Goal: Task Accomplishment & Management: Complete application form

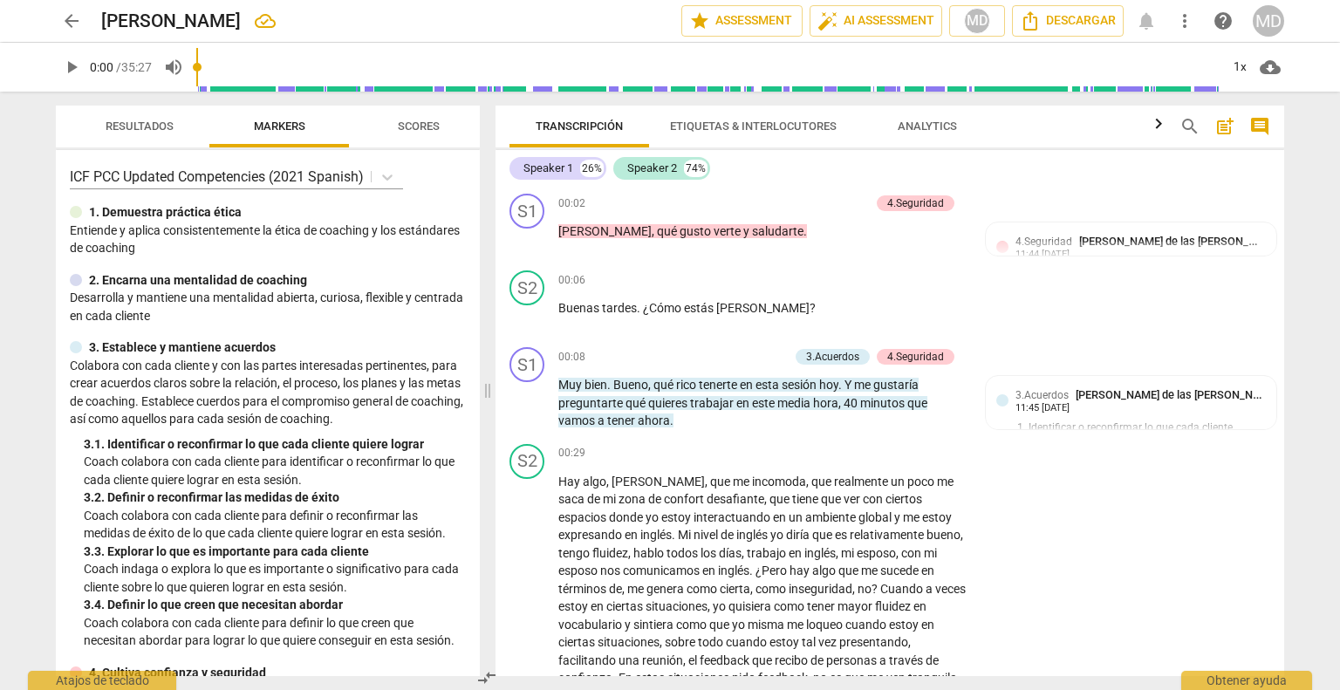
scroll to position [4061, 0]
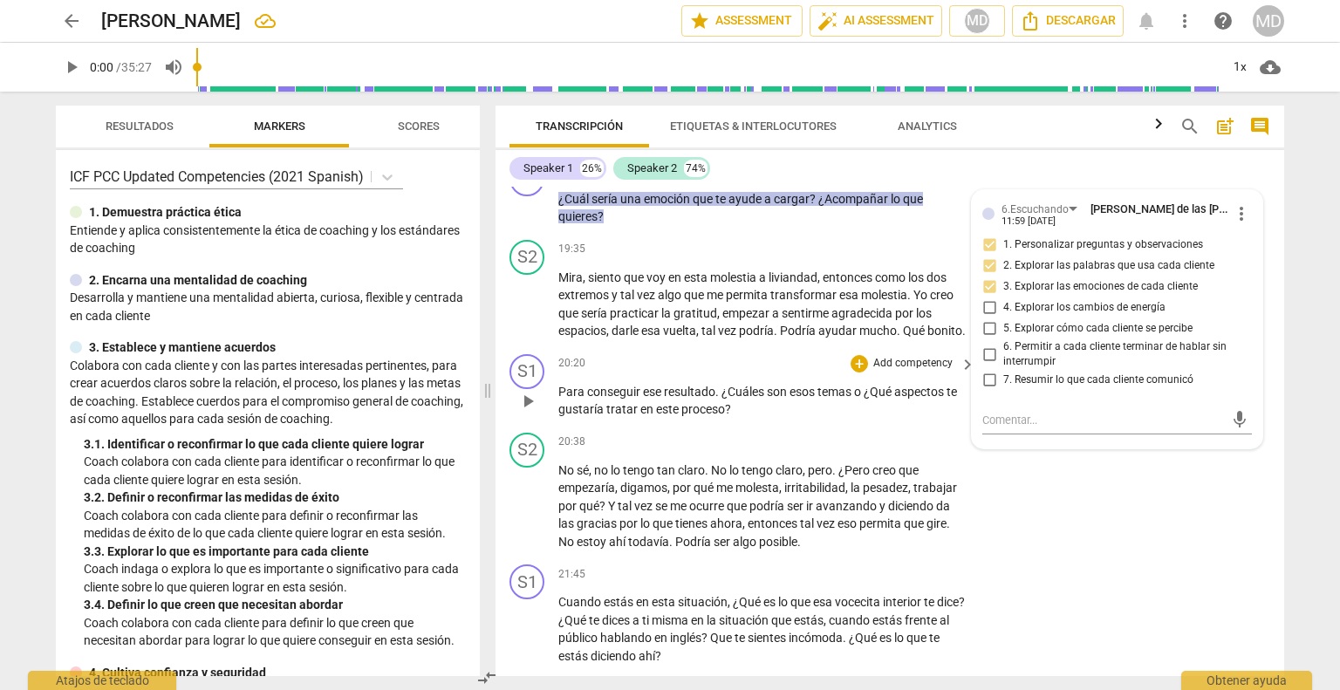
click at [914, 372] on p "Add competency" at bounding box center [912, 364] width 83 height 16
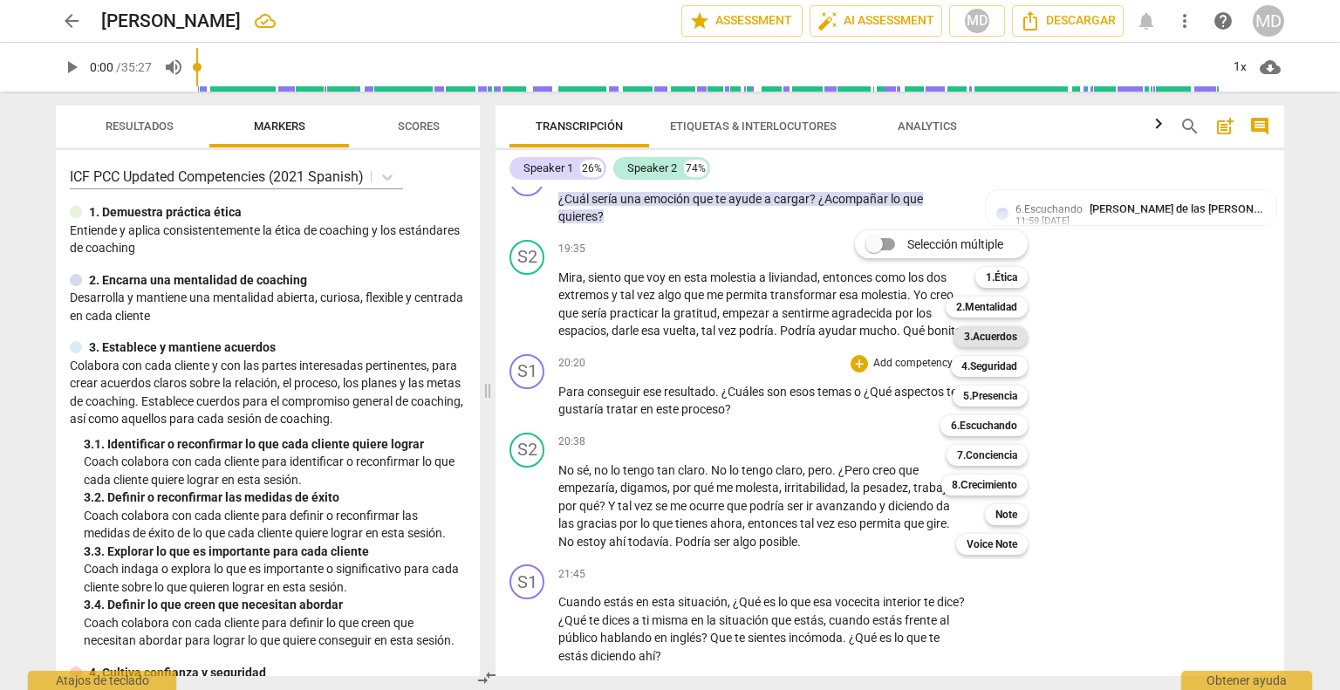
click at [1000, 334] on b "3.Acuerdos" at bounding box center [990, 336] width 53 height 21
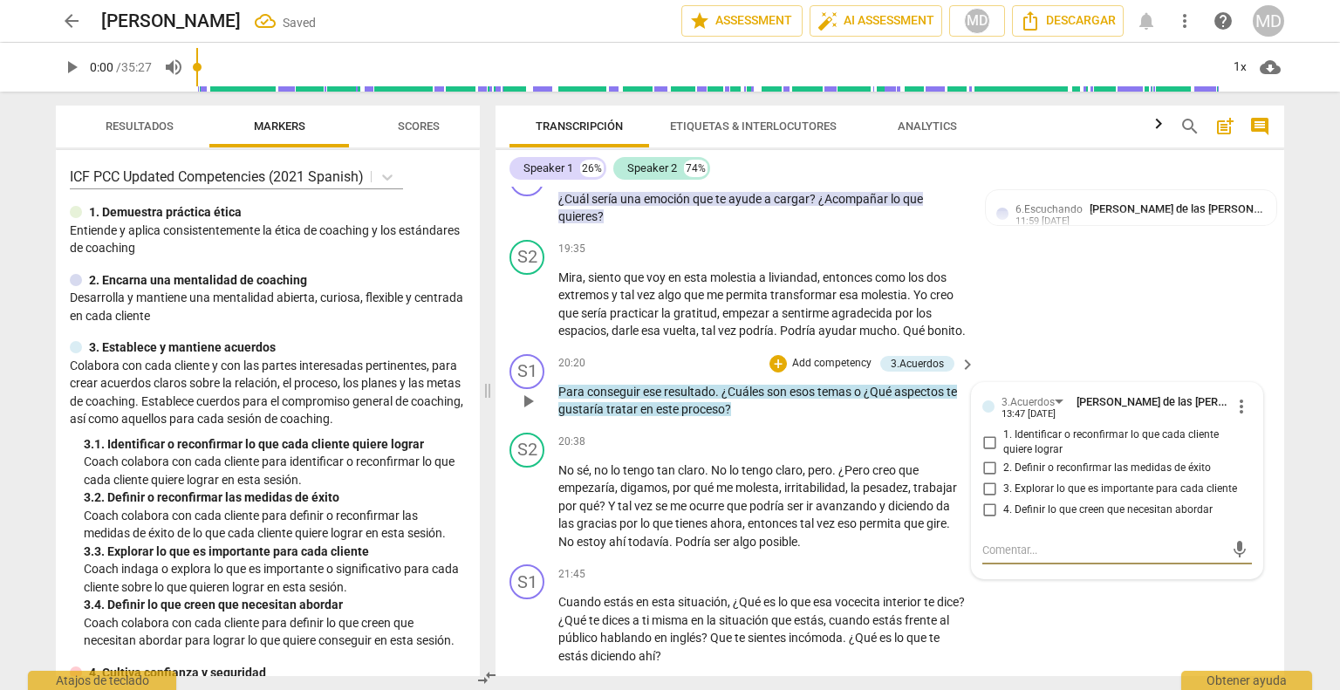
click at [986, 521] on input "4. Definir lo que creen que necesitan abordar" at bounding box center [989, 510] width 28 height 21
checkbox input "true"
click at [987, 453] on input "1. Identificar o reconfirmar lo que cada cliente quiere lograr" at bounding box center [989, 442] width 28 height 21
checkbox input "true"
click at [832, 372] on p "Add competency" at bounding box center [831, 364] width 83 height 16
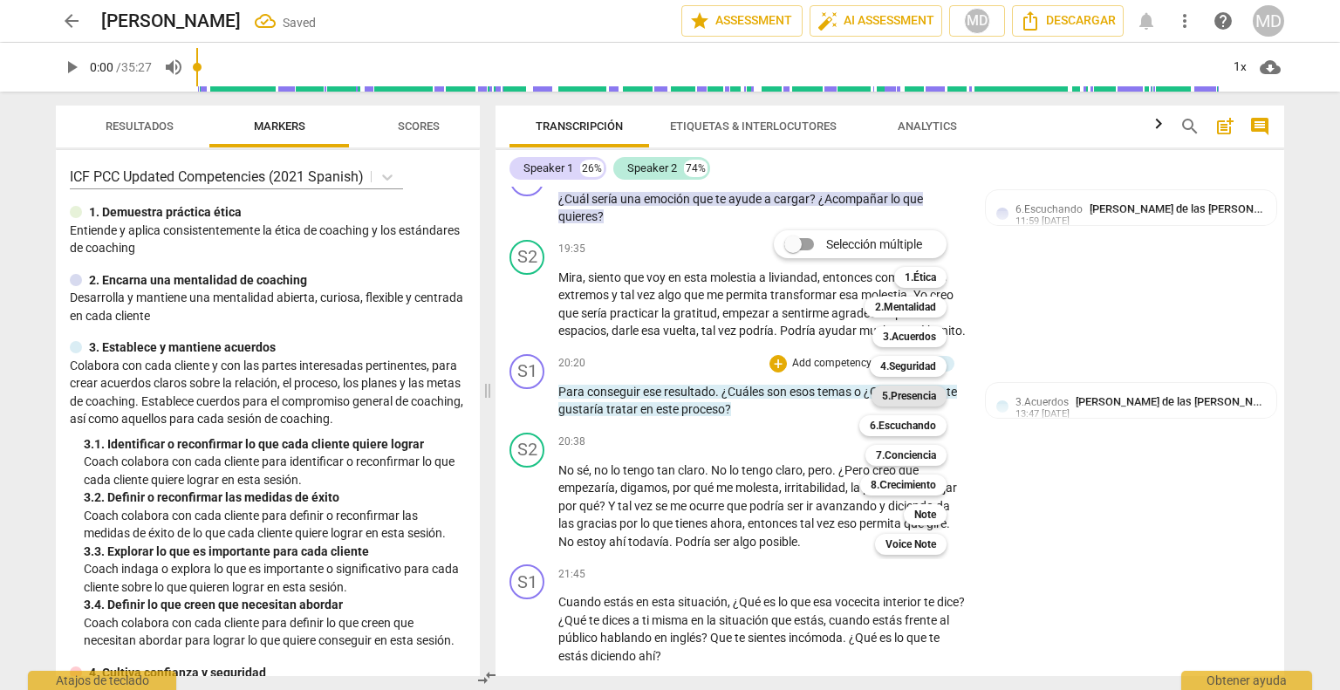
click at [936, 400] on b "5.Presencia" at bounding box center [909, 396] width 54 height 21
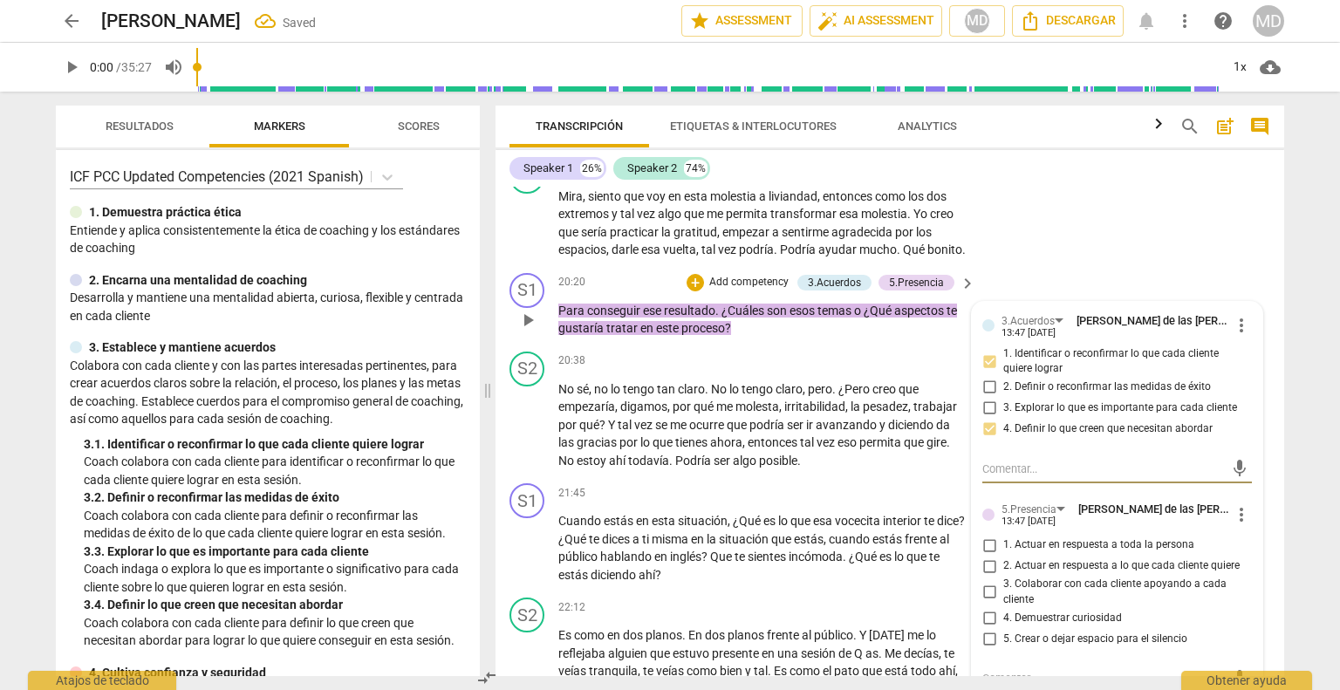
scroll to position [4236, 0]
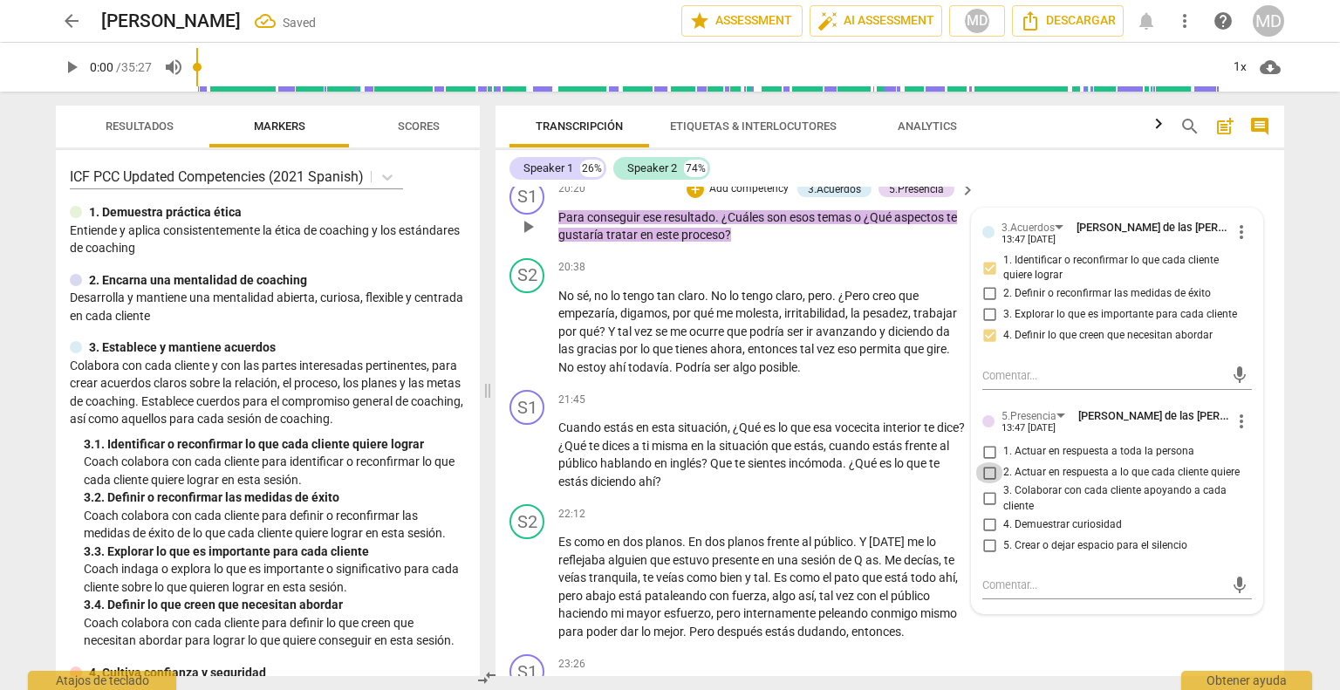
click at [987, 483] on input "2. Actuar en respuesta a lo que cada cliente quiere" at bounding box center [989, 472] width 28 height 21
checkbox input "true"
click at [984, 509] on input "3. Colaborar con cada cliente apoyando a cada cliente" at bounding box center [989, 498] width 28 height 21
checkbox input "true"
click at [985, 535] on input "4. Demuestrar curiosidad" at bounding box center [989, 524] width 28 height 21
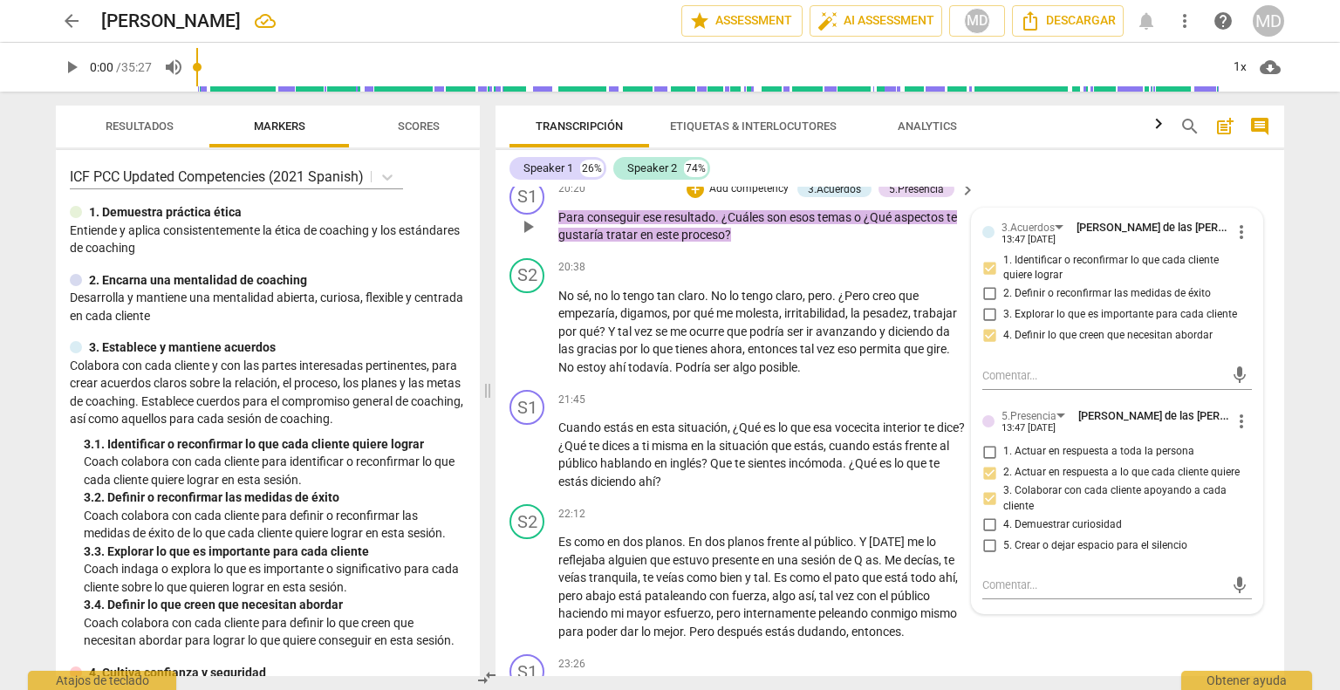
checkbox input "true"
click at [984, 556] on input "5. Crear o dejar espacio para el silencio" at bounding box center [989, 545] width 28 height 21
checkbox input "true"
drag, startPoint x: 624, startPoint y: 389, endPoint x: 628, endPoint y: 365, distance: 24.0
click at [624, 374] on span "ahí" at bounding box center [618, 367] width 19 height 14
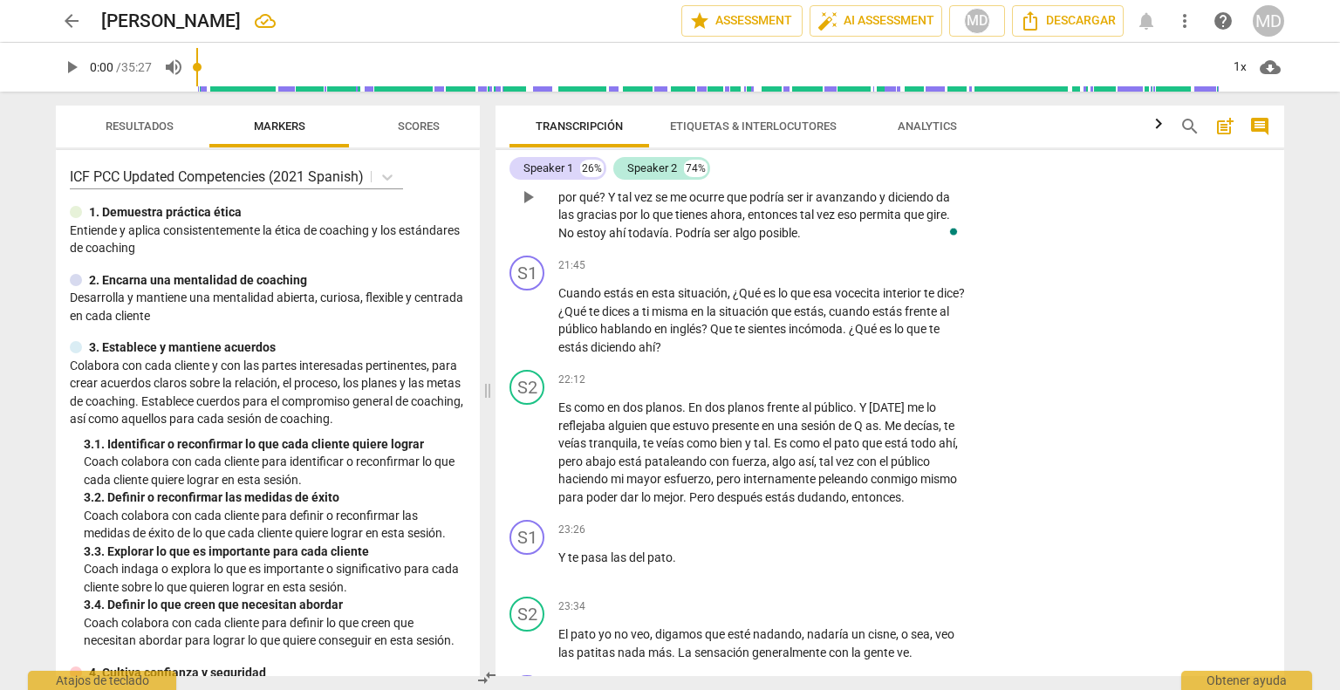
scroll to position [4410, 0]
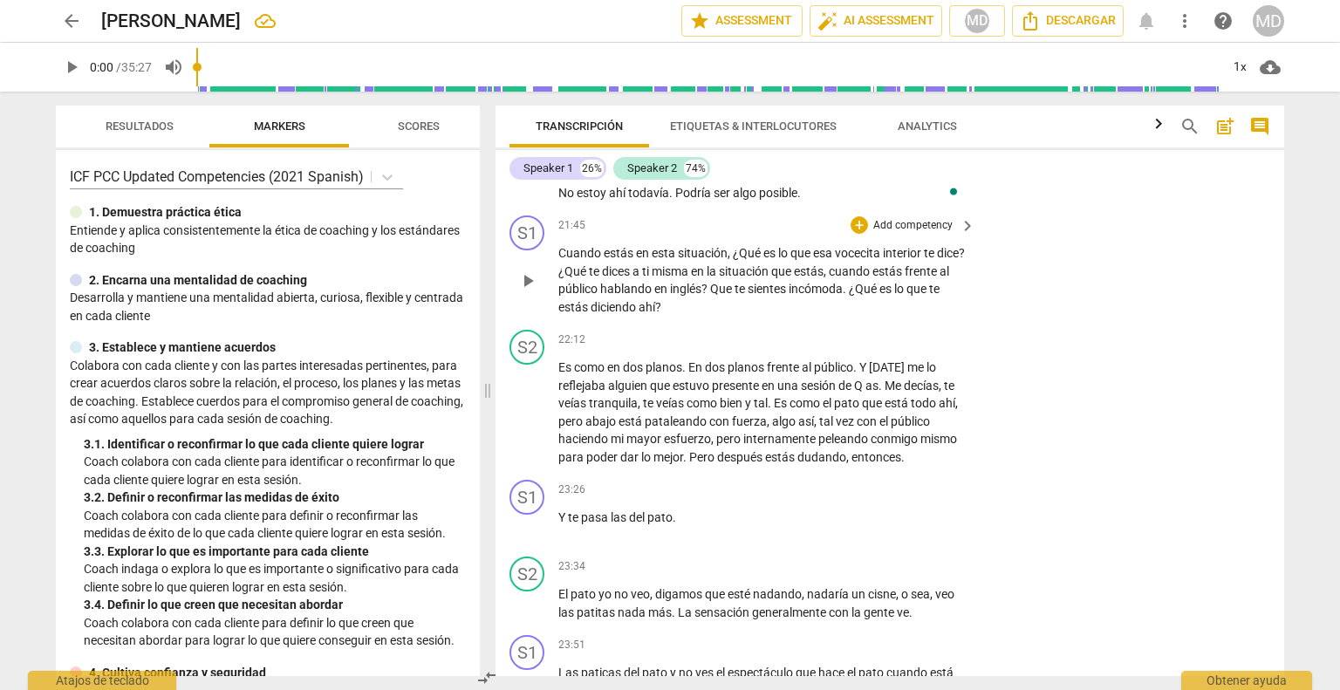
click at [519, 291] on span "play_arrow" at bounding box center [527, 280] width 21 height 21
click at [517, 291] on span "pause" at bounding box center [527, 280] width 21 height 21
type input "1332"
click at [922, 234] on p "Add competency" at bounding box center [912, 226] width 83 height 16
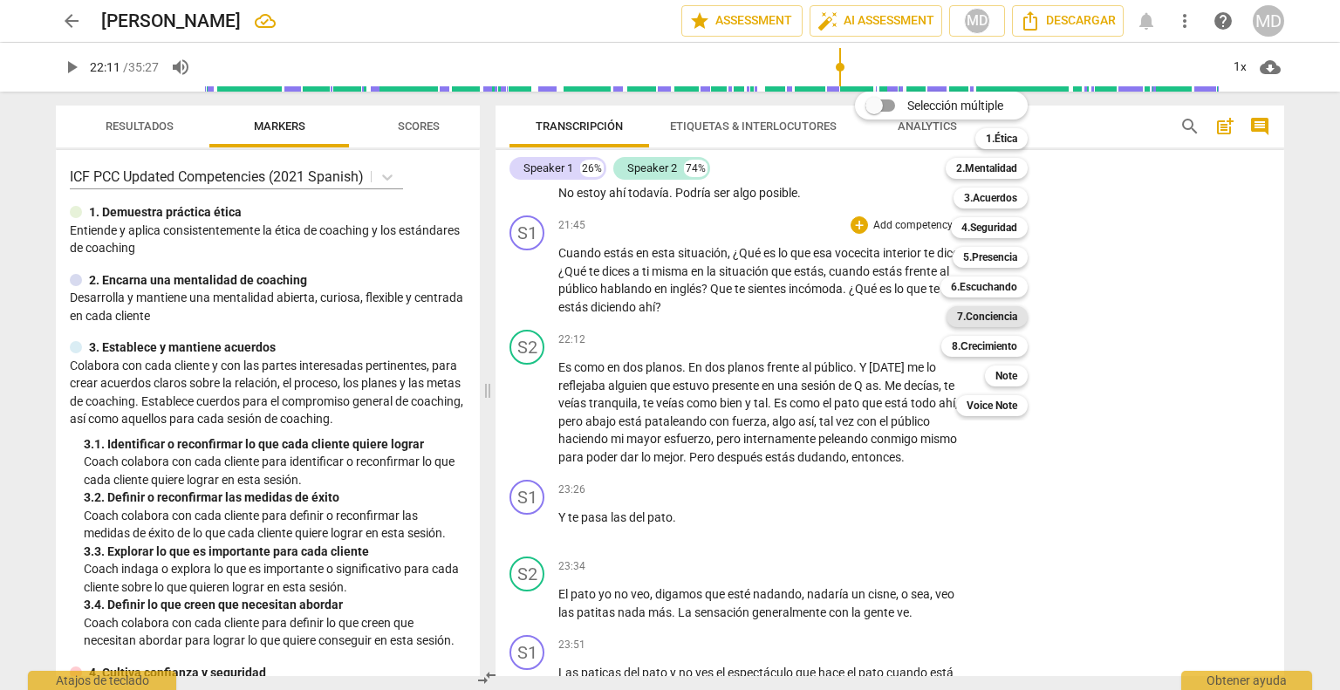
click at [987, 317] on b "7.Conciencia" at bounding box center [987, 316] width 60 height 21
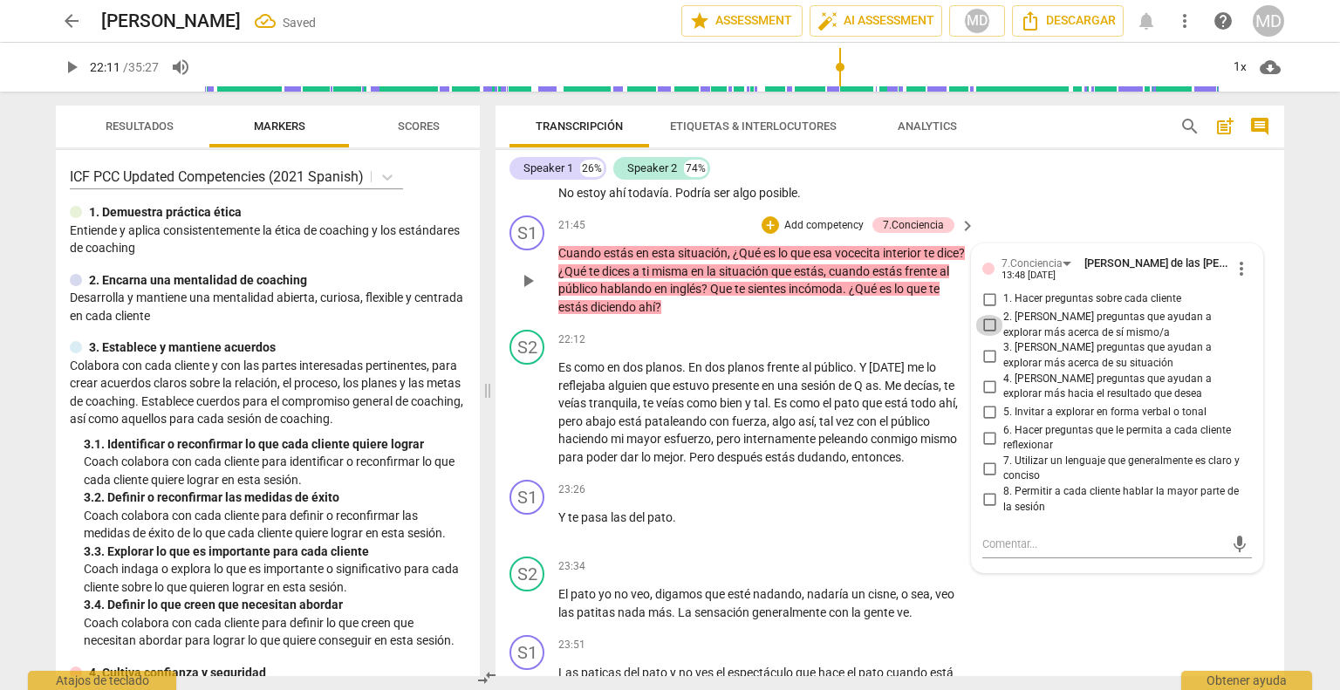
click at [987, 336] on input "2. [PERSON_NAME] preguntas que ayudan a explorar más acerca de sí mismo/a" at bounding box center [989, 325] width 28 height 21
checkbox input "true"
click at [987, 366] on input "3. [PERSON_NAME] preguntas que ayudan a explorar más acerca de su situación" at bounding box center [989, 355] width 28 height 21
checkbox input "true"
click at [990, 448] on input "6. Hacer preguntas que le permita a cada cliente reflexionar" at bounding box center [989, 437] width 28 height 21
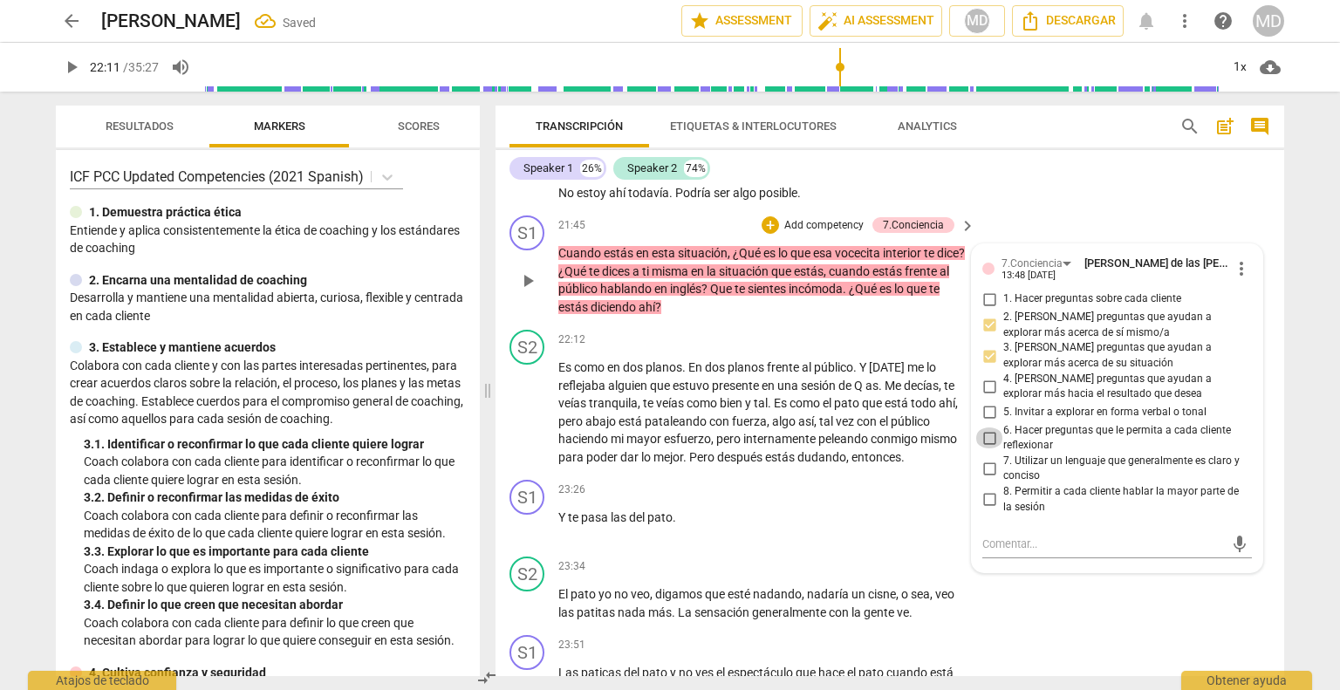
checkbox input "true"
click at [989, 479] on input "7. Utilizar un lenguaje que generalmente es claro y conciso" at bounding box center [989, 468] width 28 height 21
checkbox input "true"
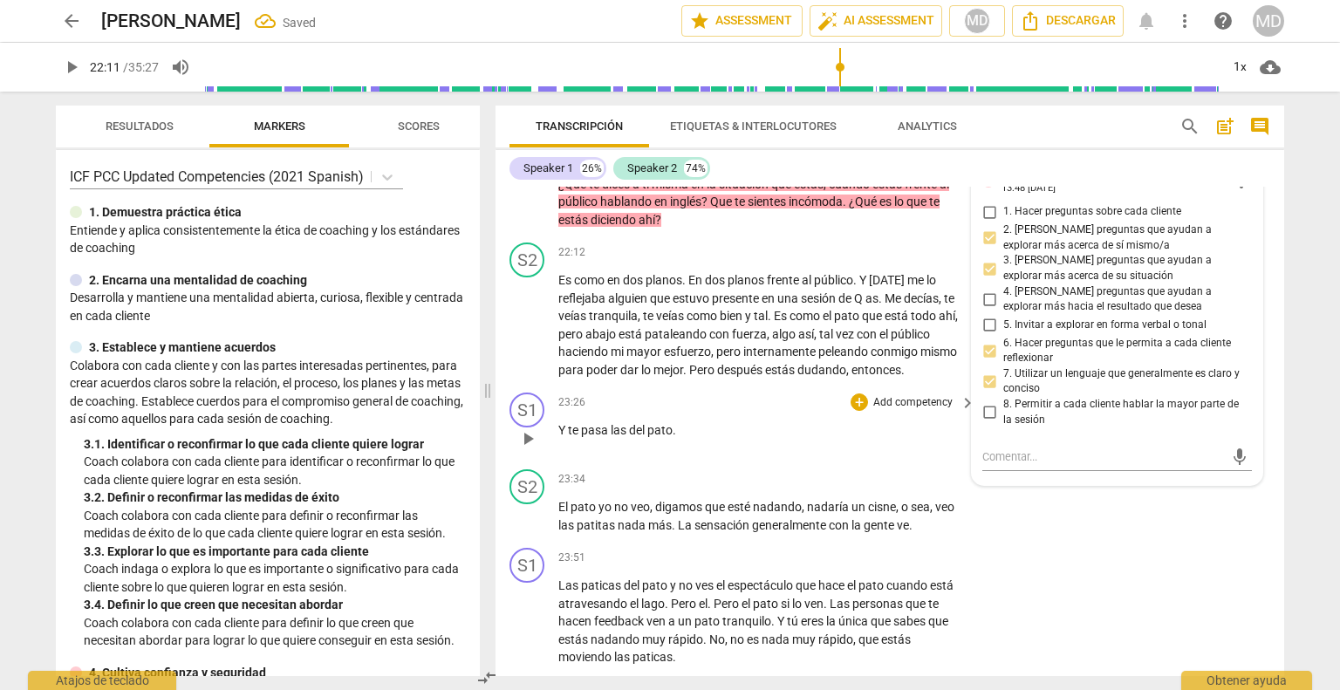
click at [523, 449] on span "play_arrow" at bounding box center [527, 438] width 21 height 21
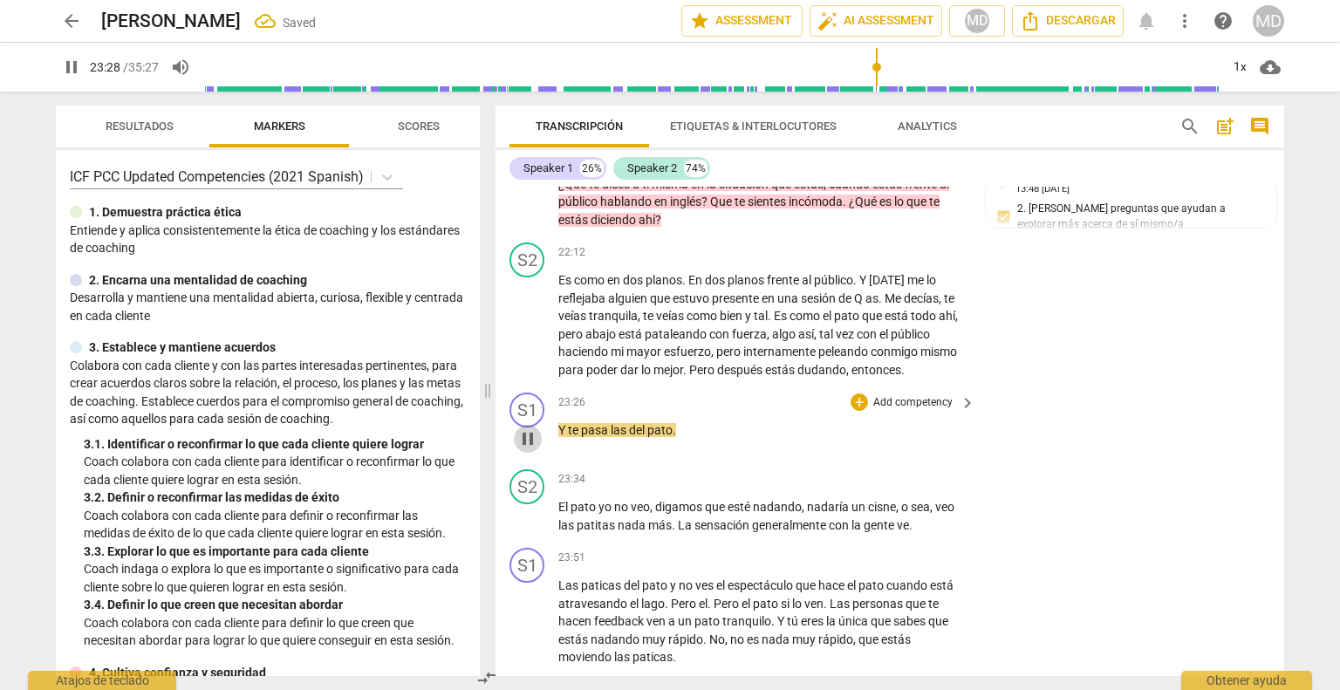
click at [523, 449] on span "pause" at bounding box center [527, 438] width 21 height 21
type input "1409"
click at [925, 411] on p "Add competency" at bounding box center [912, 403] width 83 height 16
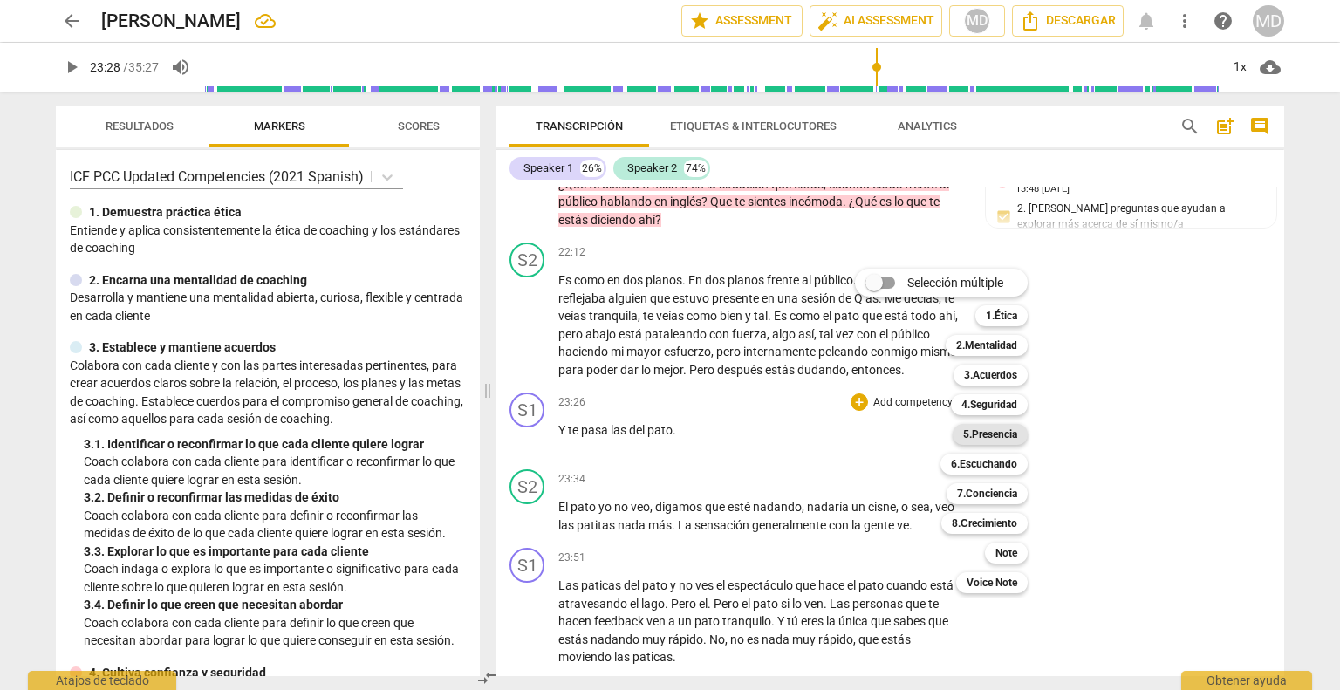
click at [983, 429] on b "5.Presencia" at bounding box center [990, 434] width 54 height 21
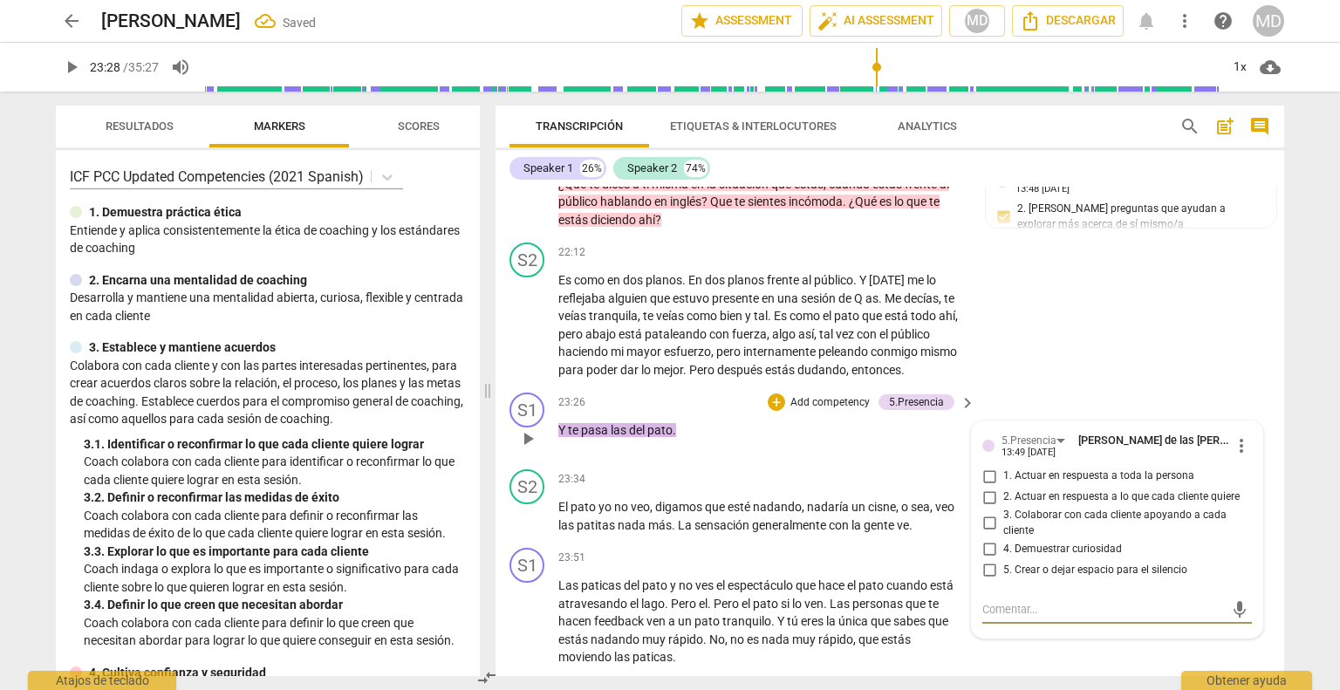
click at [986, 559] on input "4. Demuestrar curiosidad" at bounding box center [989, 548] width 28 height 21
checkbox input "true"
click at [982, 534] on input "3. Colaborar con cada cliente apoyando a cada cliente" at bounding box center [989, 523] width 28 height 21
checkbox input "true"
click at [715, 493] on div "S2 play_arrow pause 23:34 + Add competency keyboard_arrow_right El pato yo no v…" at bounding box center [889, 501] width 789 height 79
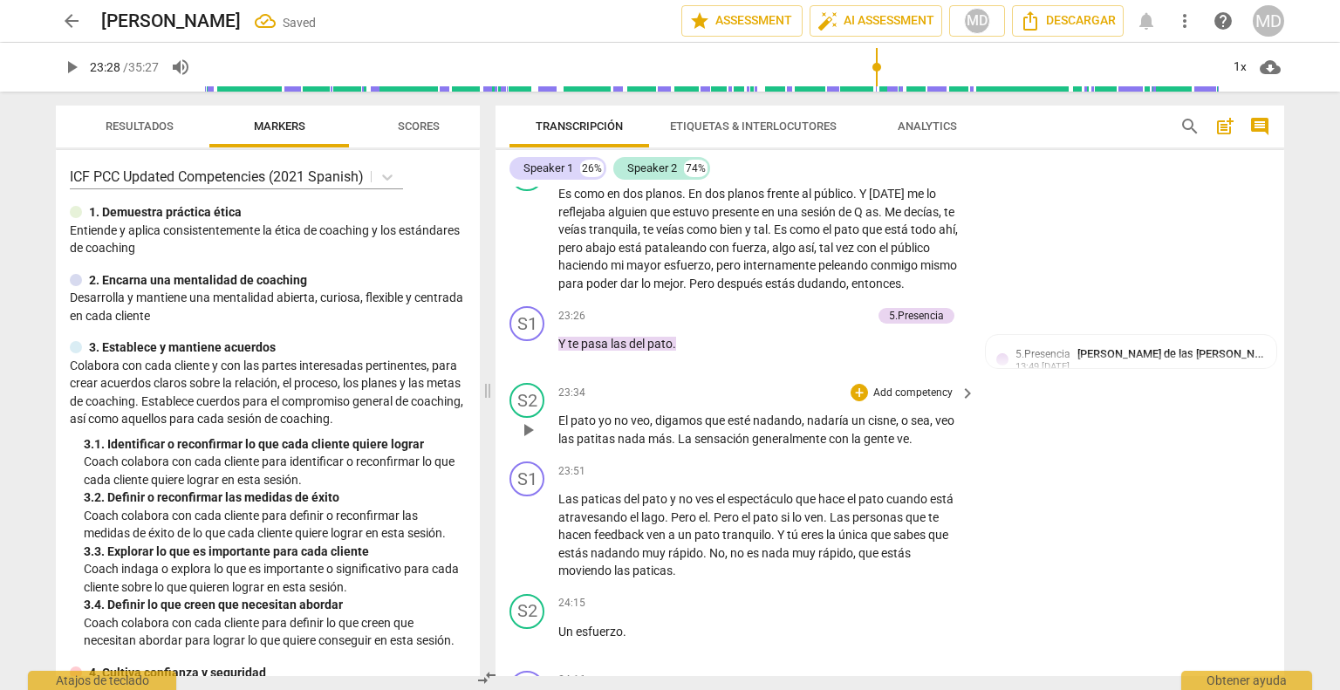
scroll to position [4585, 0]
click at [532, 440] on span "play_arrow" at bounding box center [527, 429] width 21 height 21
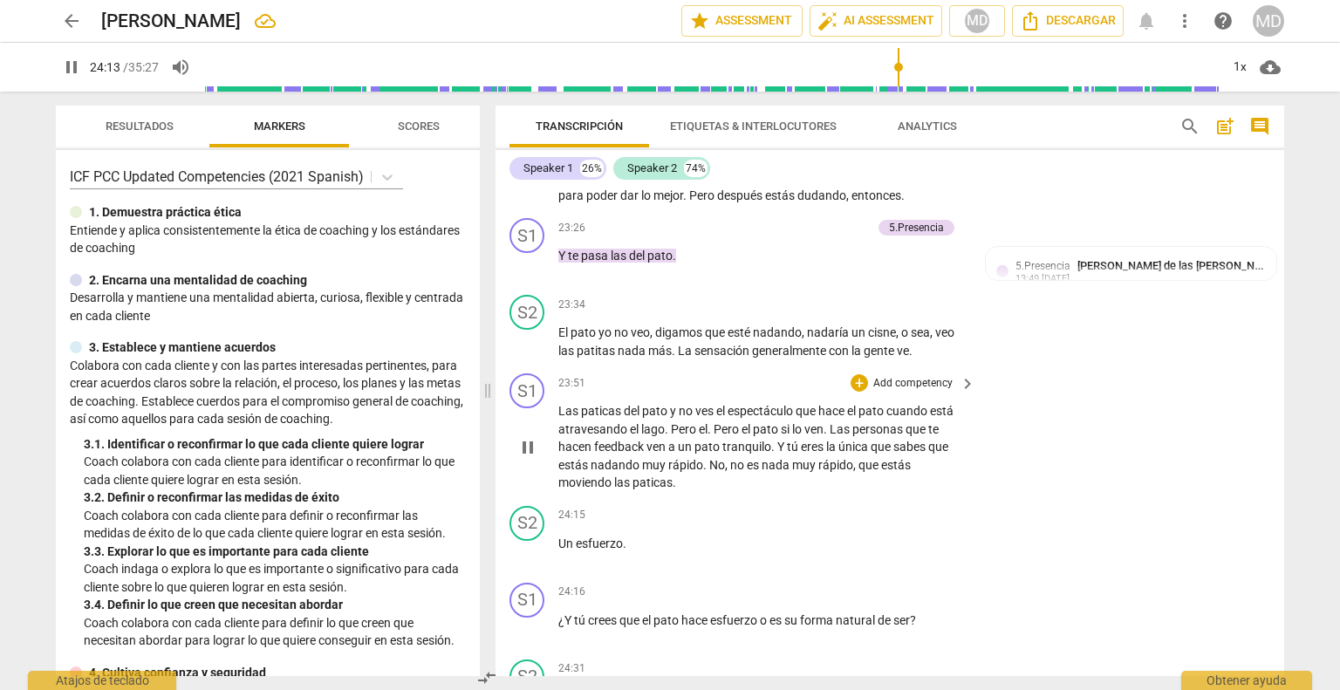
click at [530, 458] on span "pause" at bounding box center [527, 447] width 21 height 21
type input "1454"
click at [929, 392] on p "Add competency" at bounding box center [912, 384] width 83 height 16
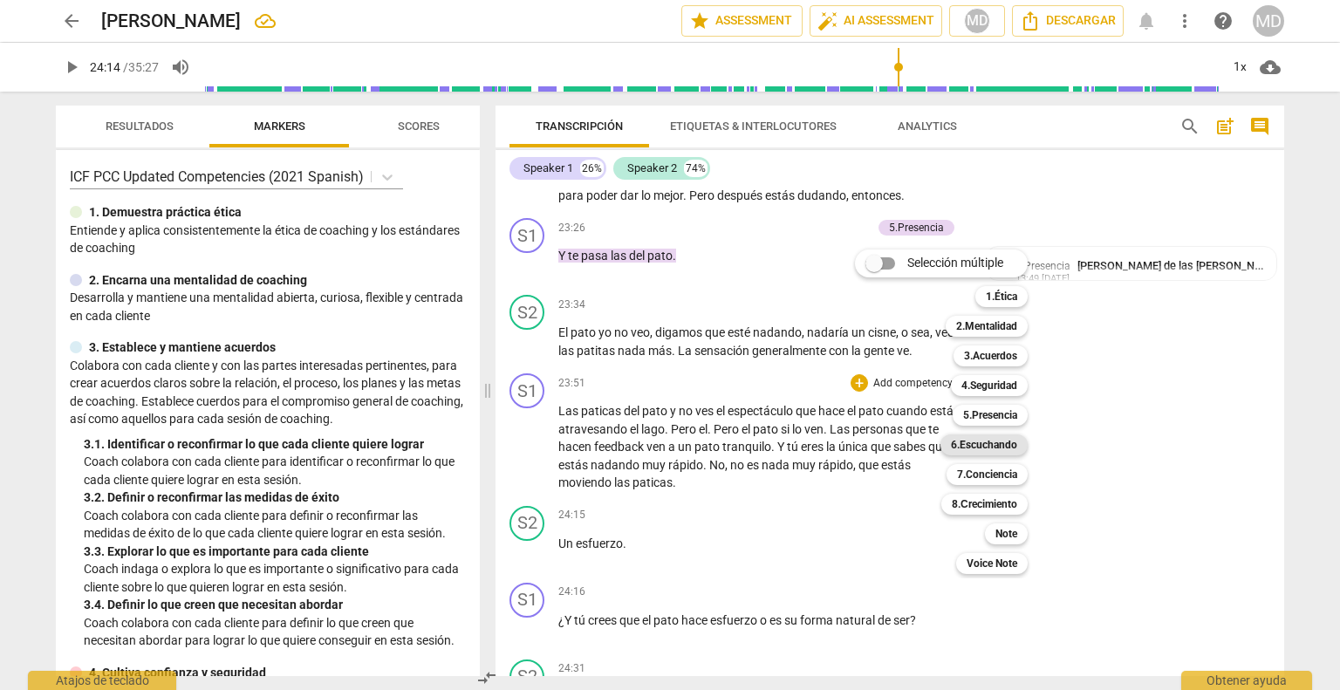
click at [990, 446] on b "6.Escuchando" at bounding box center [984, 444] width 66 height 21
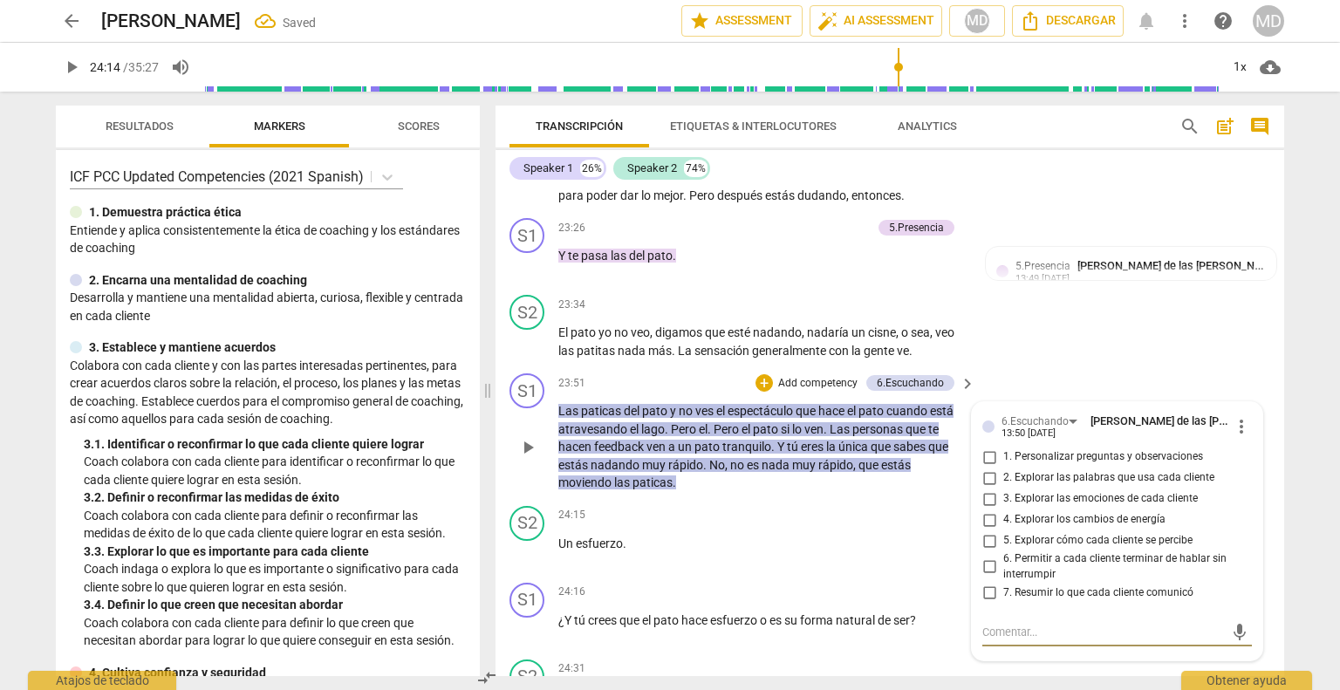
click at [985, 488] on input "2. Explorar las palabras que usa cada cliente" at bounding box center [989, 478] width 28 height 21
checkbox input "true"
click at [985, 551] on input "5. Explorar cómo cada cliente se percibe" at bounding box center [989, 540] width 28 height 21
checkbox input "true"
click at [806, 392] on p "Add competency" at bounding box center [817, 384] width 83 height 16
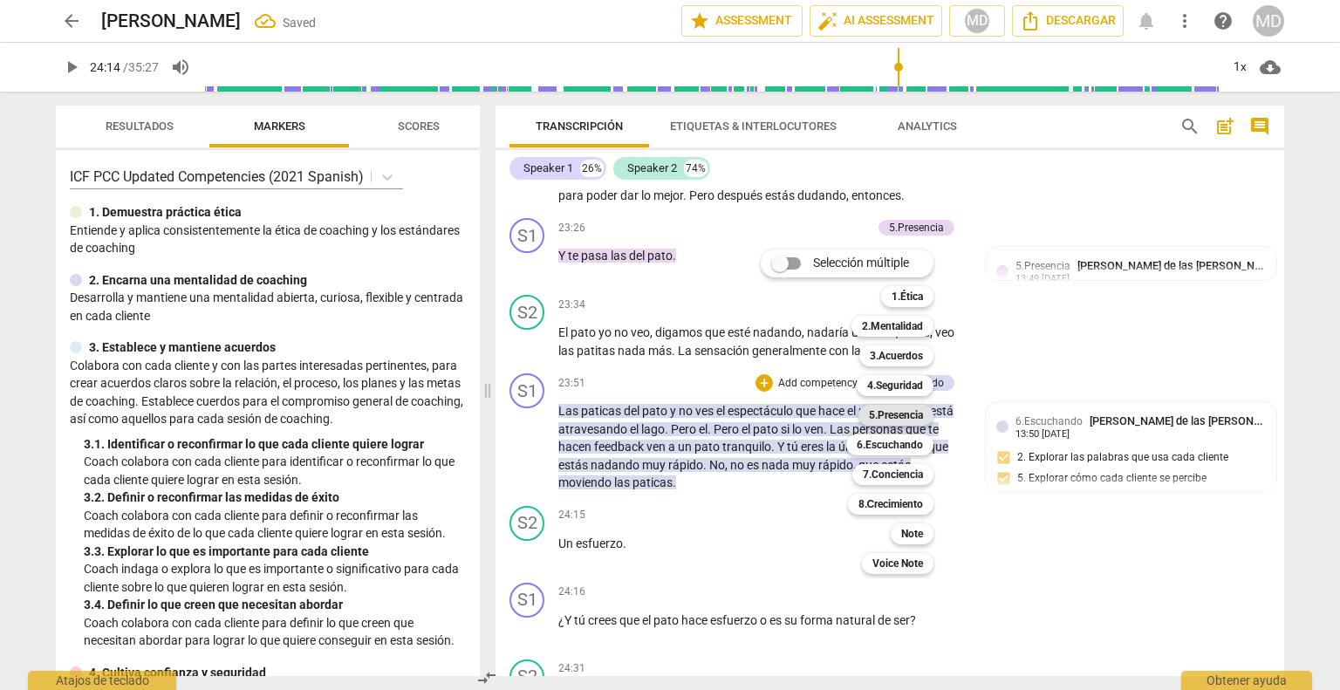
click at [919, 415] on b "5.Presencia" at bounding box center [896, 415] width 54 height 21
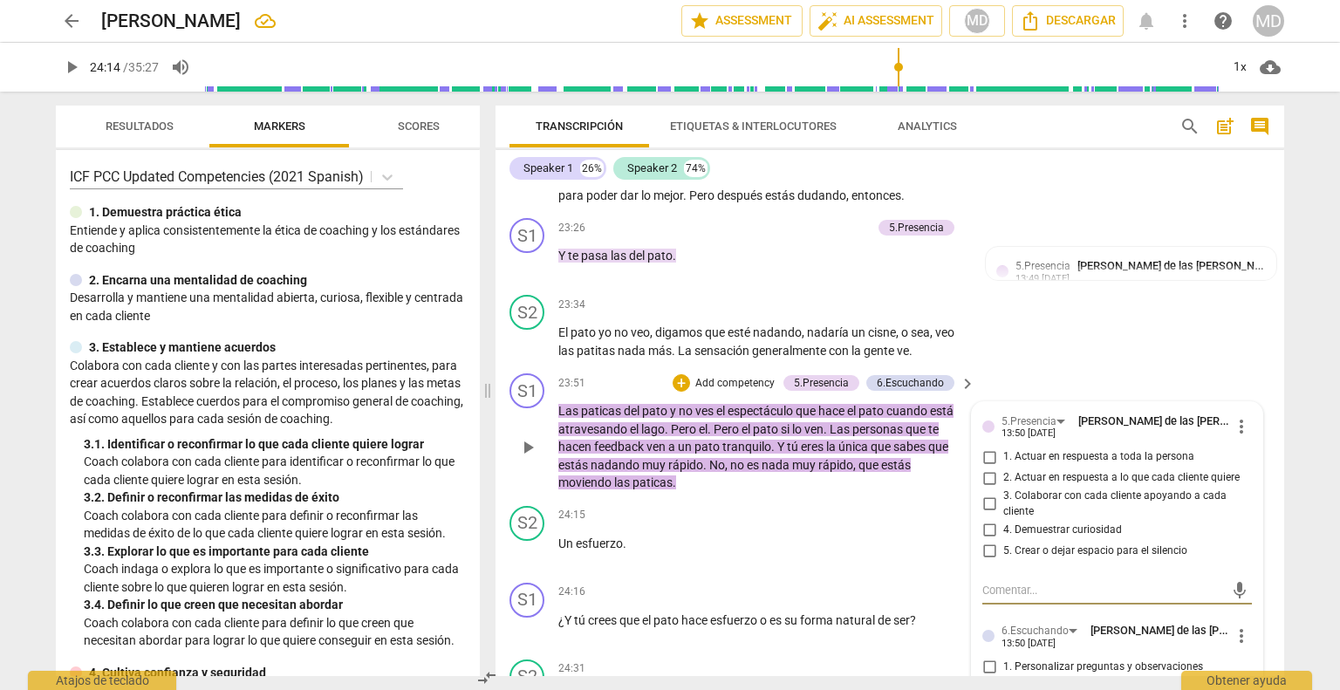
click at [987, 515] on input "3. Colaborar con cada cliente apoyando a cada cliente" at bounding box center [989, 504] width 28 height 21
checkbox input "true"
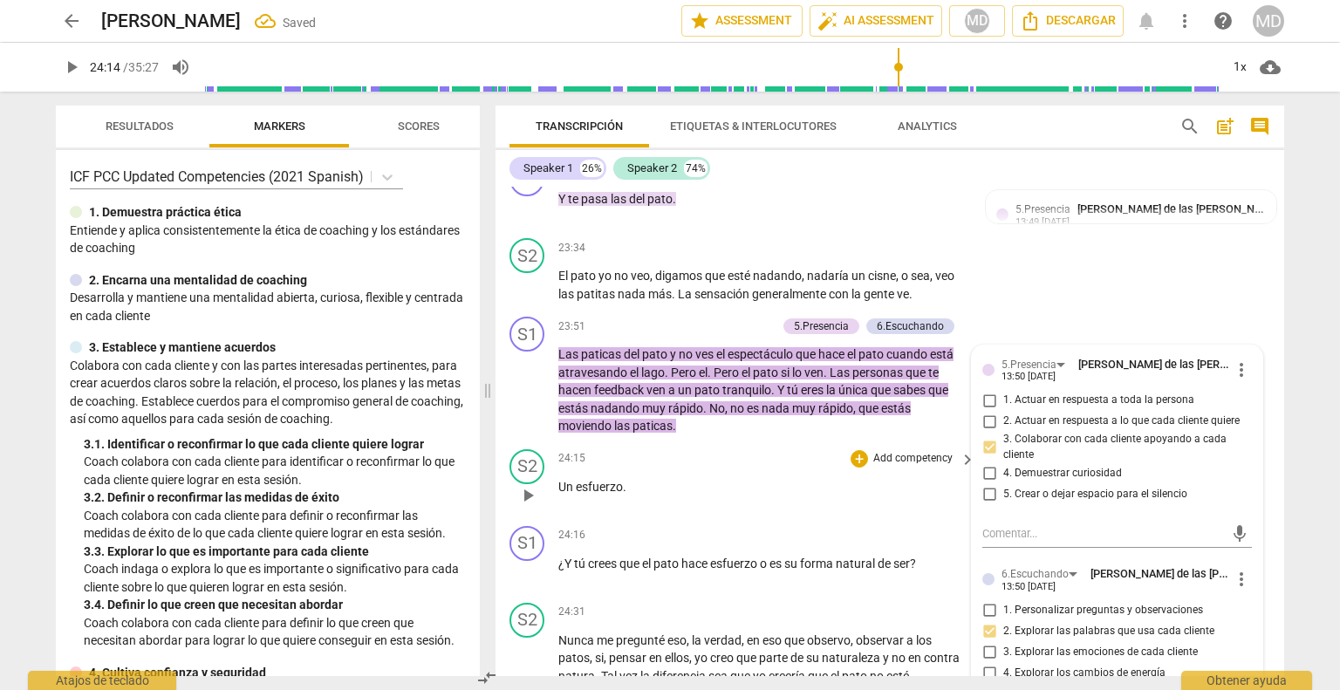
scroll to position [4759, 0]
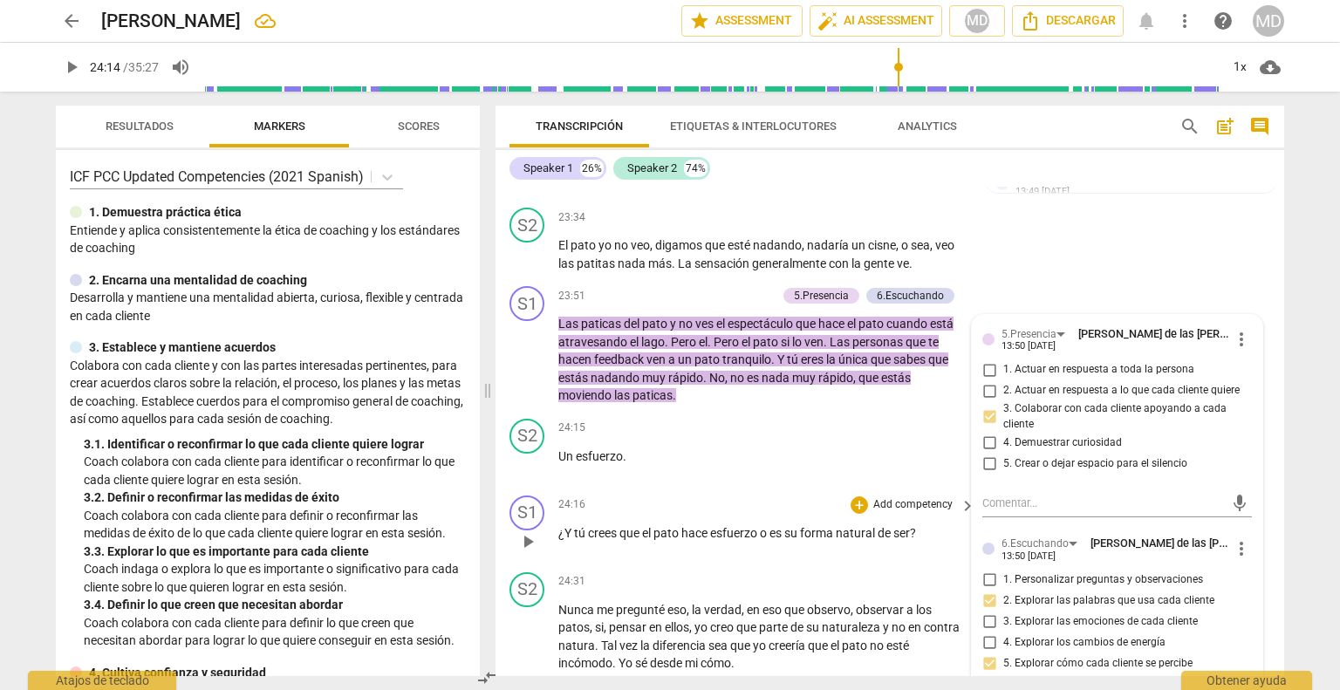
click at [916, 513] on p "Add competency" at bounding box center [912, 505] width 83 height 16
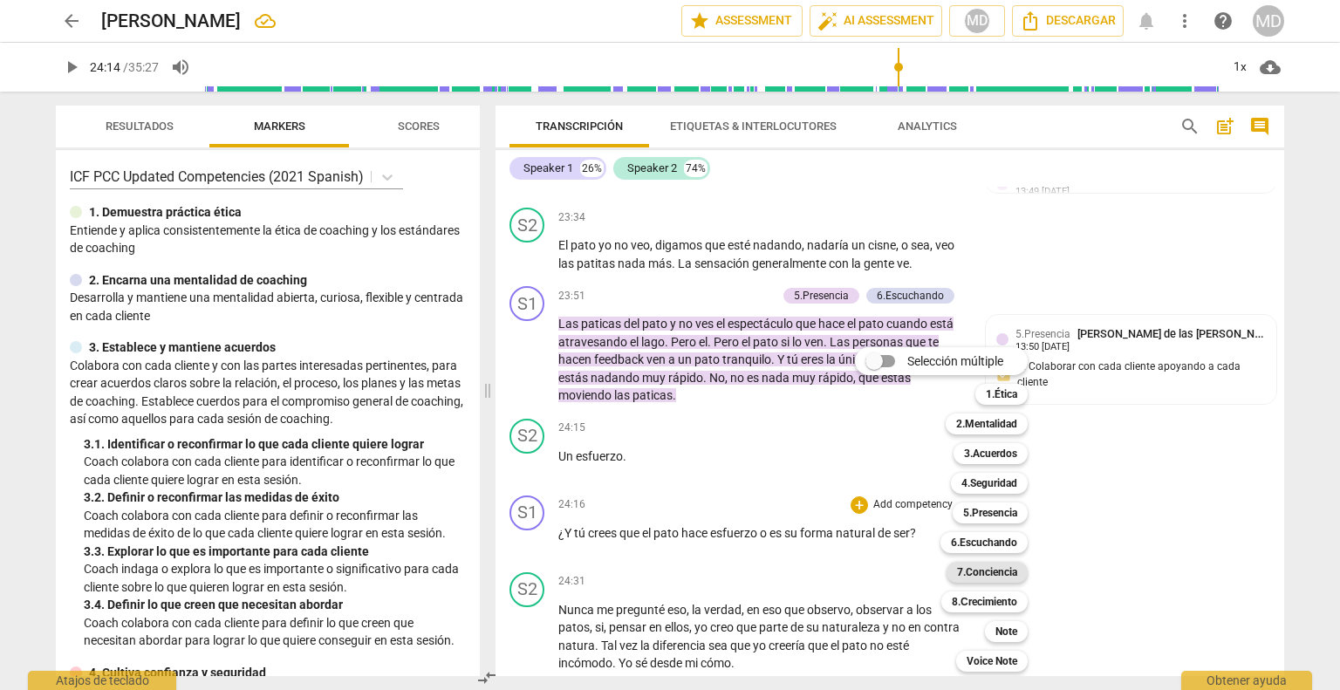
click at [973, 568] on b "7.Conciencia" at bounding box center [987, 572] width 60 height 21
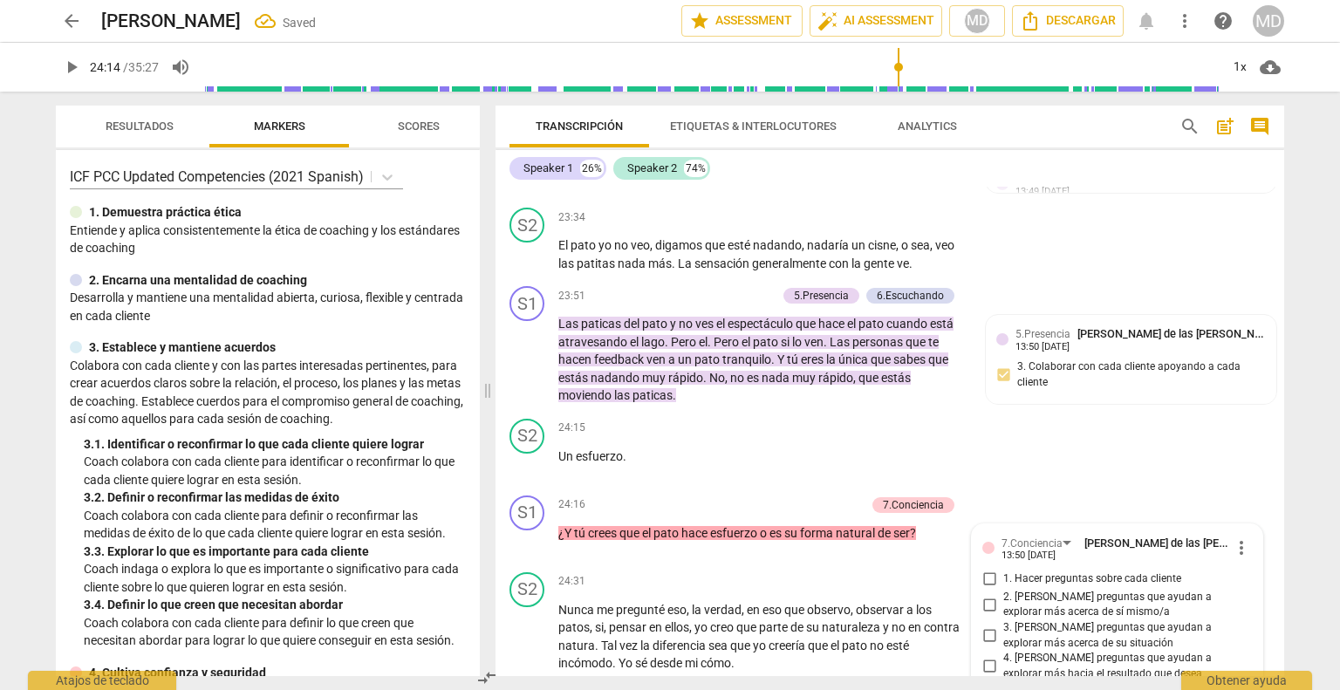
scroll to position [5179, 0]
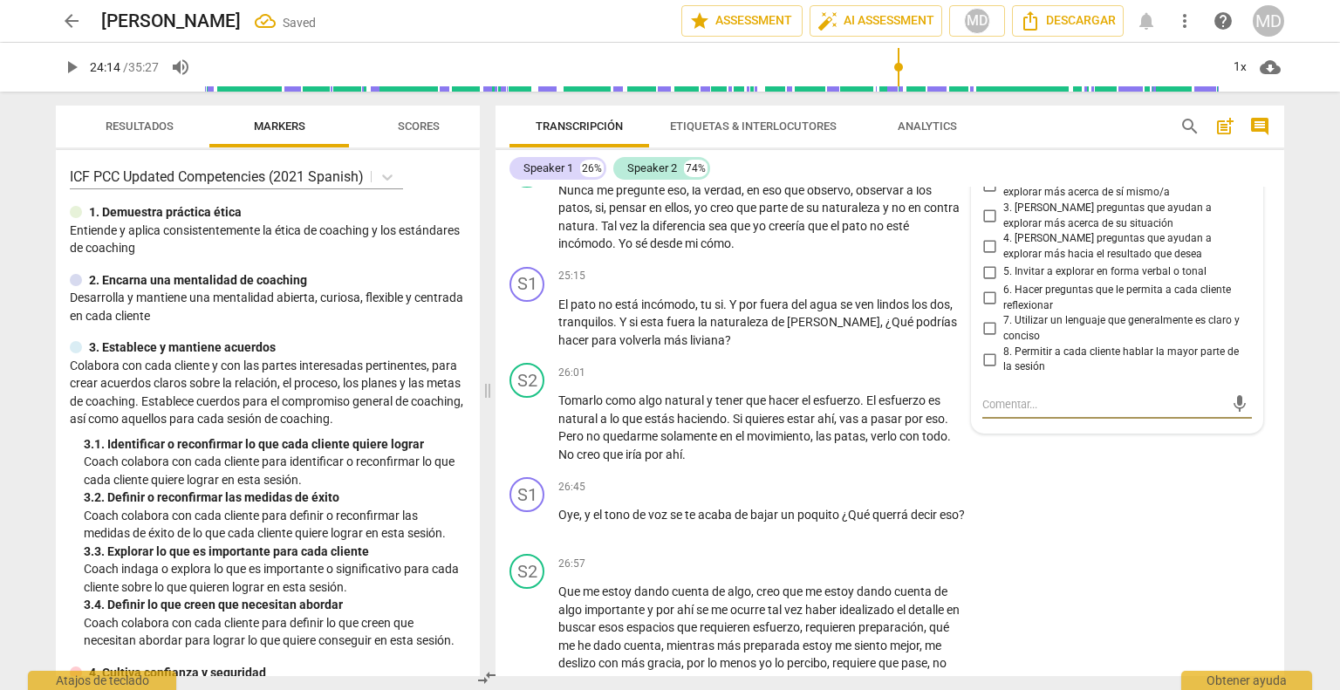
click at [984, 195] on input "2. [PERSON_NAME] preguntas que ayudan a explorar más acerca de sí mismo/a" at bounding box center [989, 184] width 28 height 21
checkbox input "true"
click at [985, 309] on input "6. Hacer preguntas que le permita a cada cliente reflexionar" at bounding box center [989, 298] width 28 height 21
checkbox input "true"
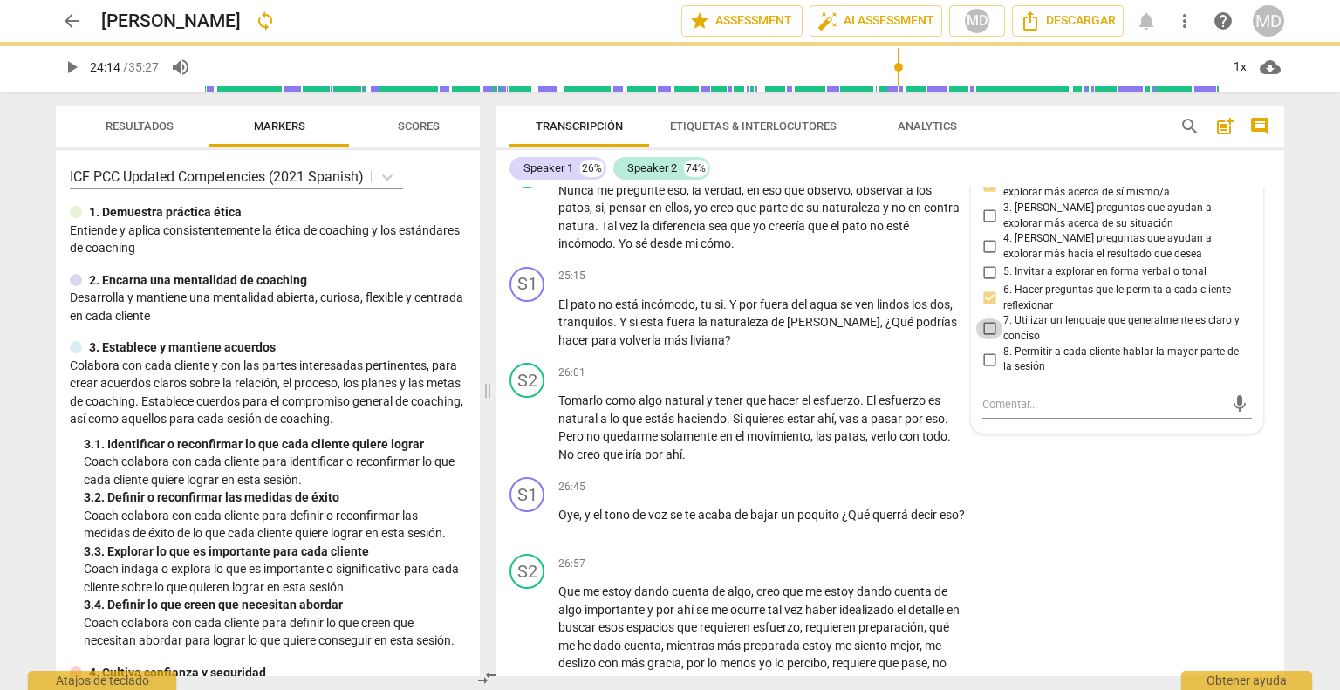
click at [987, 339] on input "7. Utilizar un lenguaje que generalmente es claro y conciso" at bounding box center [989, 328] width 28 height 21
checkbox input "true"
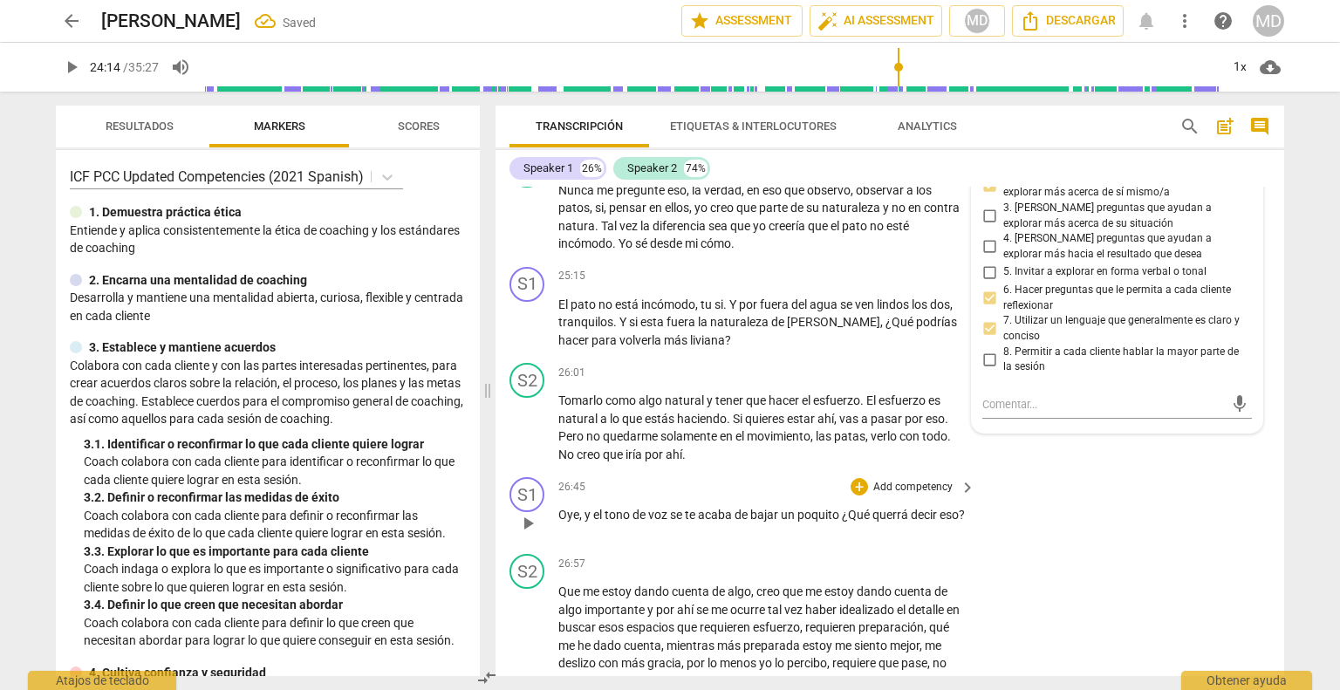
scroll to position [5266, 0]
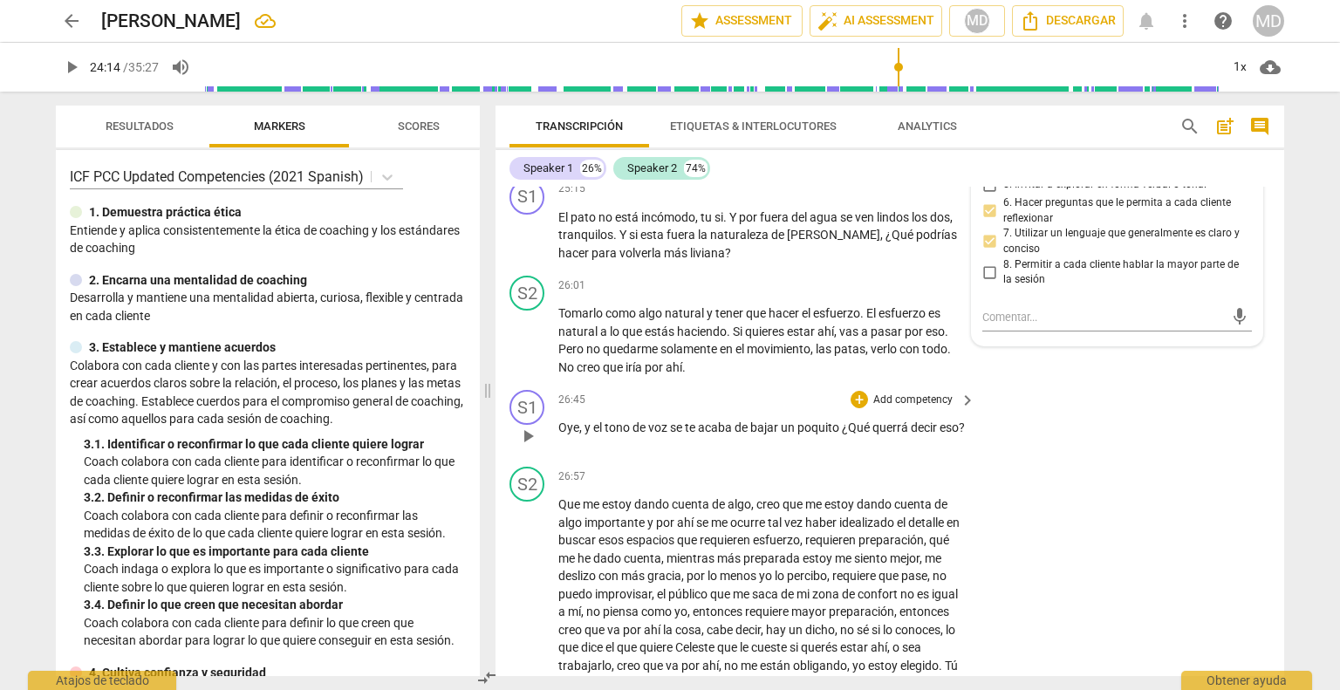
click at [904, 408] on p "Add competency" at bounding box center [912, 401] width 83 height 16
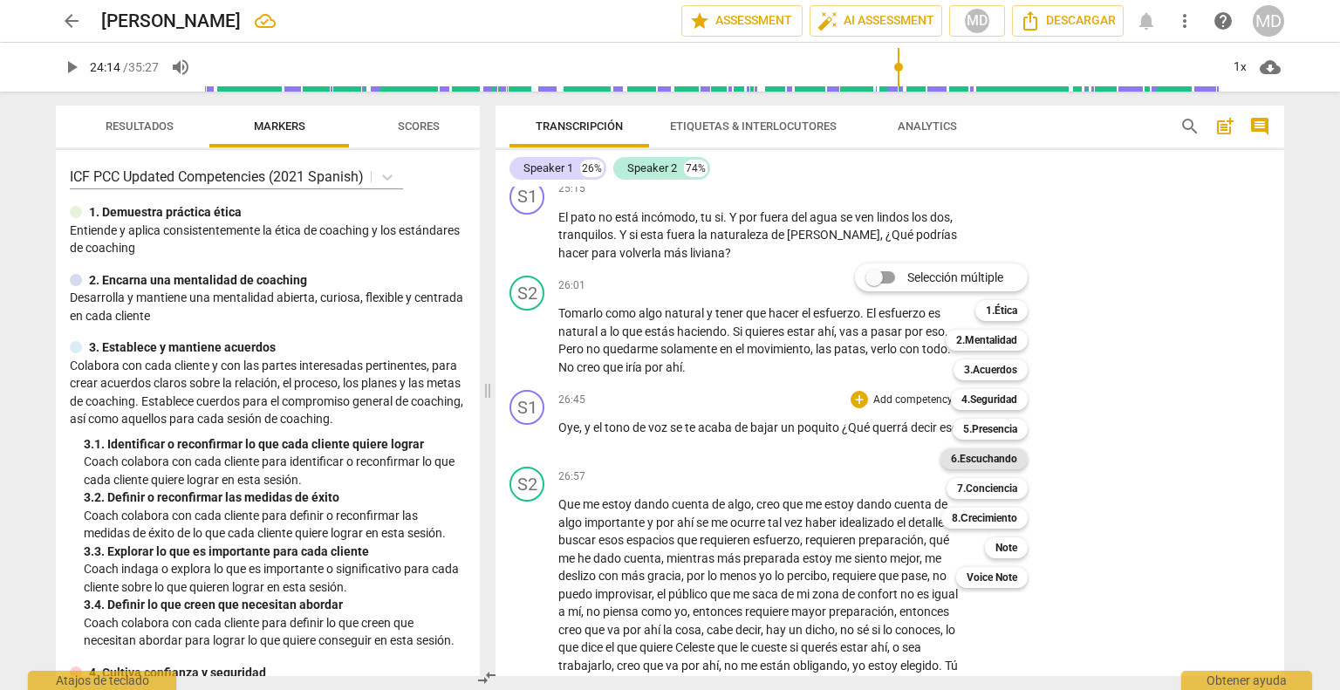
click at [989, 459] on b "6.Escuchando" at bounding box center [984, 458] width 66 height 21
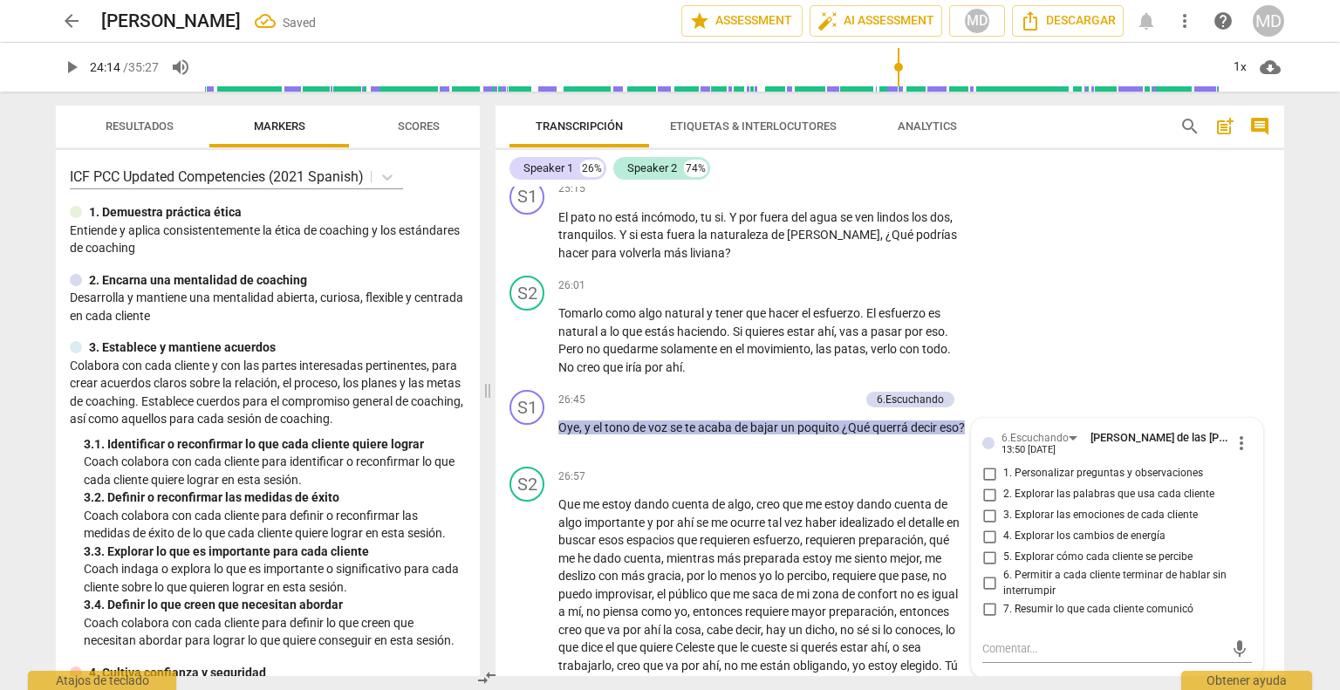
scroll to position [5272, 0]
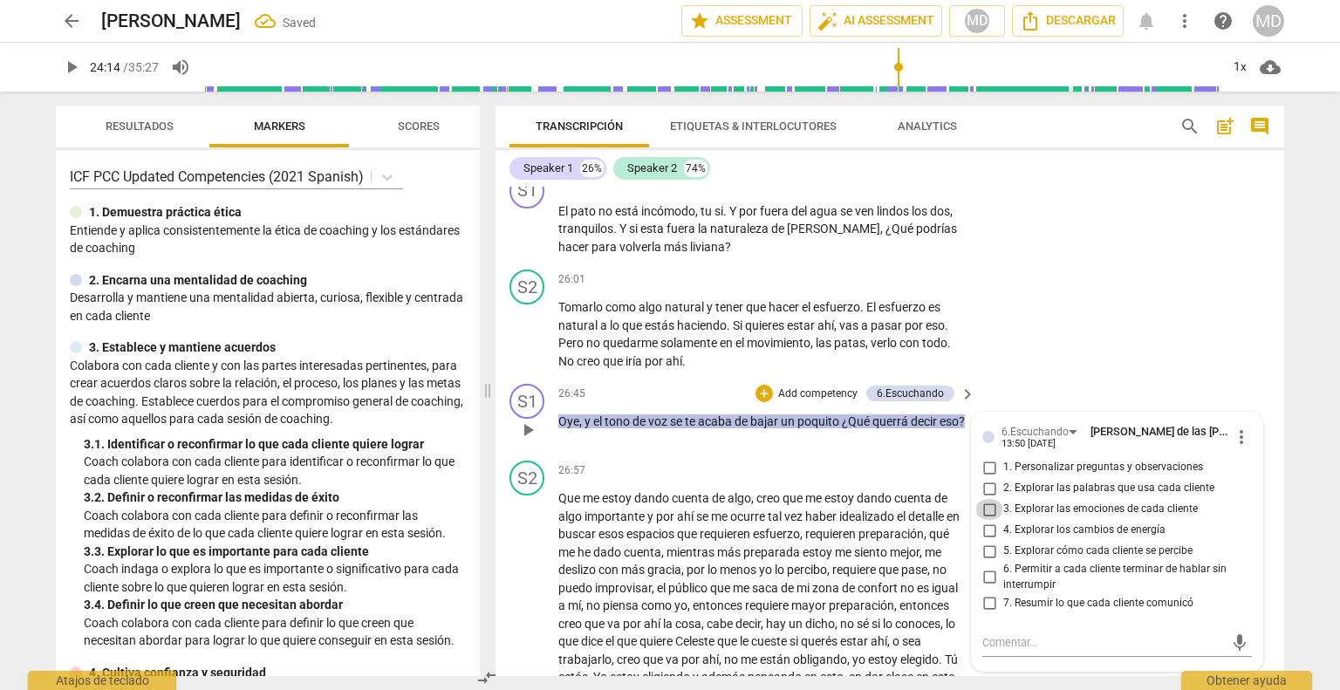
click at [984, 520] on input "3. Explorar las emociones de cada cliente" at bounding box center [989, 509] width 28 height 21
checkbox input "true"
click at [986, 499] on input "2. Explorar las palabras que usa cada cliente" at bounding box center [989, 488] width 28 height 21
checkbox input "true"
click at [987, 541] on input "4. Explorar los cambios de energía" at bounding box center [989, 530] width 28 height 21
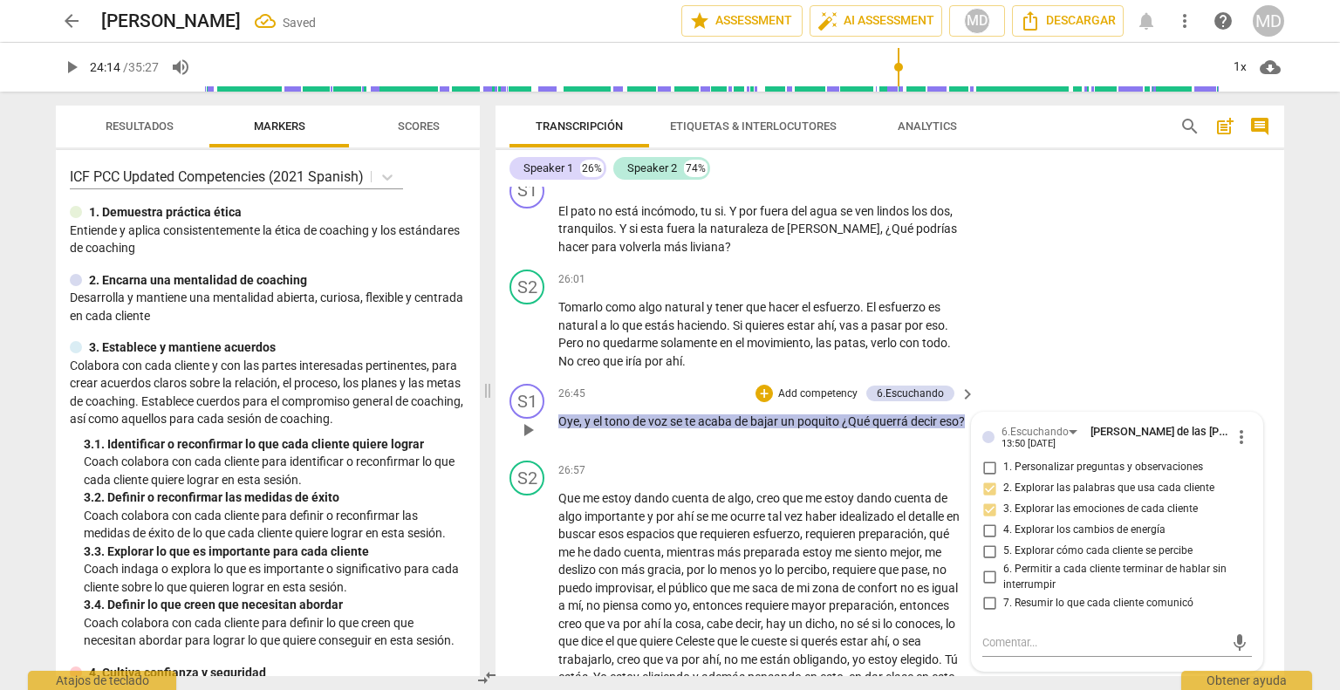
checkbox input "true"
click at [986, 562] on input "5. Explorar cómo cada cliente se percibe" at bounding box center [989, 551] width 28 height 21
checkbox input "true"
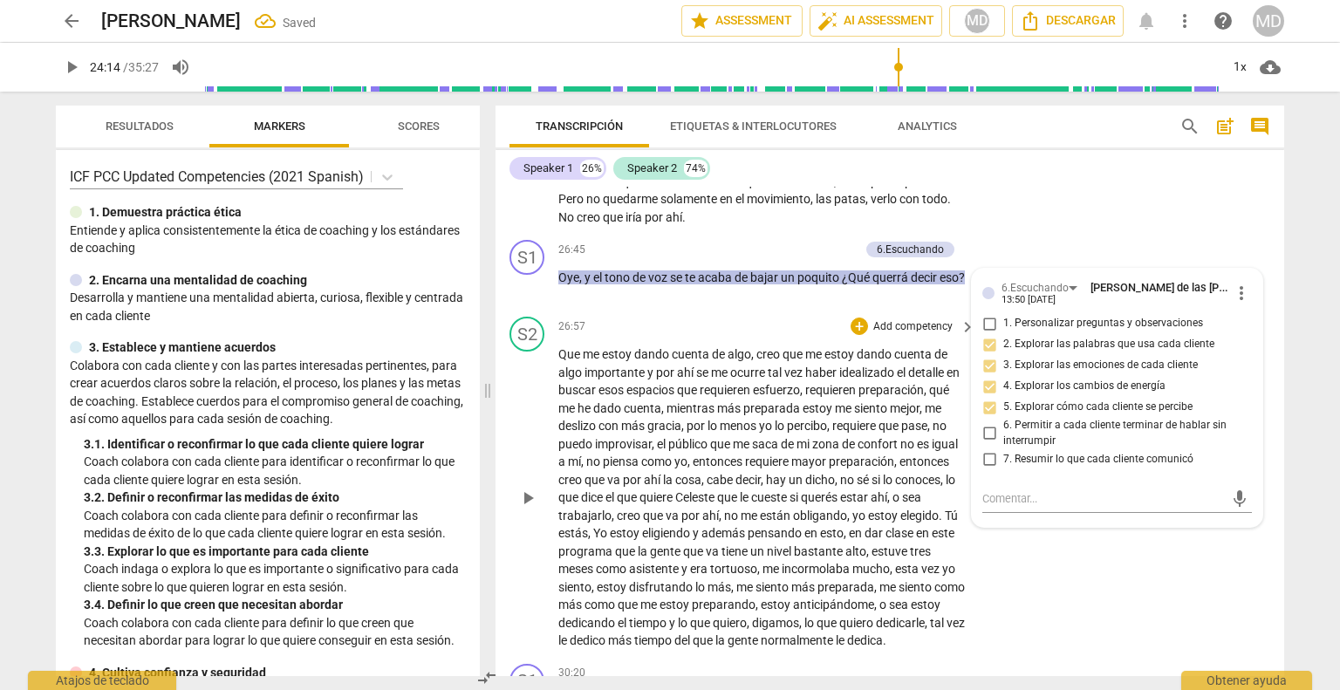
scroll to position [5446, 0]
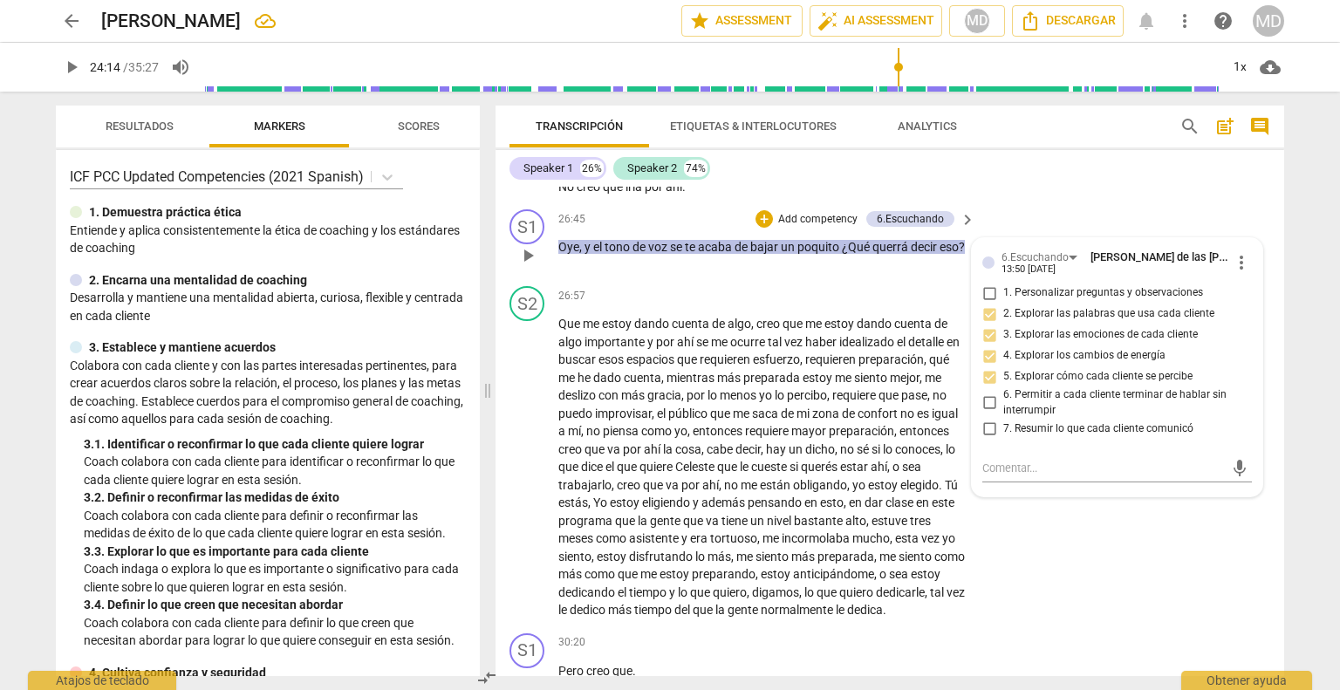
click at [984, 304] on input "1. Personalizar preguntas y observaciones" at bounding box center [989, 293] width 28 height 21
checkbox input "true"
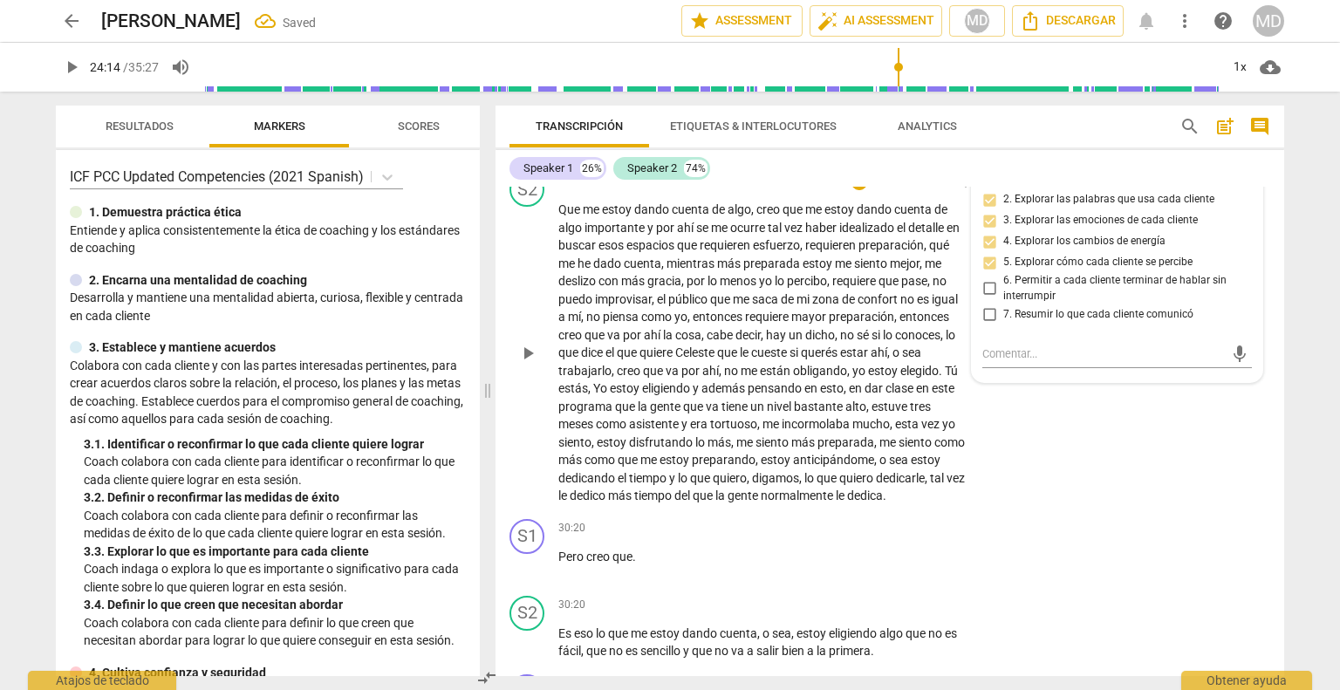
scroll to position [5534, 0]
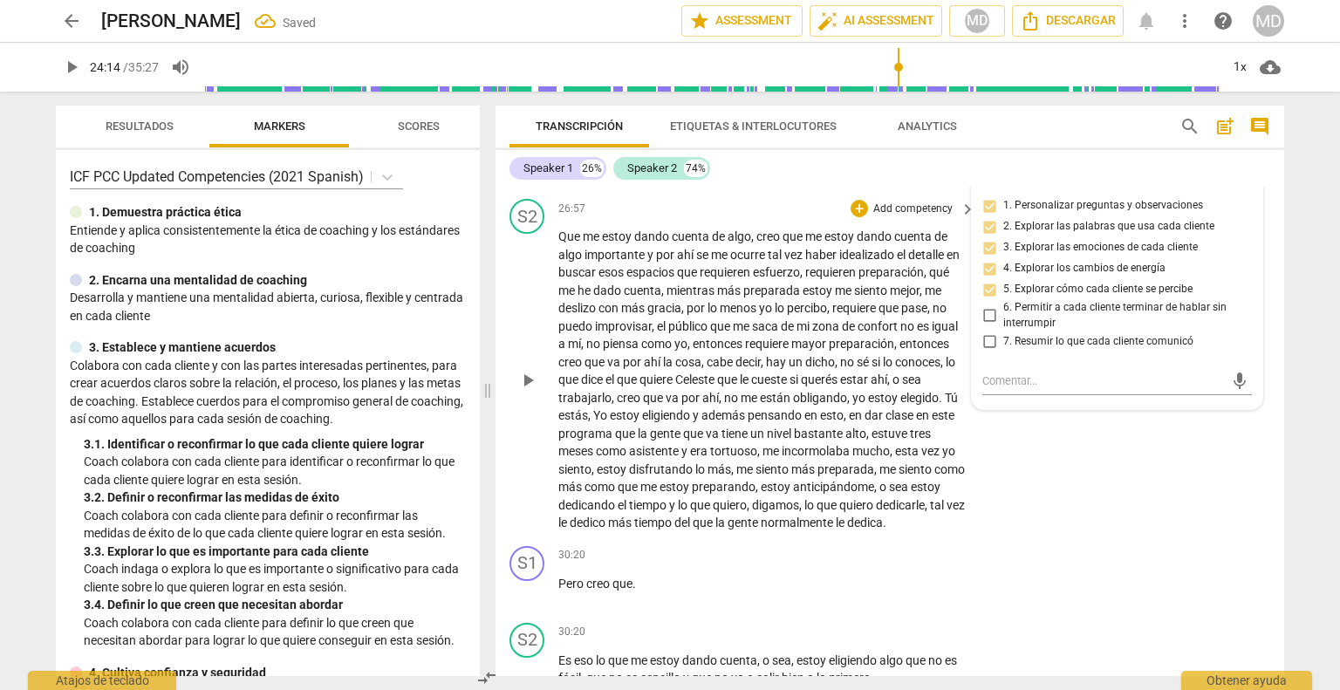
click at [525, 391] on span "play_arrow" at bounding box center [527, 380] width 21 height 21
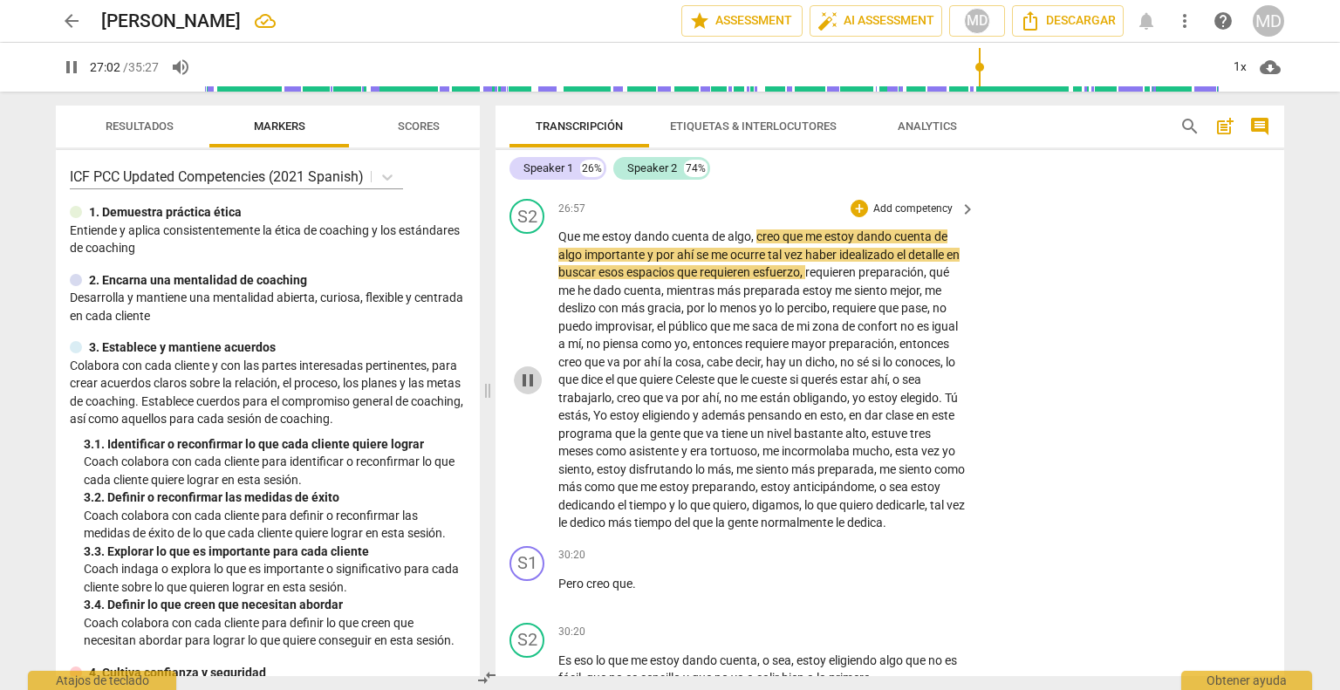
click at [525, 391] on span "pause" at bounding box center [527, 380] width 21 height 21
click at [528, 581] on div "S1" at bounding box center [526, 563] width 35 height 35
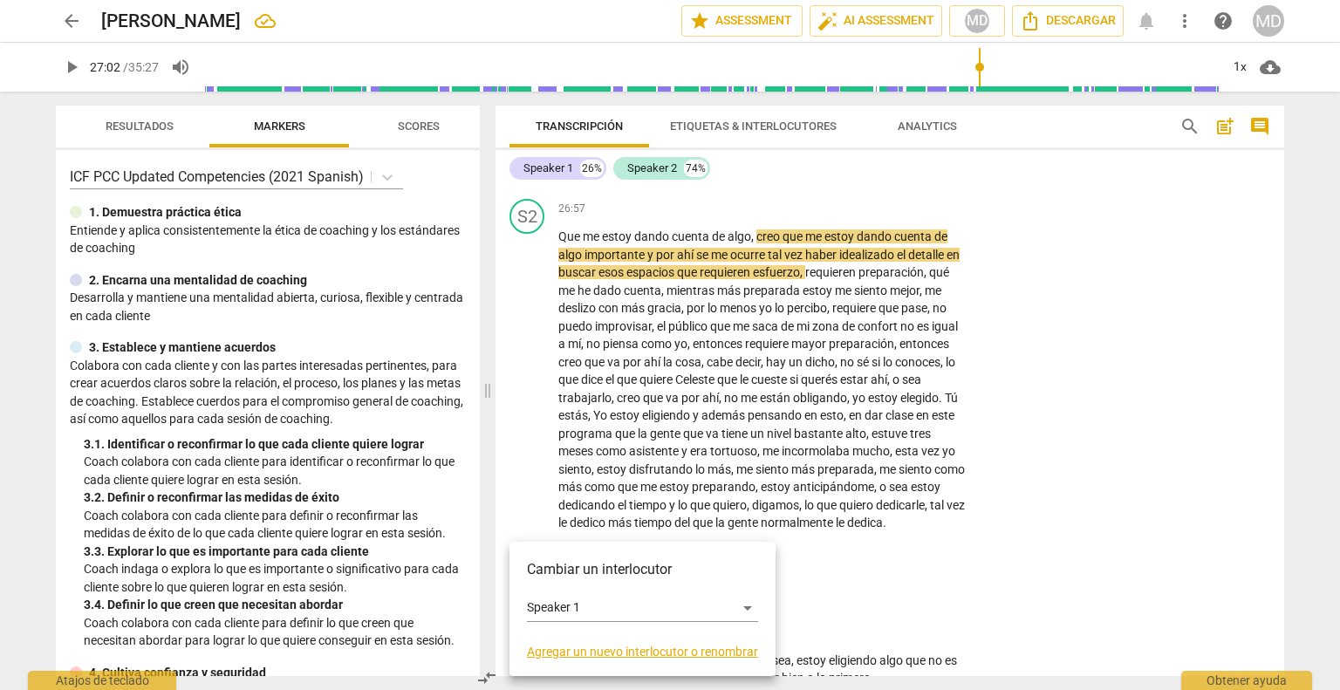
click at [534, 516] on div at bounding box center [670, 345] width 1340 height 690
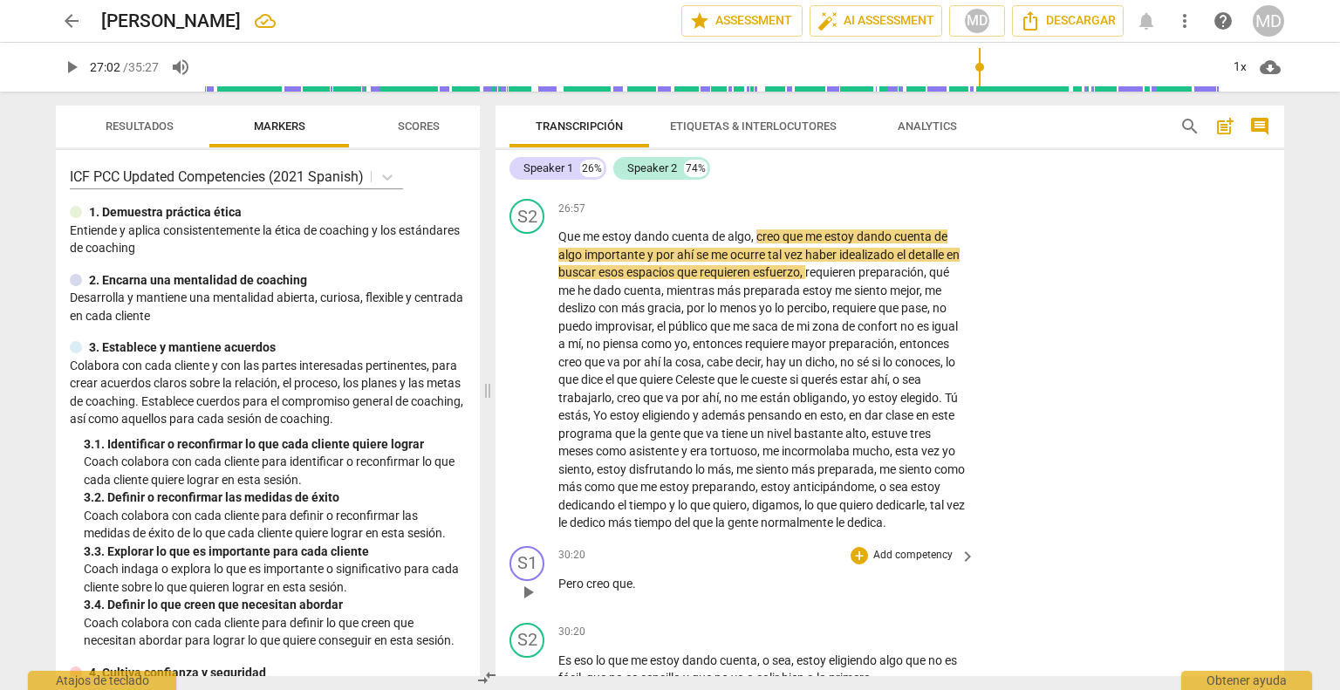
click at [533, 603] on span "play_arrow" at bounding box center [527, 592] width 21 height 21
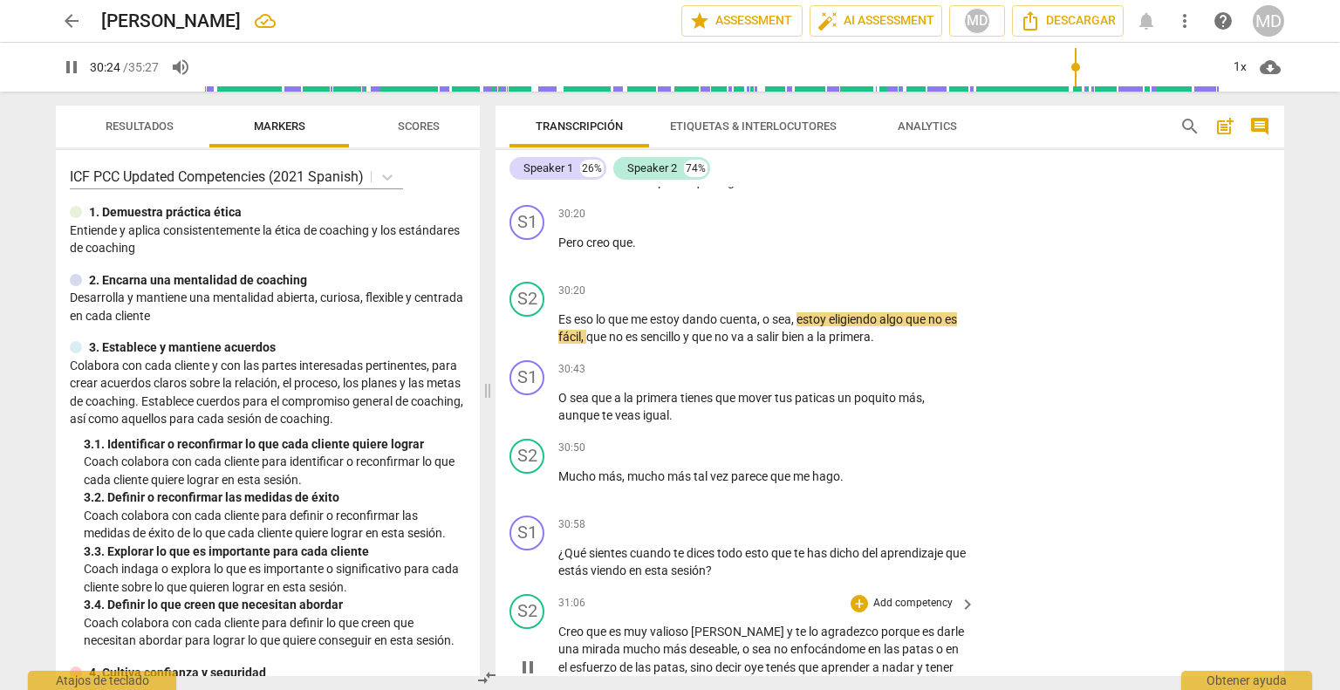
scroll to position [5870, 0]
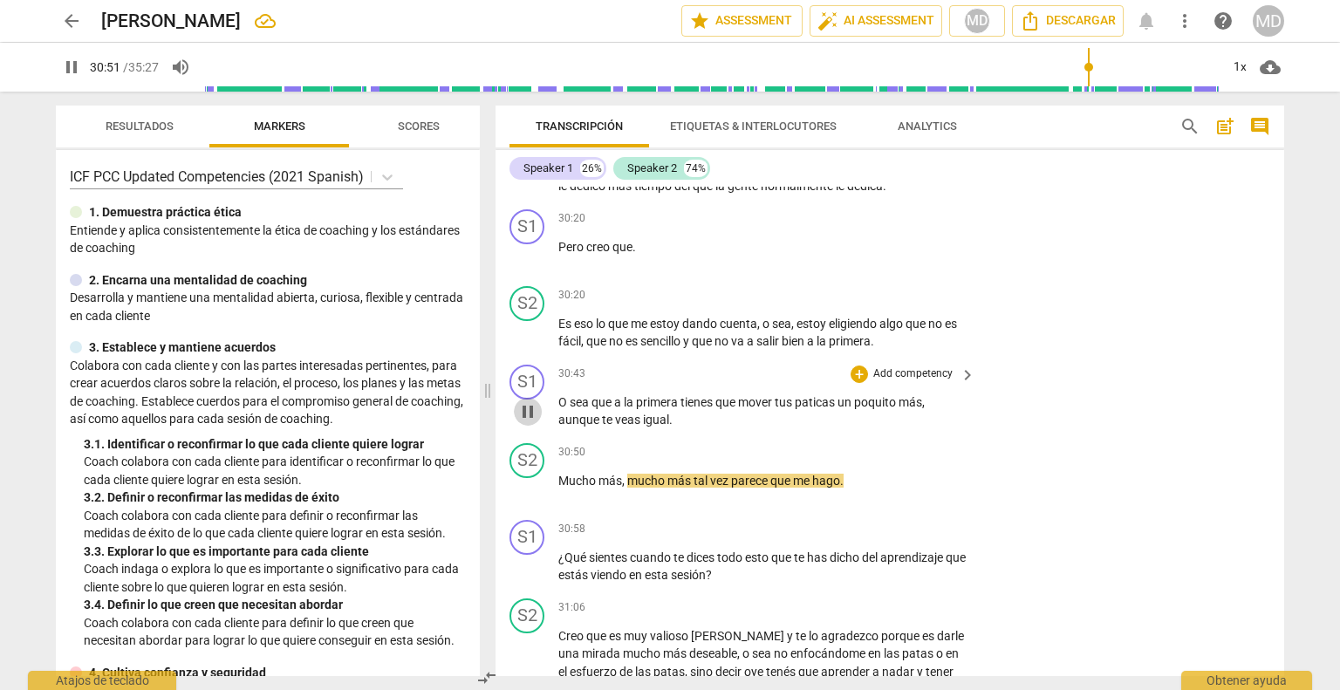
click at [528, 422] on span "pause" at bounding box center [527, 411] width 21 height 21
type input "1851"
click at [946, 382] on p "Add competency" at bounding box center [912, 374] width 83 height 16
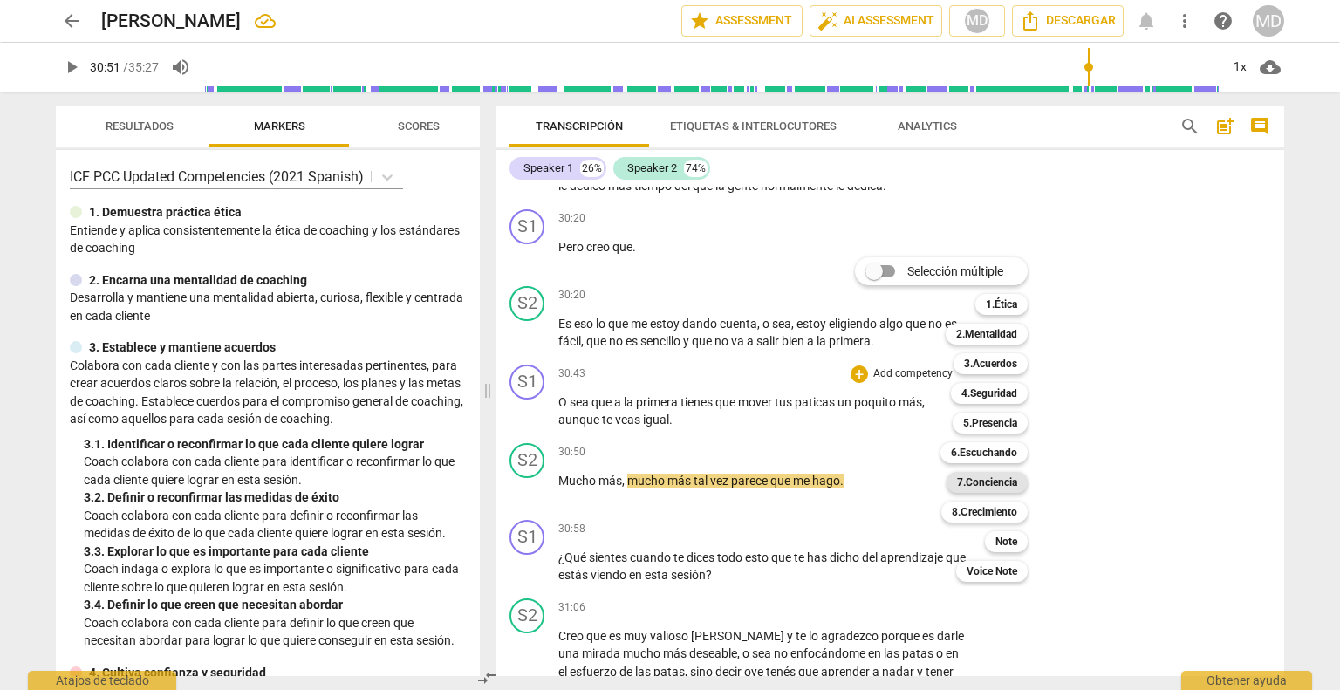
click at [1001, 485] on b "7.Conciencia" at bounding box center [987, 482] width 60 height 21
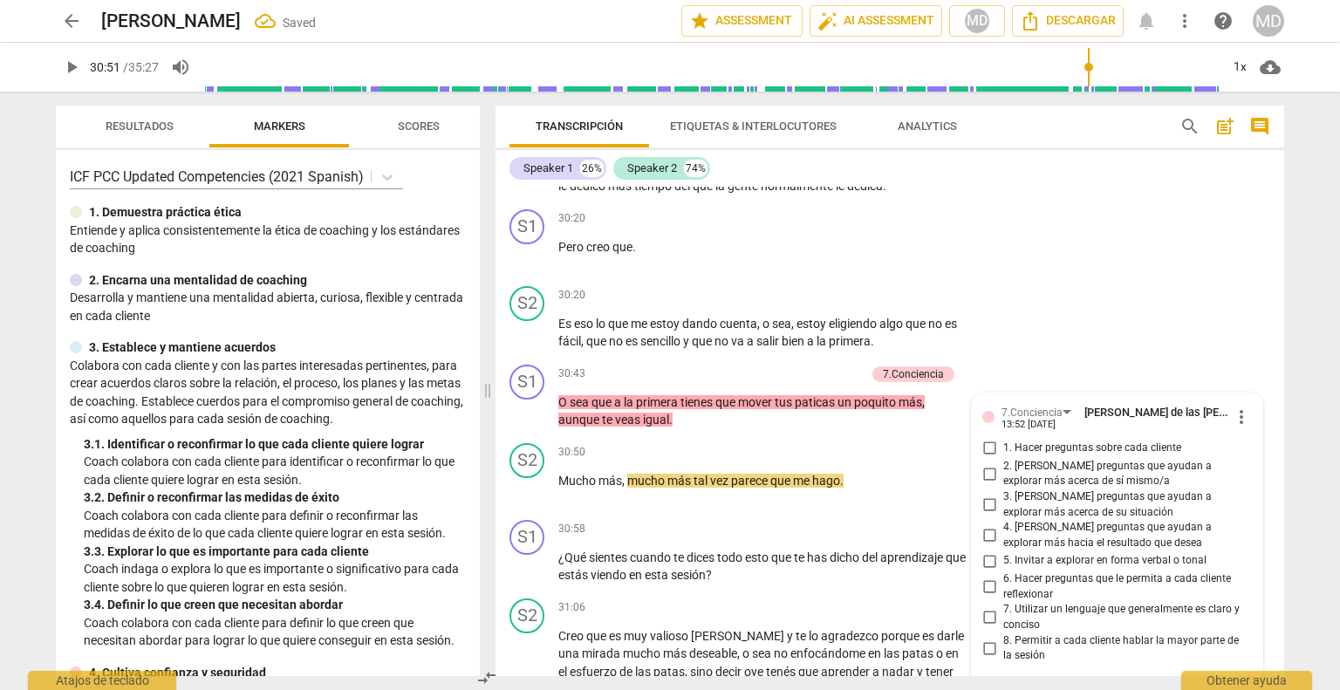
scroll to position [6177, 0]
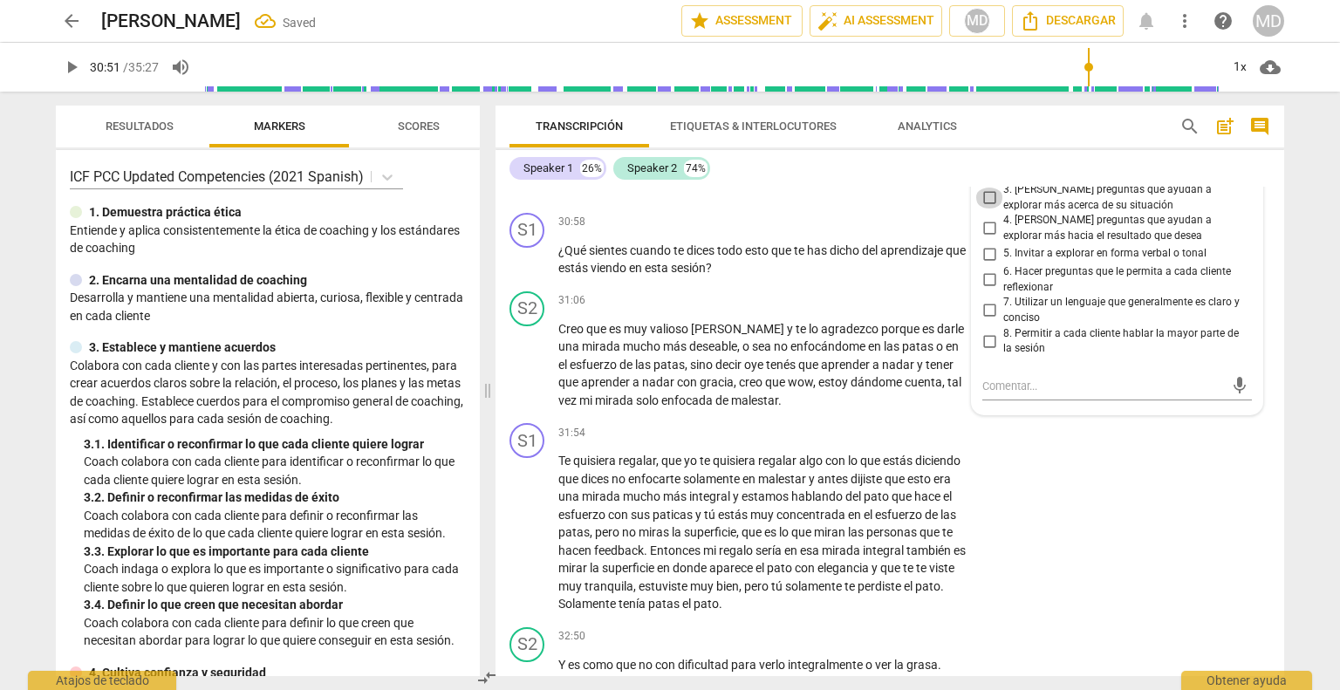
click at [984, 208] on input "3. [PERSON_NAME] preguntas que ayudan a explorar más acerca de su situación" at bounding box center [989, 198] width 28 height 21
checkbox input "true"
click at [984, 290] on input "6. Hacer preguntas que le permita a cada cliente reflexionar" at bounding box center [989, 280] width 28 height 21
checkbox input "true"
click at [992, 177] on input "2. [PERSON_NAME] preguntas que ayudan a explorar más acerca de sí mismo/a" at bounding box center [989, 166] width 28 height 21
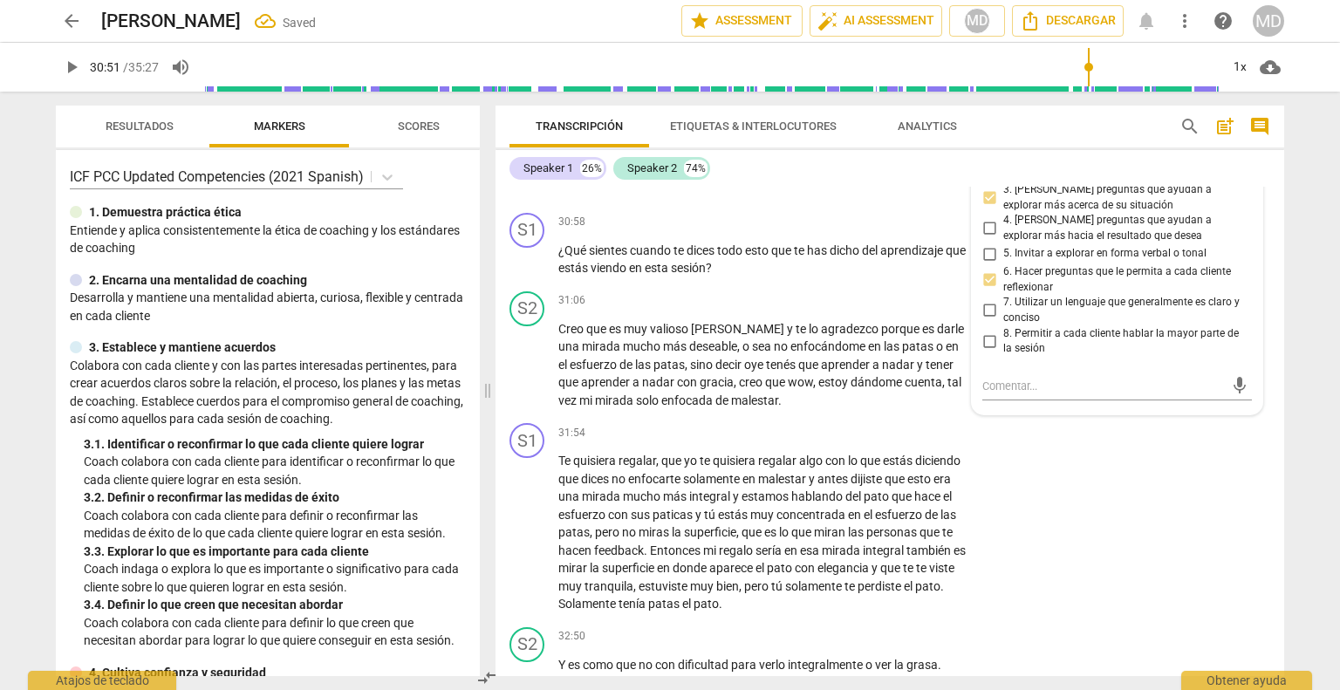
checkbox input "true"
click at [912, 230] on p "Add competency" at bounding box center [912, 223] width 83 height 16
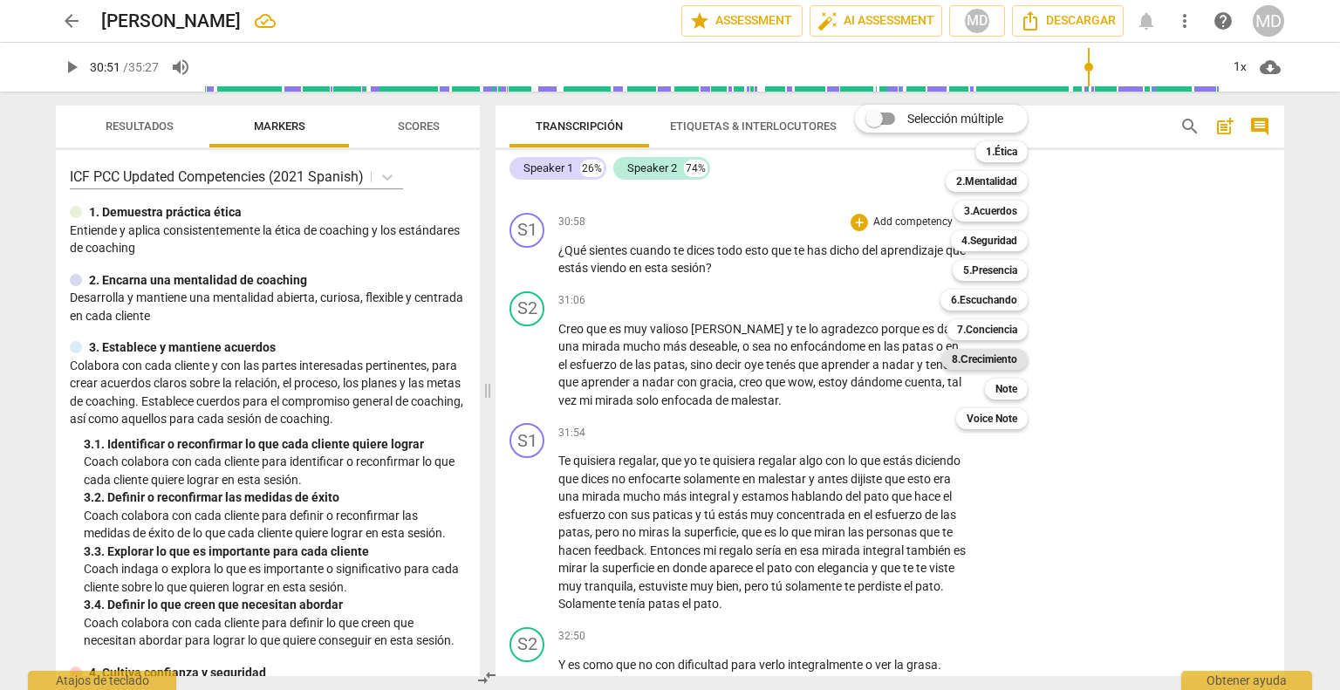
click at [999, 352] on b "8.Сrecimiento" at bounding box center [984, 359] width 65 height 21
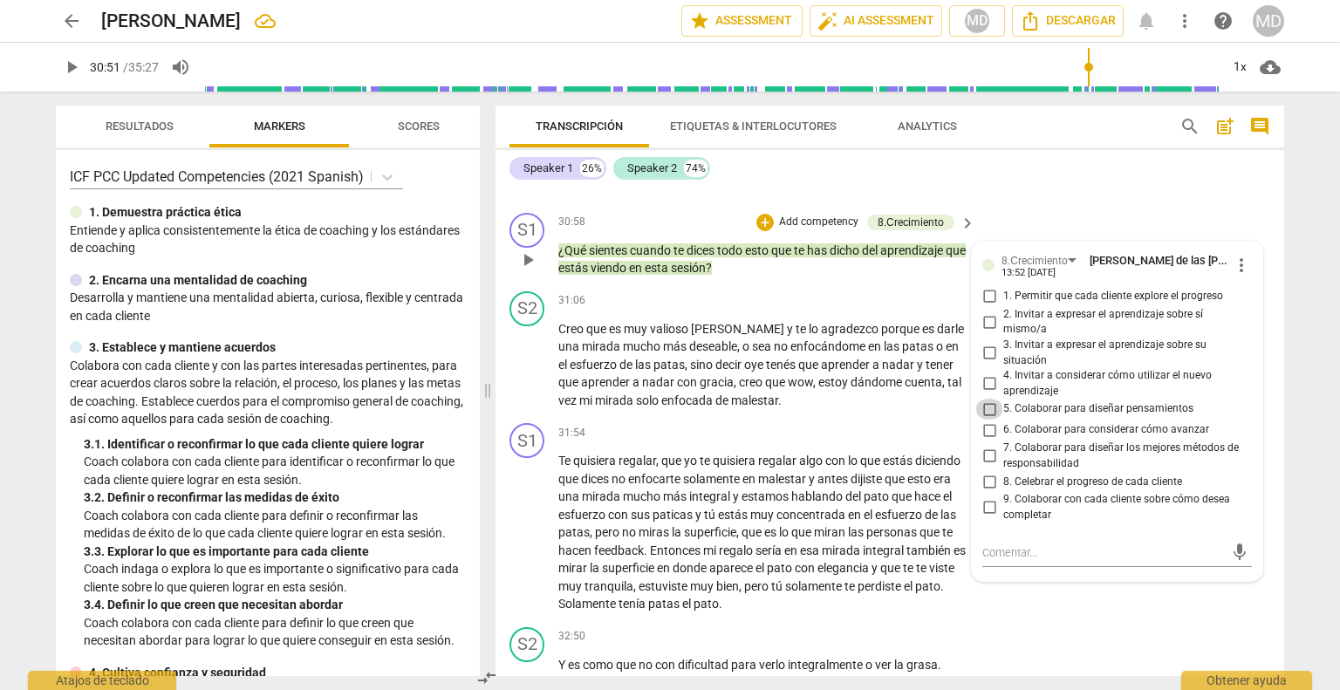
click at [984, 420] on input "5. Colaborar para diseñar pensamientos" at bounding box center [989, 409] width 28 height 21
checkbox input "true"
click at [984, 394] on input "4. Invitar a considerar cómo utilizar el nuevo aprendizaje" at bounding box center [989, 383] width 28 height 21
checkbox input "true"
click at [796, 230] on p "Add competency" at bounding box center [818, 223] width 83 height 16
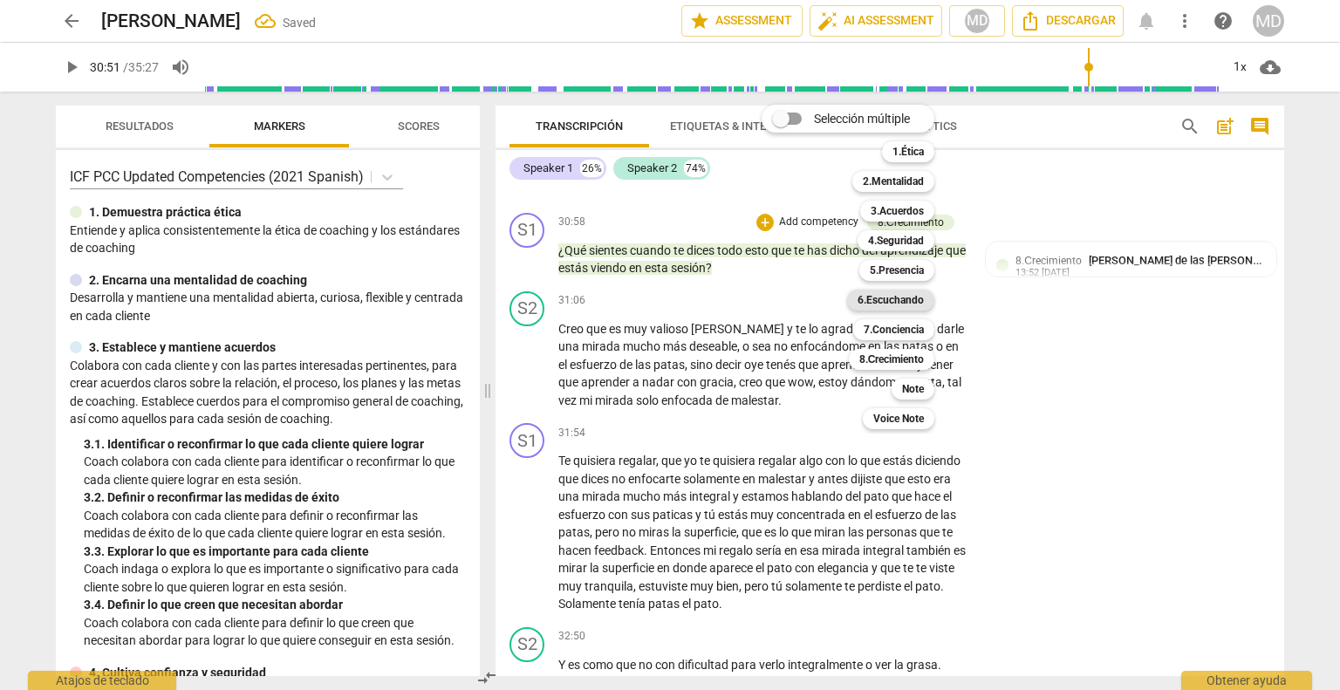
click at [904, 293] on b "6.Escuchando" at bounding box center [890, 300] width 66 height 21
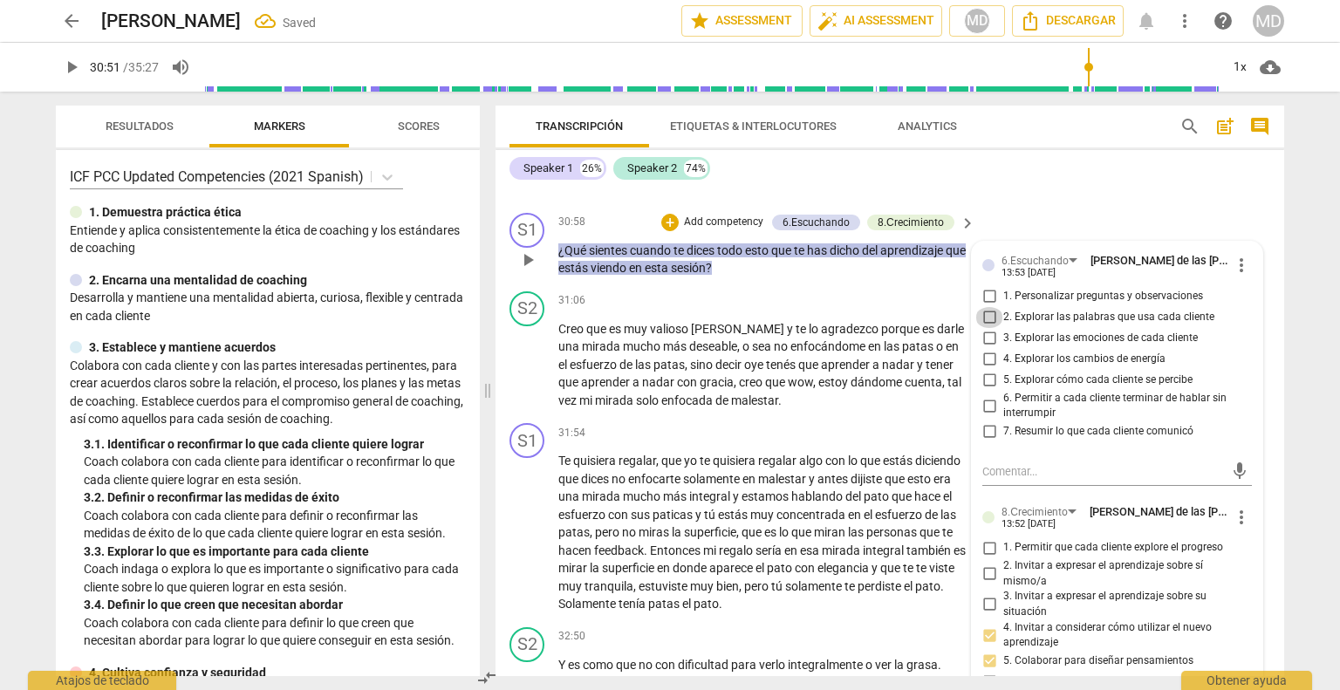
click at [987, 328] on input "2. Explorar las palabras que usa cada cliente" at bounding box center [989, 317] width 28 height 21
checkbox input "true"
click at [986, 370] on input "4. Explorar los cambios de energía" at bounding box center [989, 359] width 28 height 21
checkbox input "true"
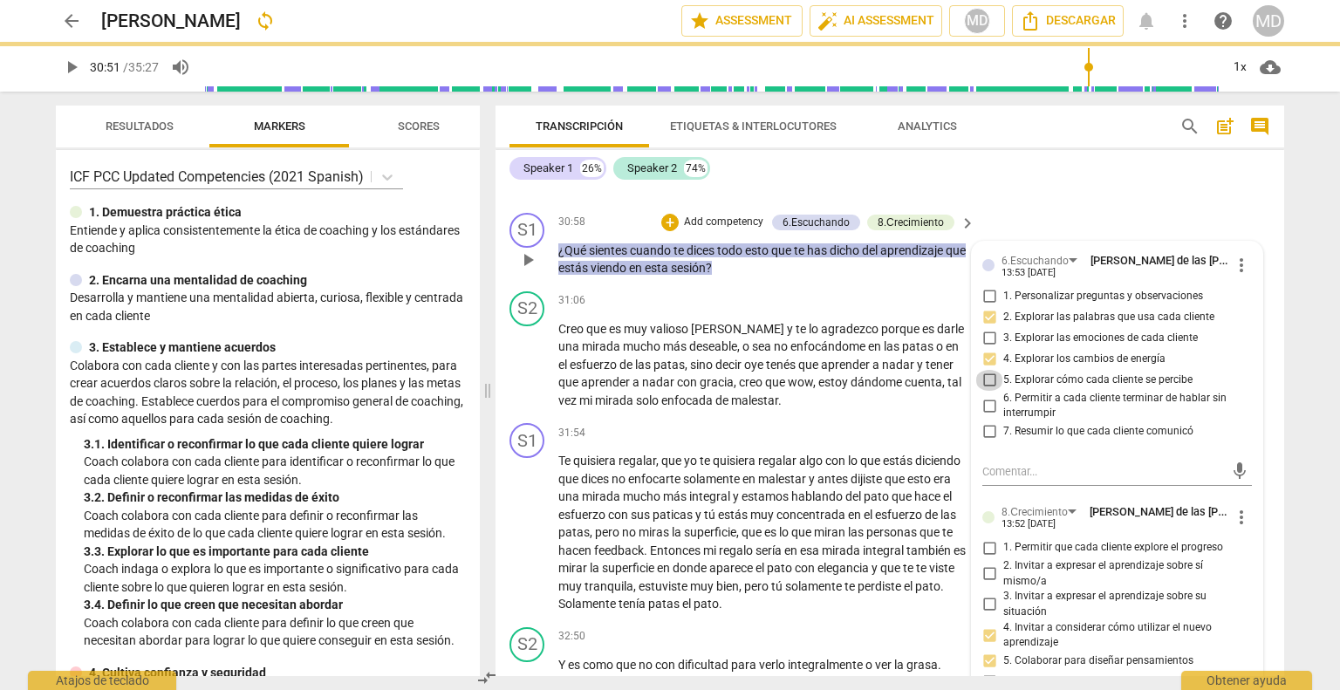
click at [987, 391] on input "5. Explorar cómo cada cliente se percibe" at bounding box center [989, 380] width 28 height 21
checkbox input "true"
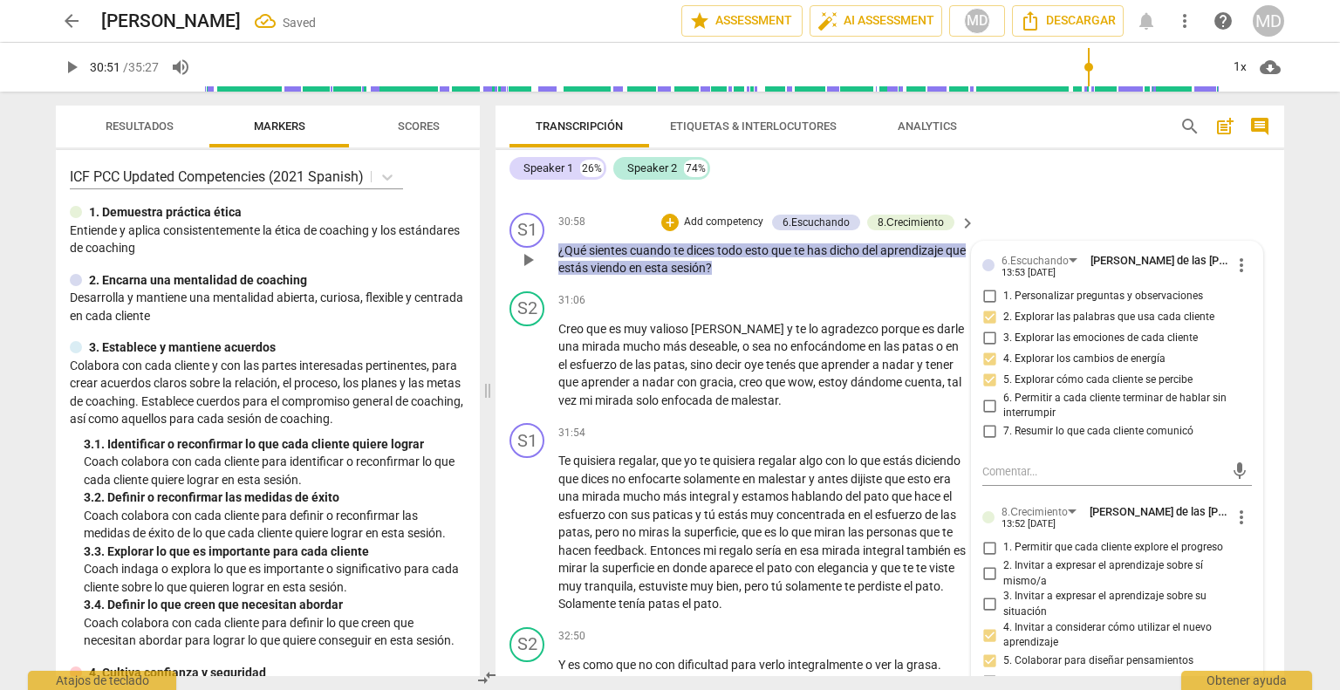
click at [985, 416] on input "6. Permitir a cada cliente terminar de hablar sin interrumpir" at bounding box center [989, 405] width 28 height 21
checkbox input "true"
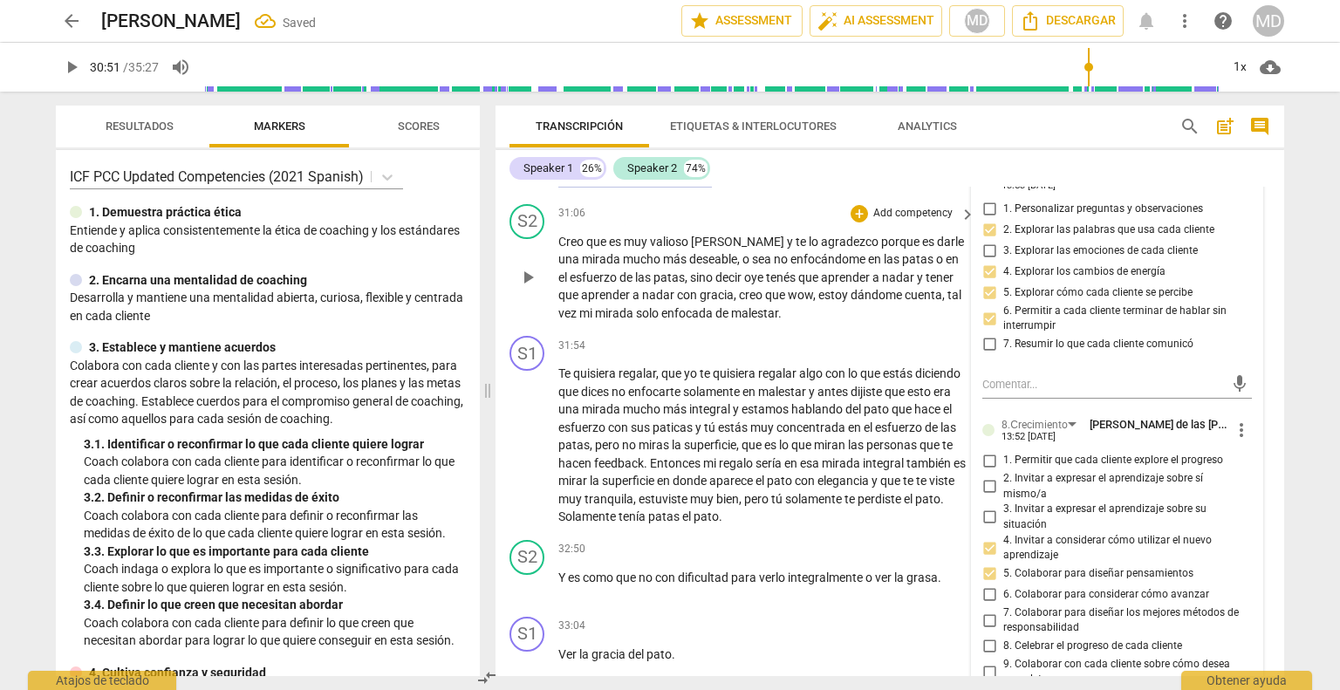
scroll to position [6352, 0]
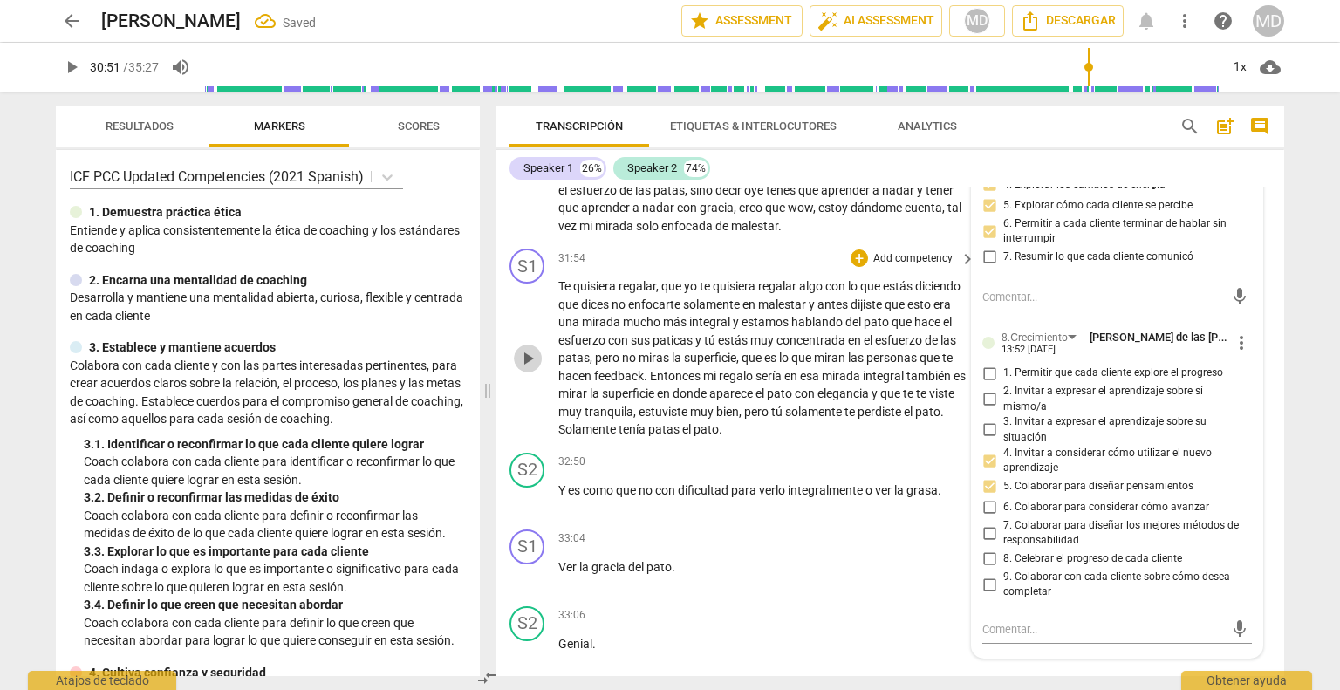
click at [532, 372] on button "play_arrow" at bounding box center [528, 359] width 28 height 28
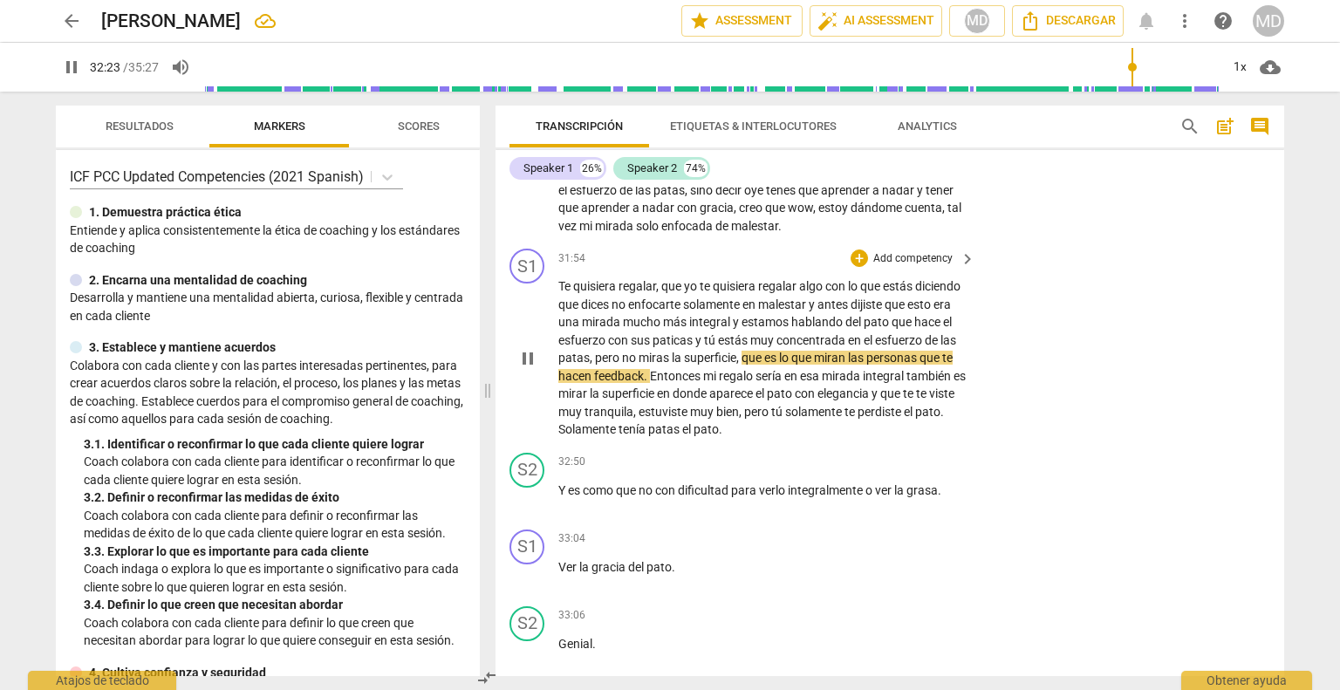
click at [532, 372] on button "pause" at bounding box center [528, 359] width 28 height 28
click at [527, 369] on span "play_arrow" at bounding box center [527, 358] width 21 height 21
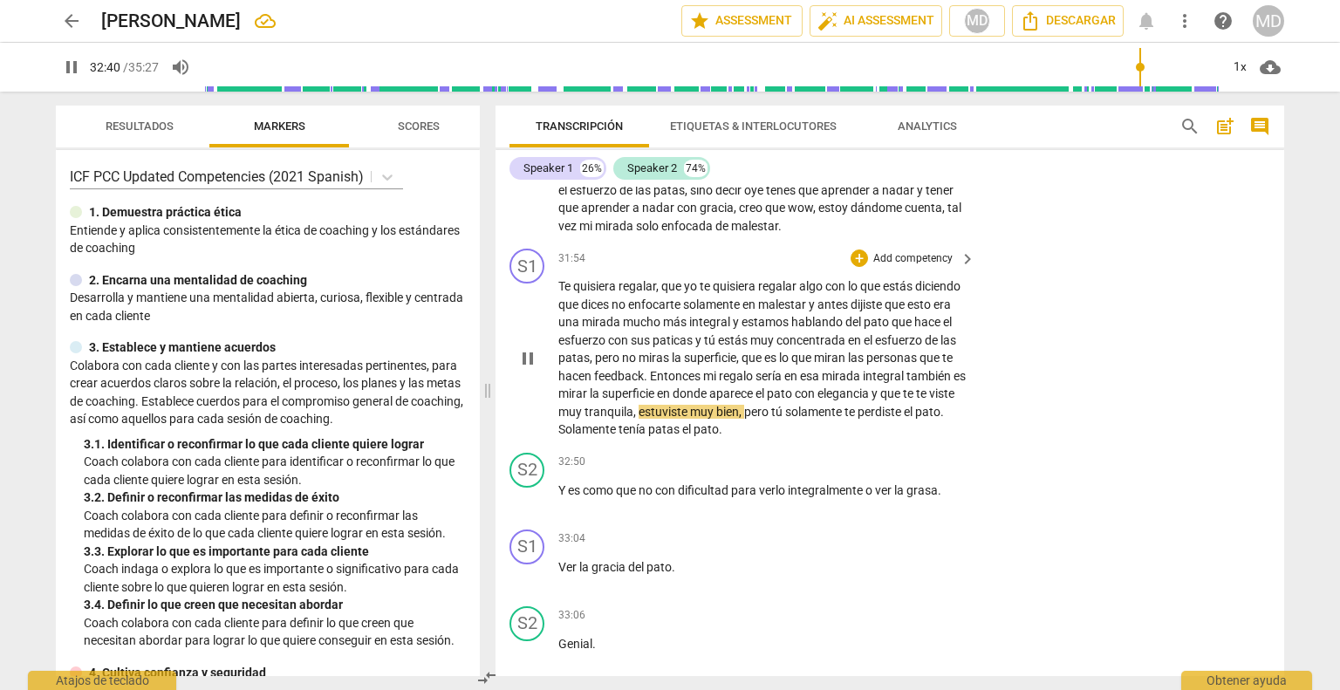
click at [926, 267] on p "Add competency" at bounding box center [912, 259] width 83 height 16
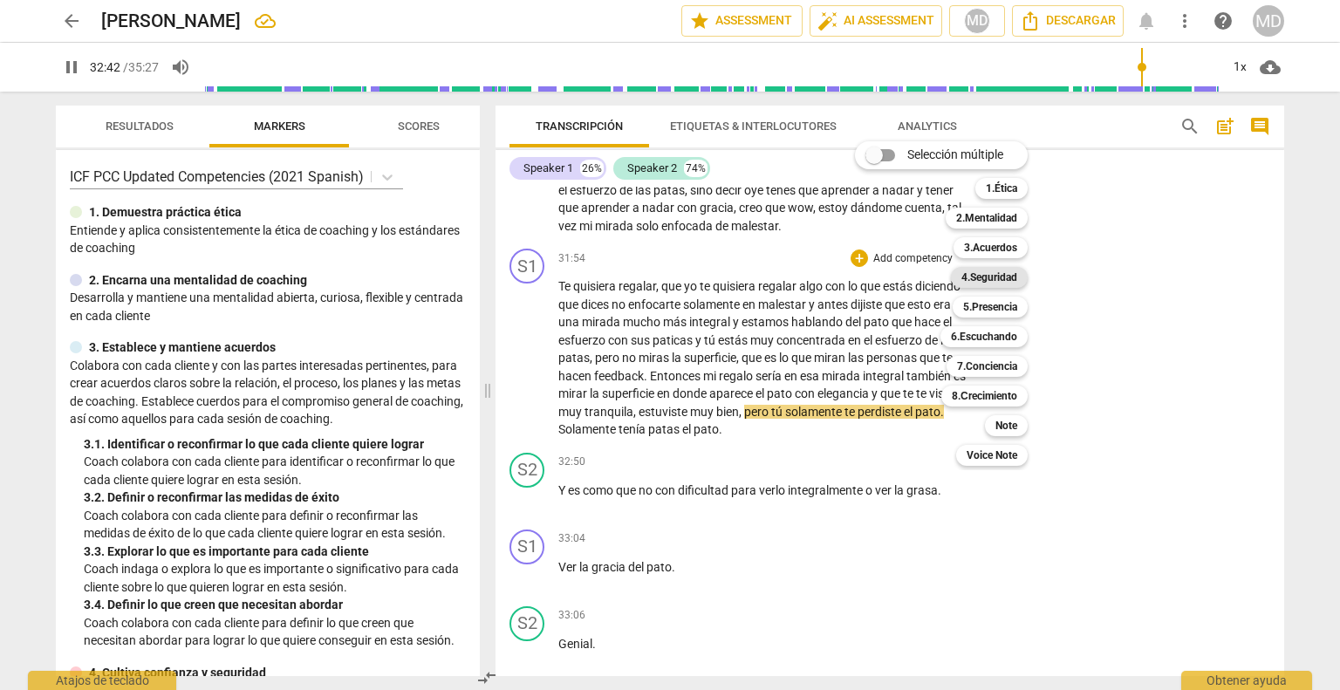
click at [996, 276] on b "4.Seguridad" at bounding box center [989, 277] width 56 height 21
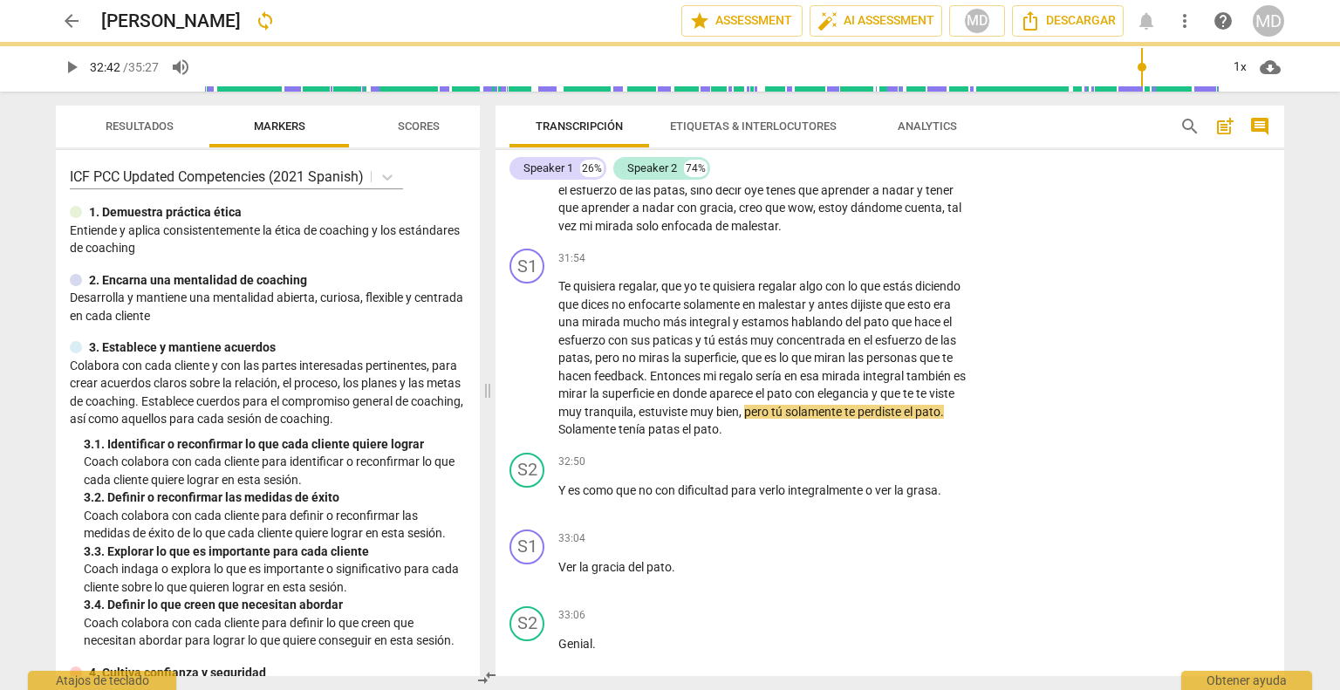
type input "1963"
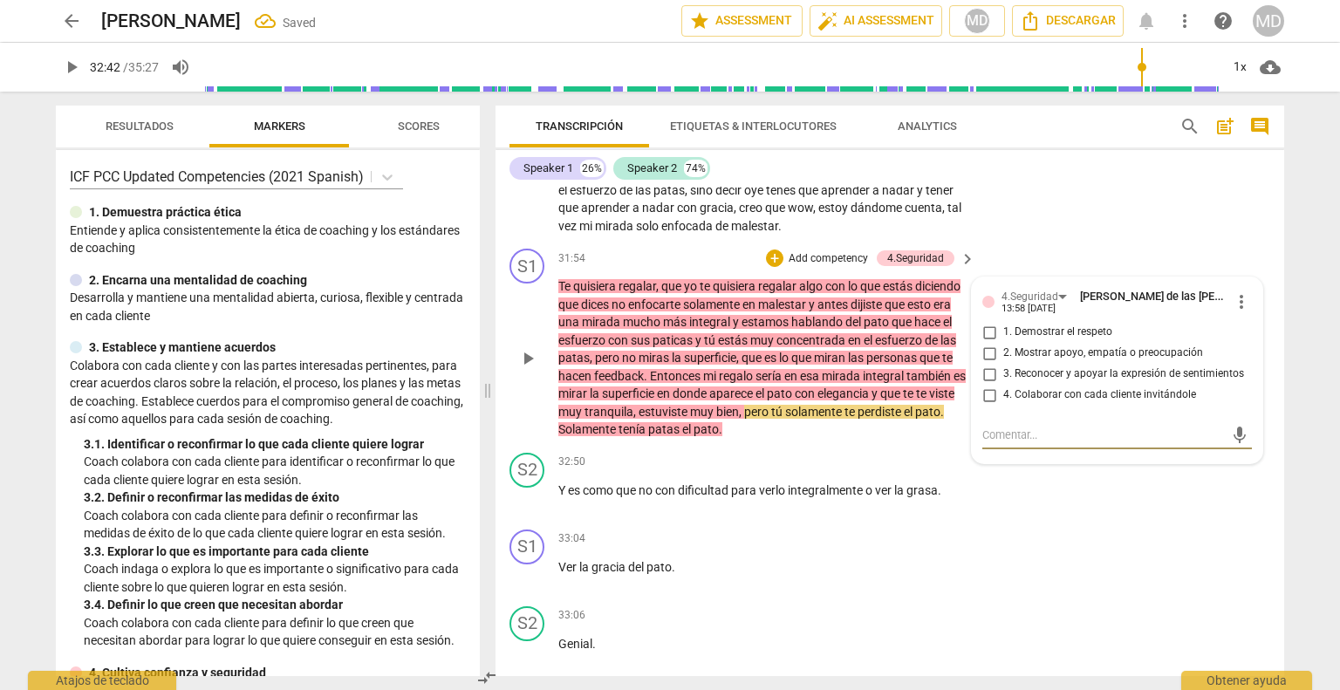
click at [987, 364] on input "2. Mostrar apoyo, empatía o preocupación" at bounding box center [989, 353] width 28 height 21
checkbox input "true"
click at [987, 385] on input "3. Reconocer y apoyar la expresión de sentimientos" at bounding box center [989, 374] width 28 height 21
checkbox input "true"
click at [693, 268] on div "31:54 + Add competency 4.Seguridad keyboard_arrow_right" at bounding box center [767, 258] width 419 height 19
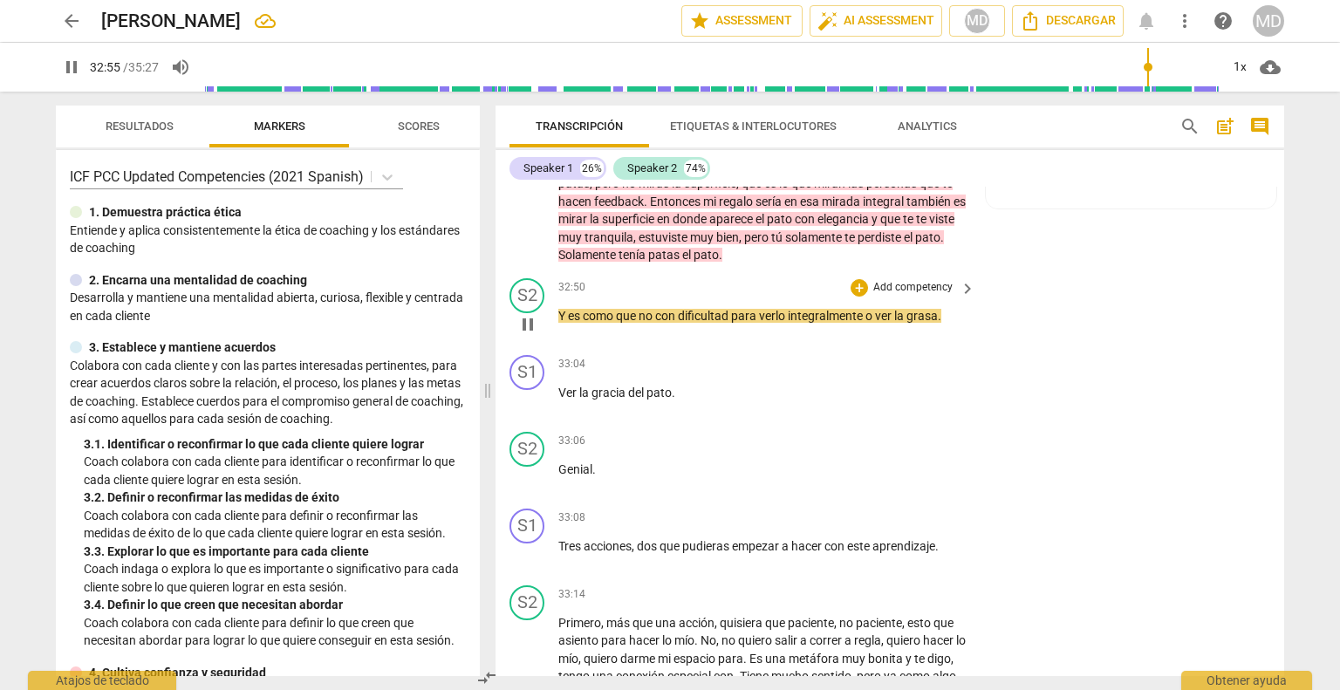
scroll to position [6613, 0]
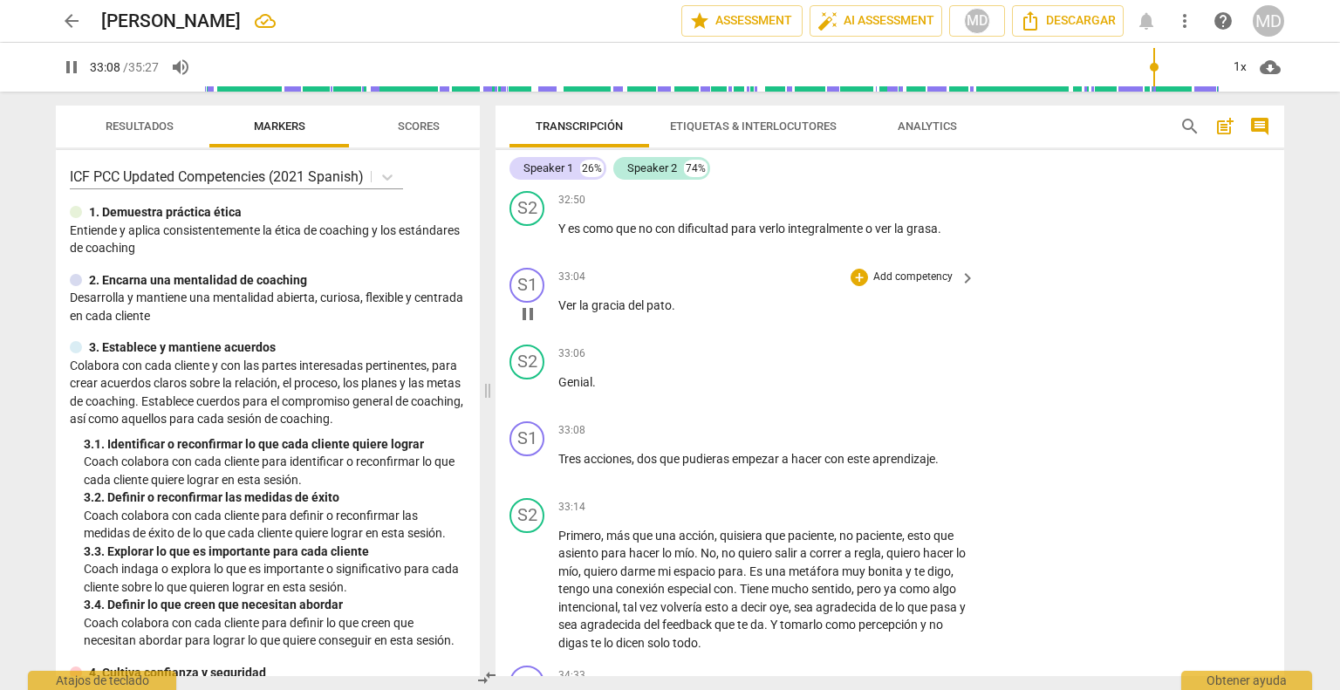
click at [918, 285] on p "Add competency" at bounding box center [912, 278] width 83 height 16
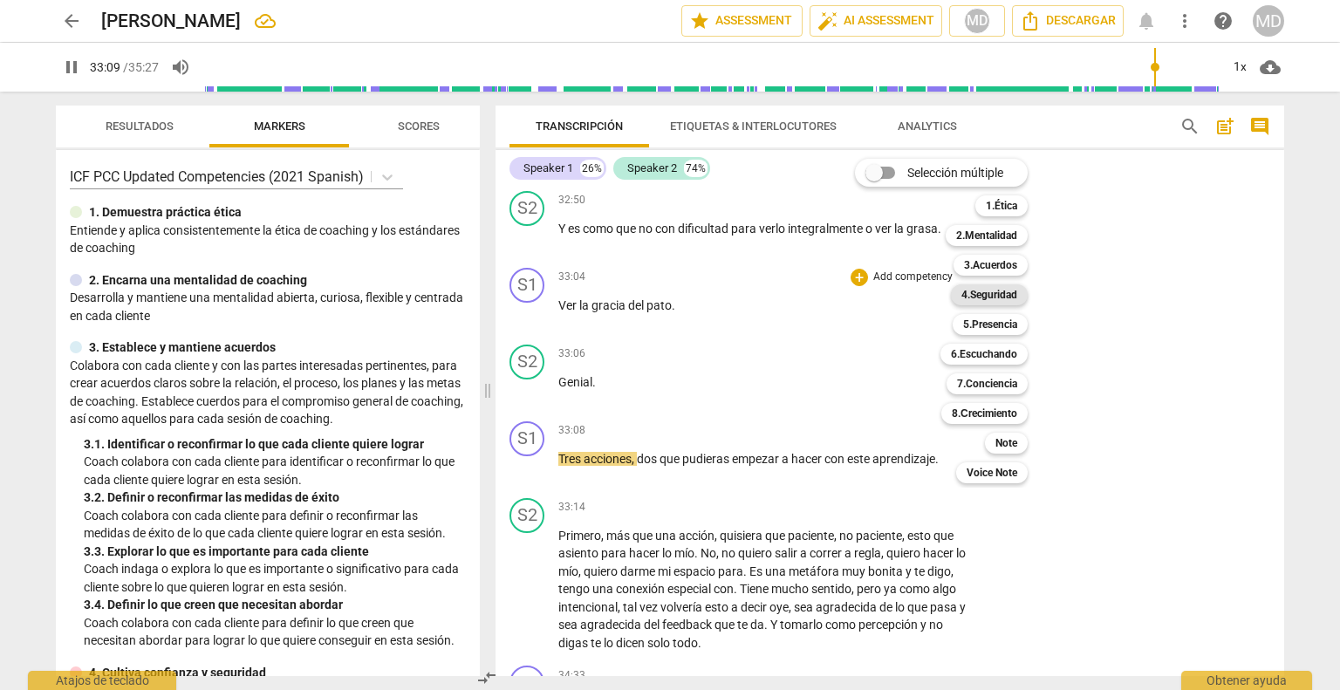
click at [996, 289] on b "4.Seguridad" at bounding box center [989, 294] width 56 height 21
type input "1990"
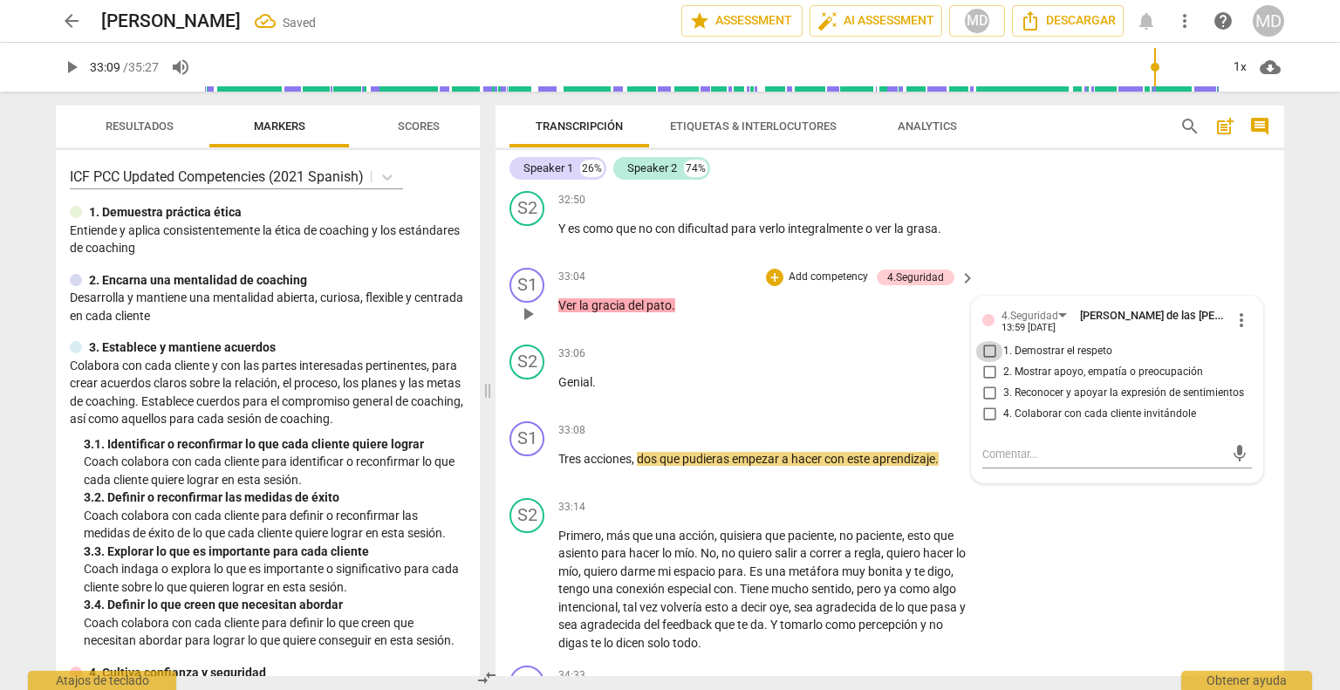
click at [988, 362] on input "1. Demostrar el respeto" at bounding box center [989, 351] width 28 height 21
checkbox input "true"
click at [986, 383] on input "2. Mostrar apoyo, empatía o preocupación" at bounding box center [989, 372] width 28 height 21
checkbox input "true"
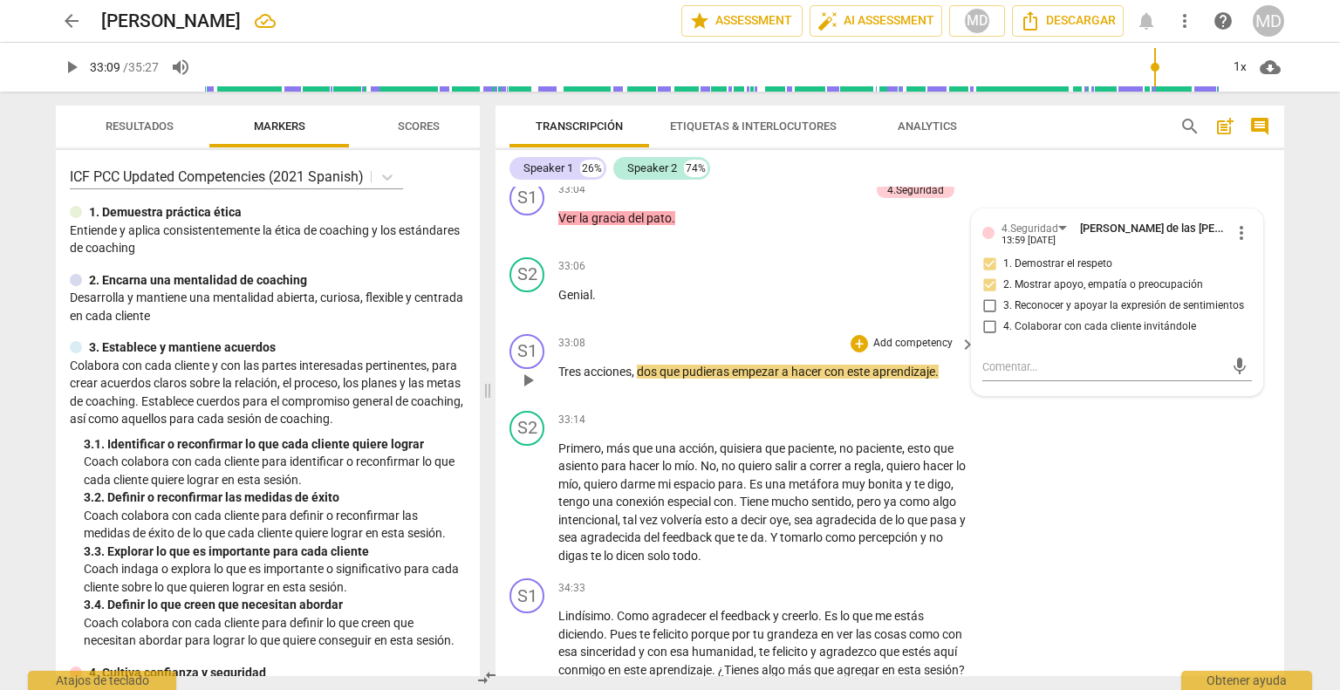
click at [911, 352] on p "Add competency" at bounding box center [912, 344] width 83 height 16
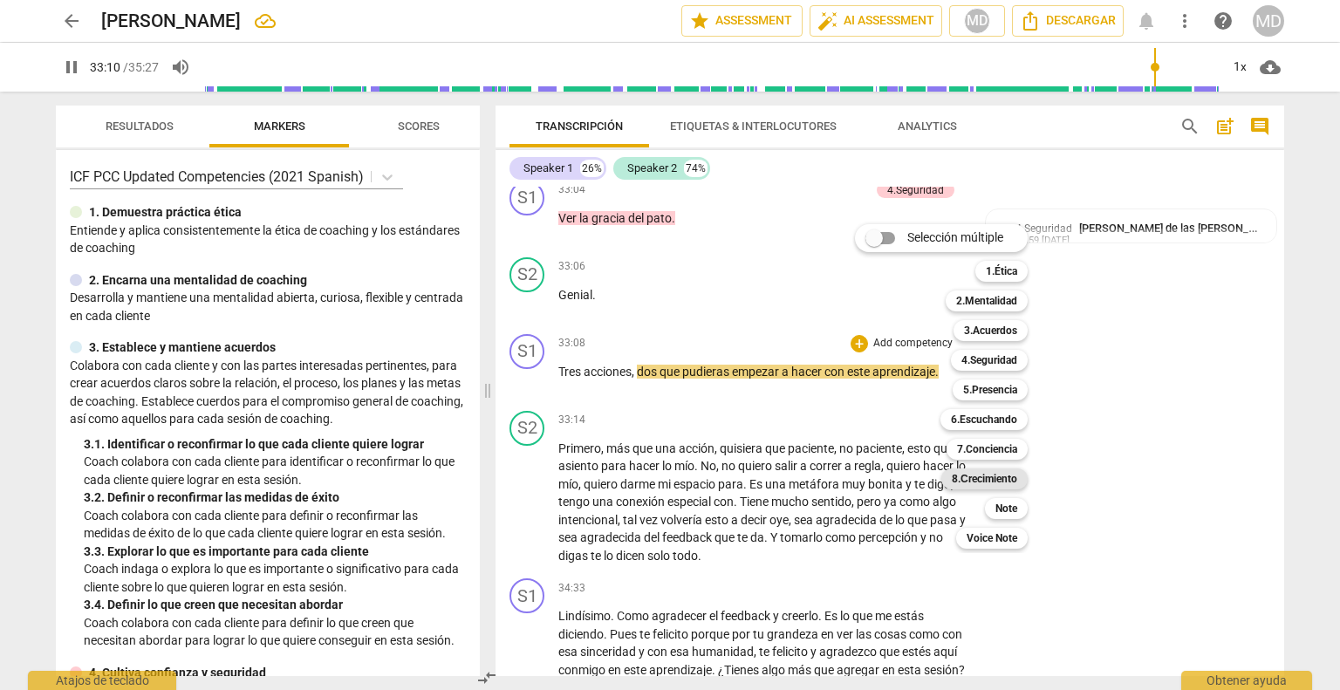
click at [994, 479] on b "8.Сrecimiento" at bounding box center [984, 478] width 65 height 21
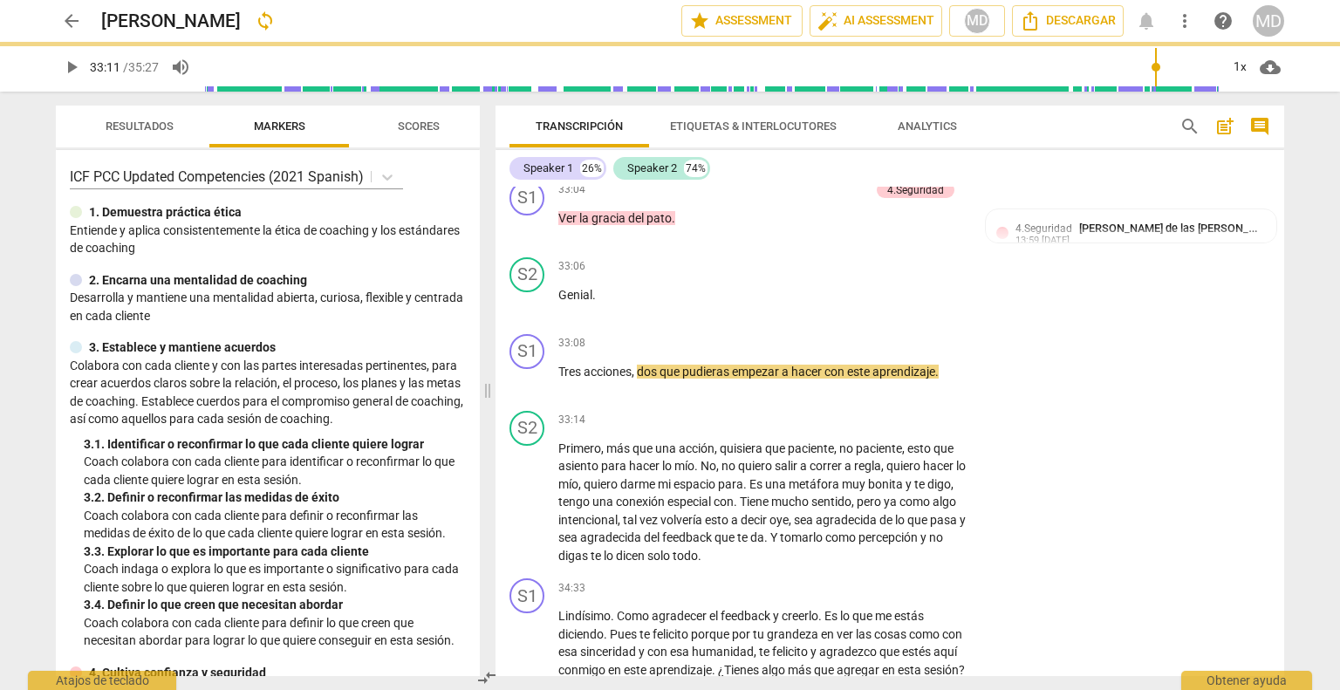
type input "1991"
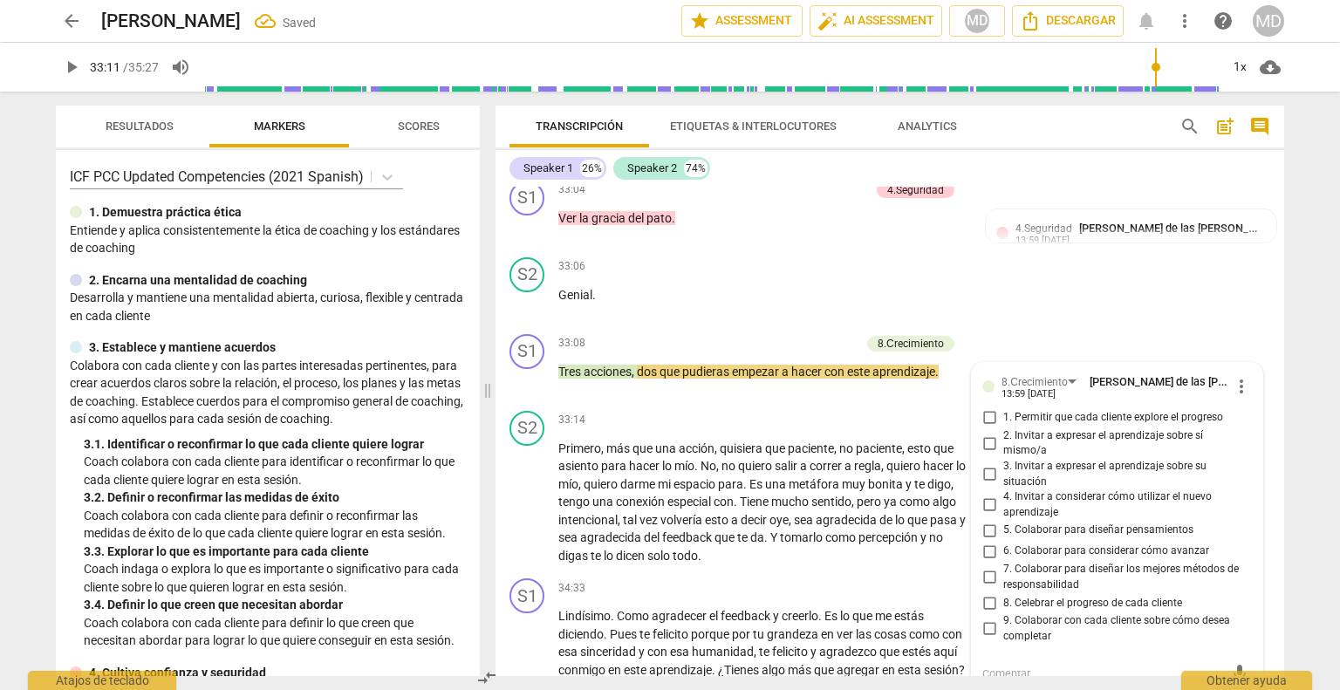
scroll to position [6985, 0]
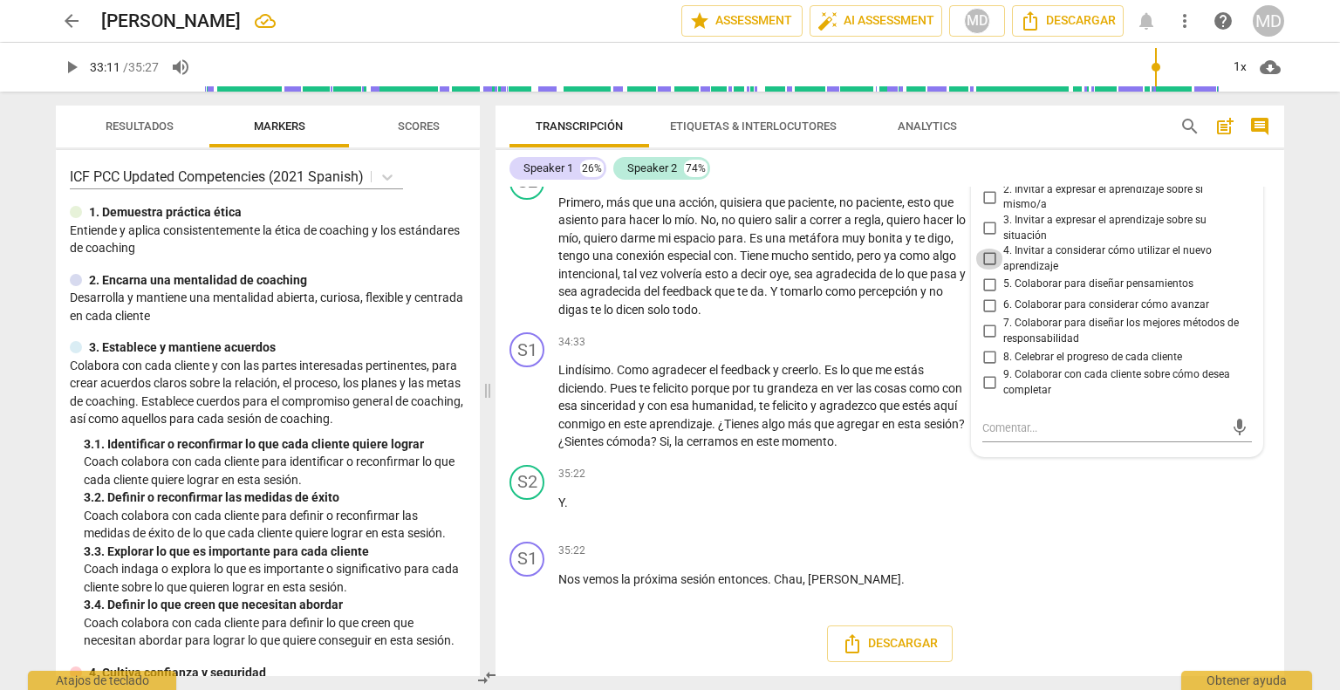
click at [986, 263] on input "4. Invitar a considerar cómo utilizar el nuevo aprendizaje" at bounding box center [989, 259] width 28 height 21
checkbox input "true"
click at [987, 290] on input "5. Colaborar para diseñar pensamientos" at bounding box center [989, 284] width 28 height 21
checkbox input "true"
click at [984, 306] on input "6. Colaborar para considerar cómo avanzar" at bounding box center [989, 305] width 28 height 21
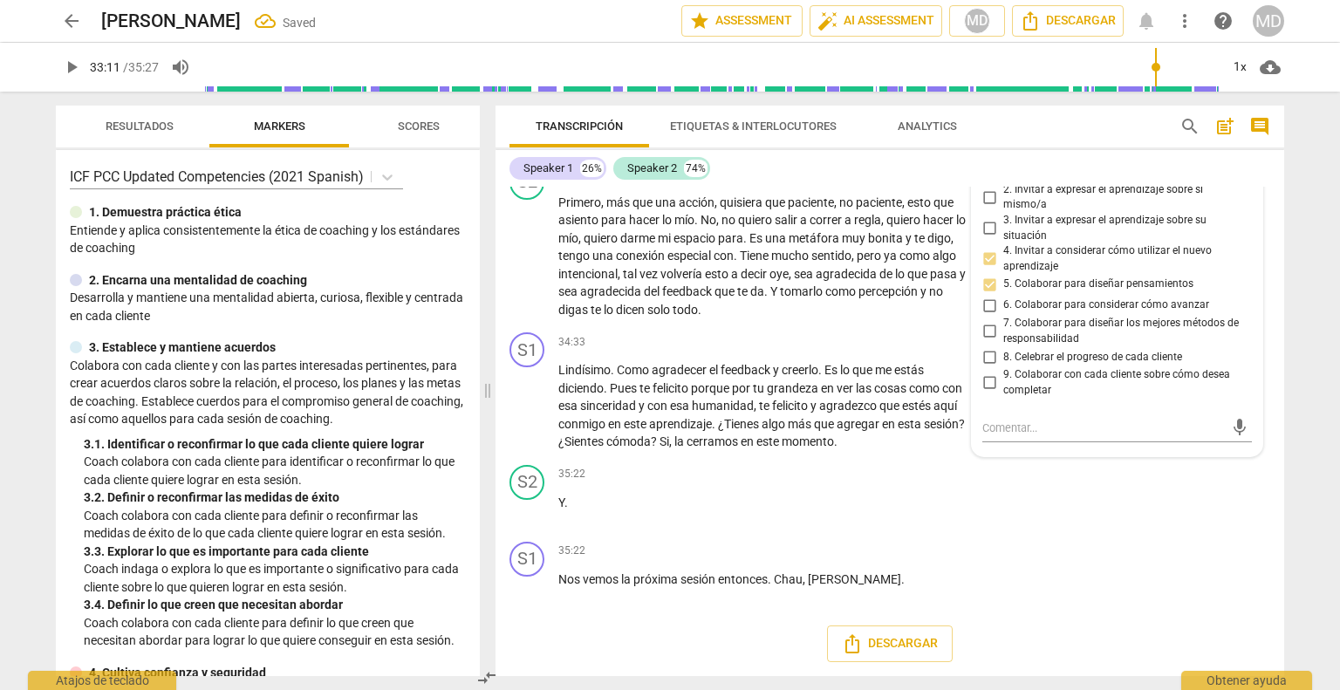
checkbox input "true"
click at [530, 405] on span "play_arrow" at bounding box center [527, 406] width 21 height 21
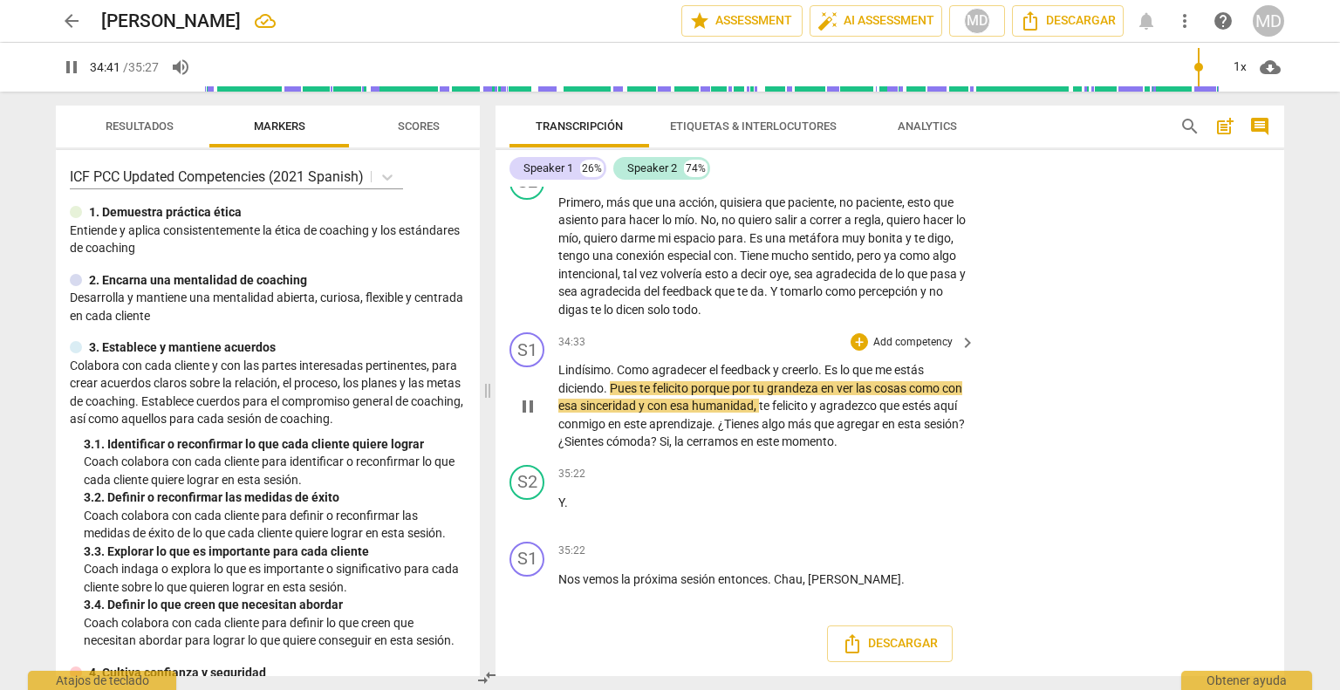
click at [909, 345] on p "Add competency" at bounding box center [912, 343] width 83 height 16
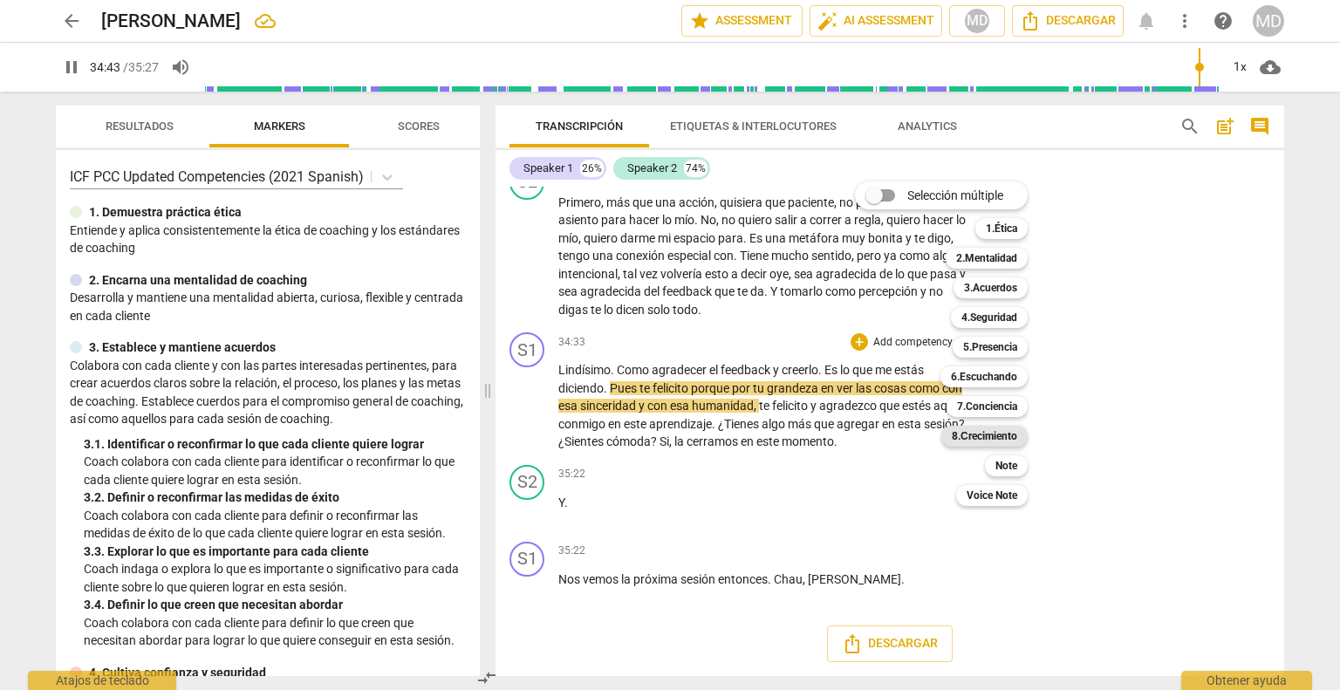
click at [998, 433] on b "8.Сrecimiento" at bounding box center [984, 436] width 65 height 21
type input "2083"
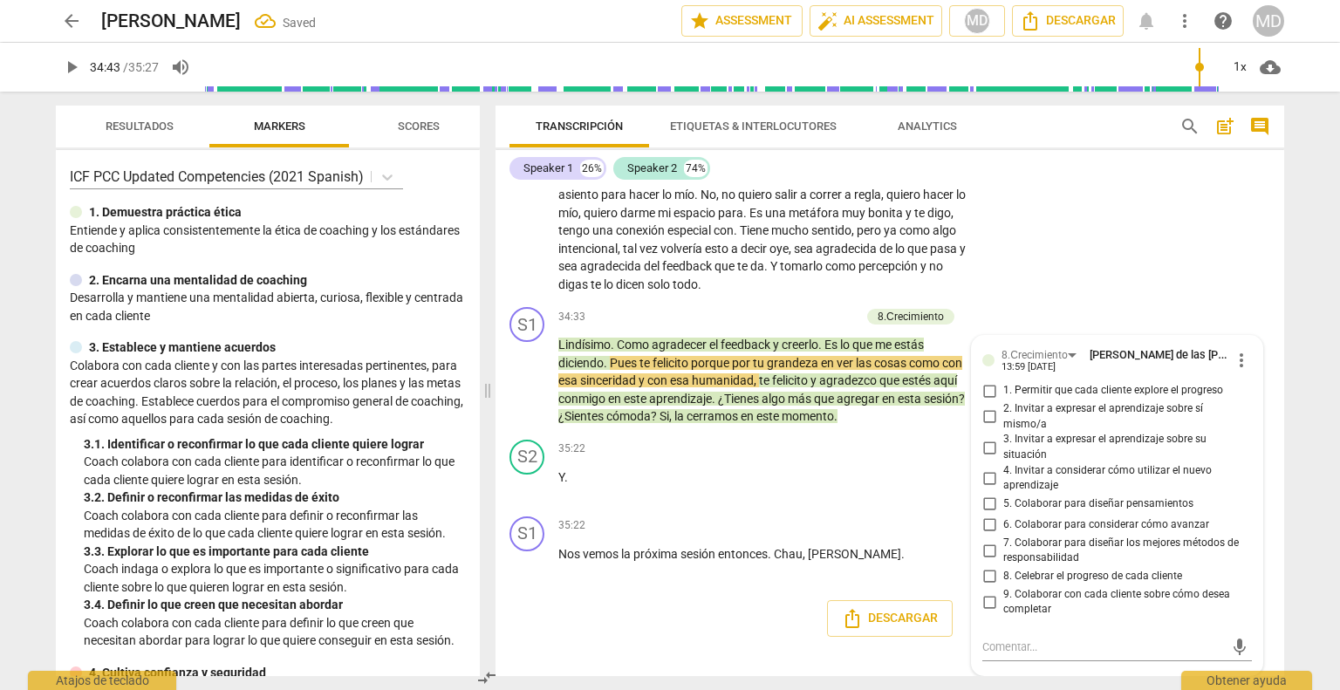
scroll to position [6992, 0]
click at [985, 587] on input "8. Celebrar el progreso de cada cliente" at bounding box center [989, 576] width 28 height 21
checkbox input "true"
click at [988, 612] on input "9. Colaborar con cada cliente sobre cómo desea completar" at bounding box center [989, 601] width 28 height 21
checkbox input "true"
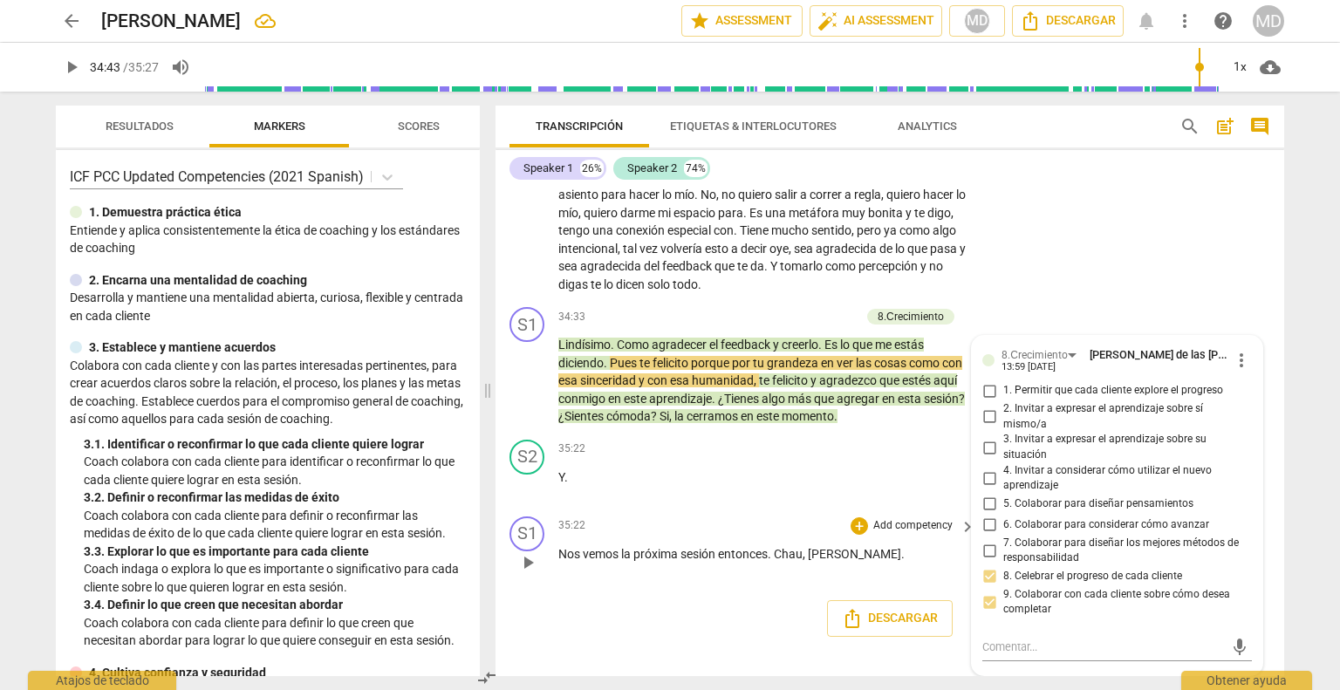
scroll to position [7014, 0]
click at [708, 481] on p "Y ." at bounding box center [762, 477] width 408 height 18
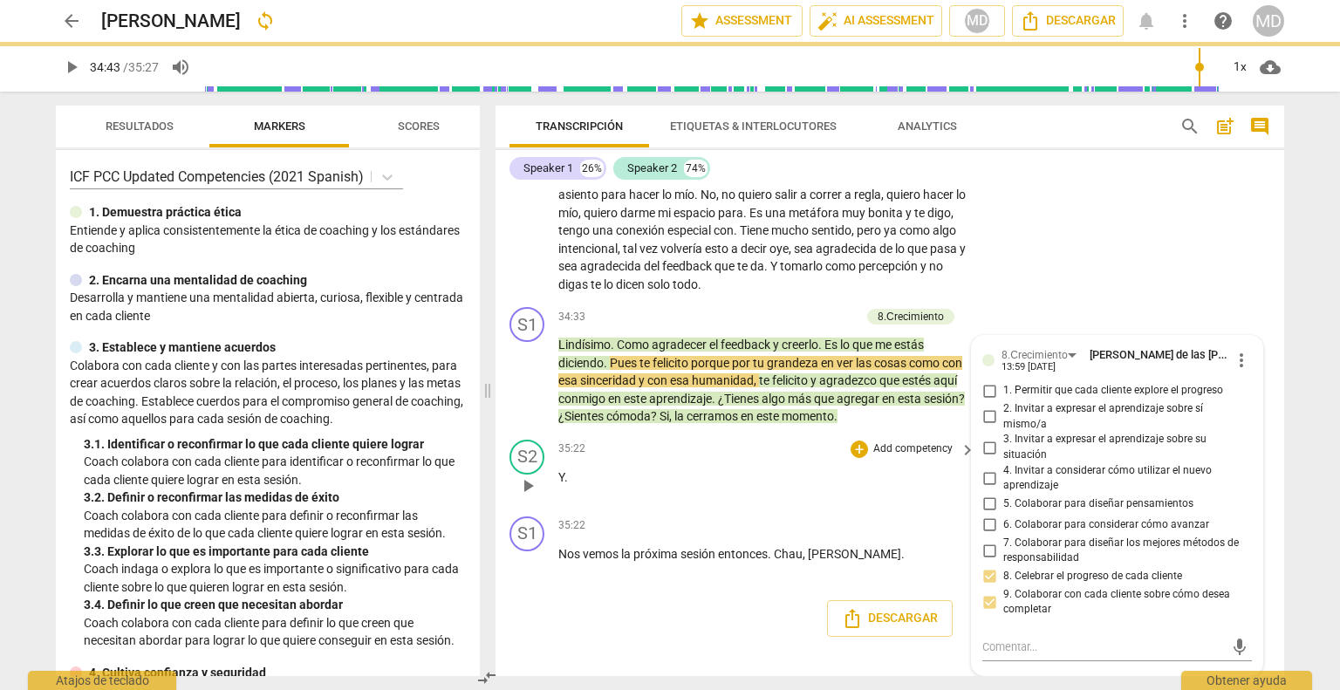
scroll to position [6987, 0]
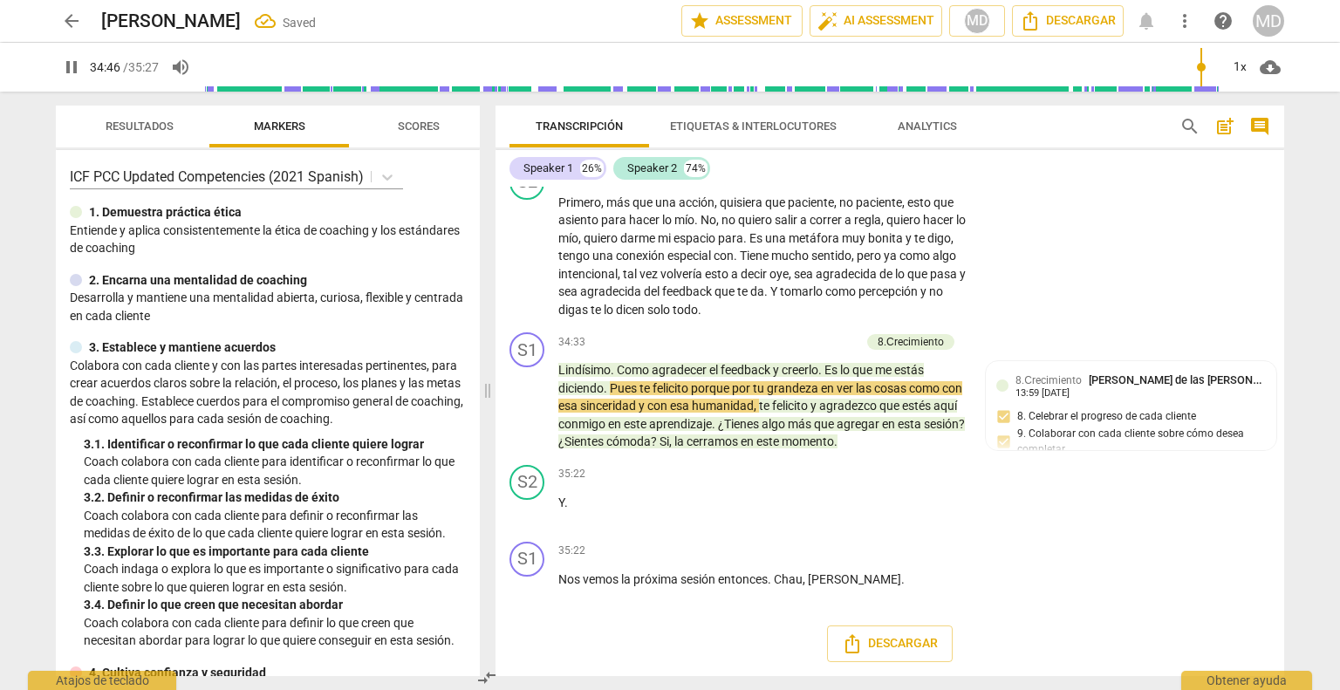
click at [412, 125] on span "Scores" at bounding box center [419, 125] width 42 height 13
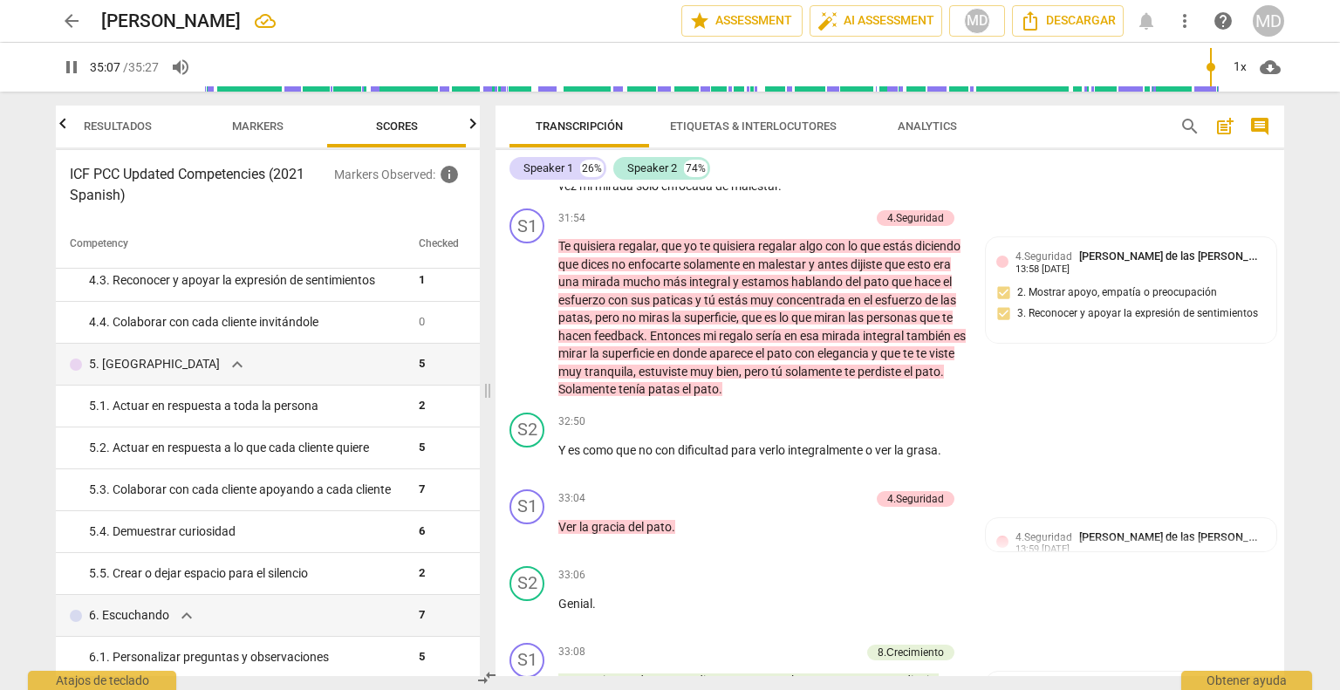
scroll to position [6376, 0]
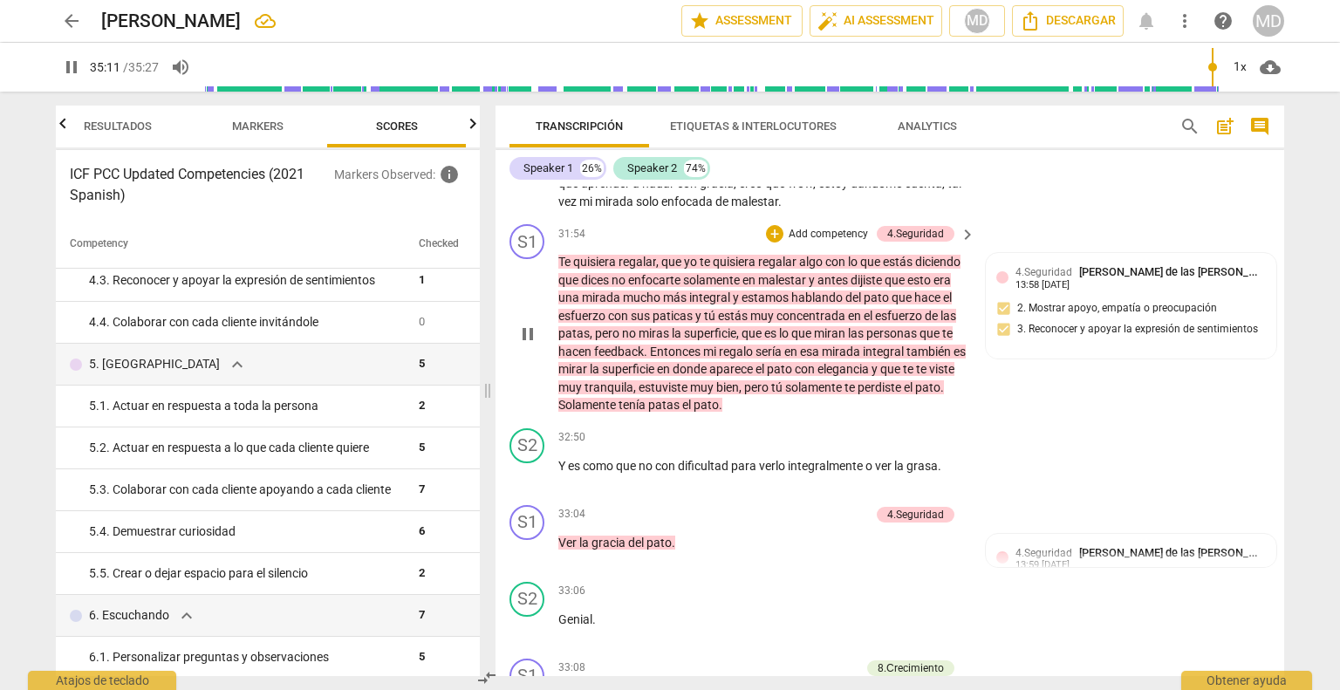
click at [820, 242] on p "Add competency" at bounding box center [828, 235] width 83 height 16
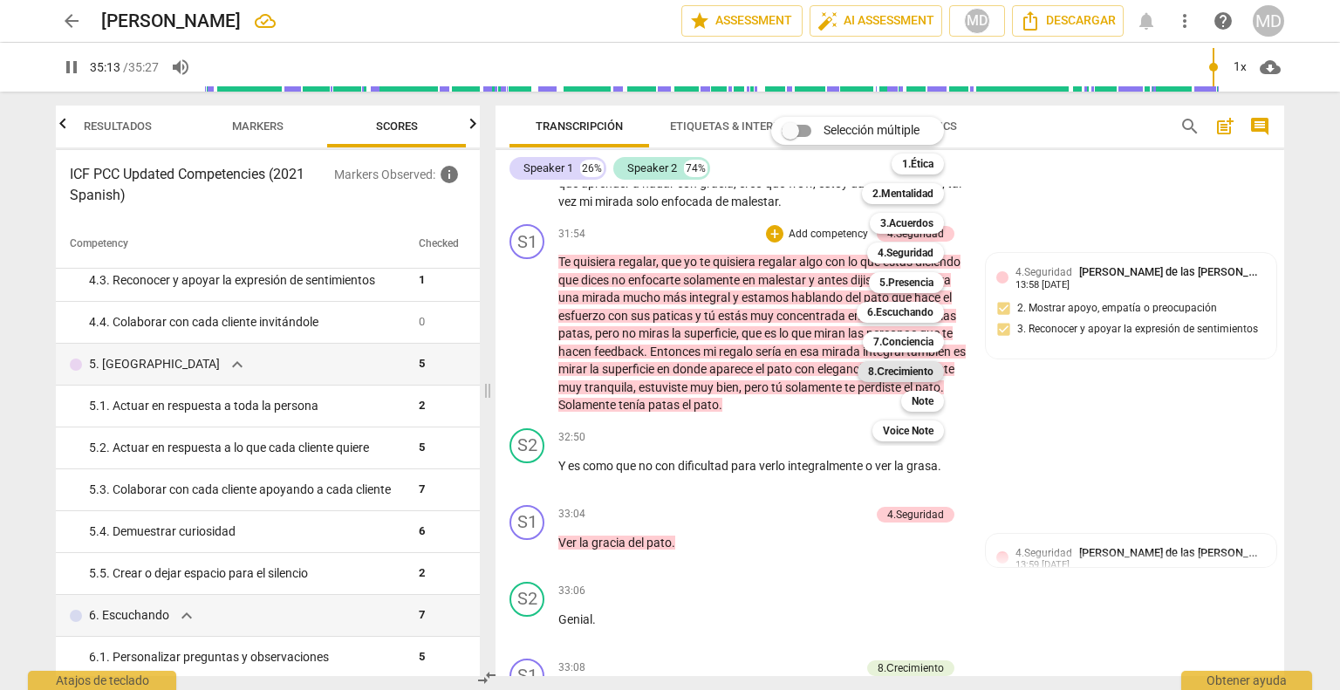
click at [918, 376] on b "8.Сrecimiento" at bounding box center [900, 371] width 65 height 21
type input "2113"
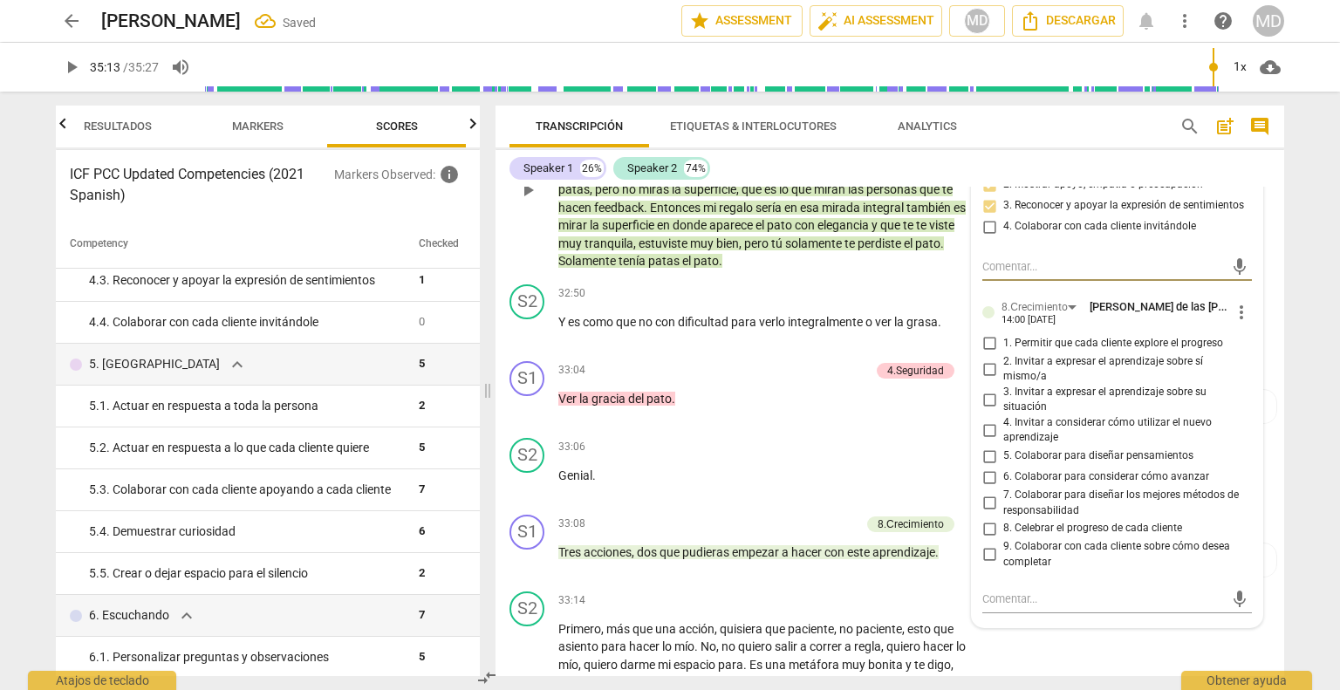
scroll to position [6551, 0]
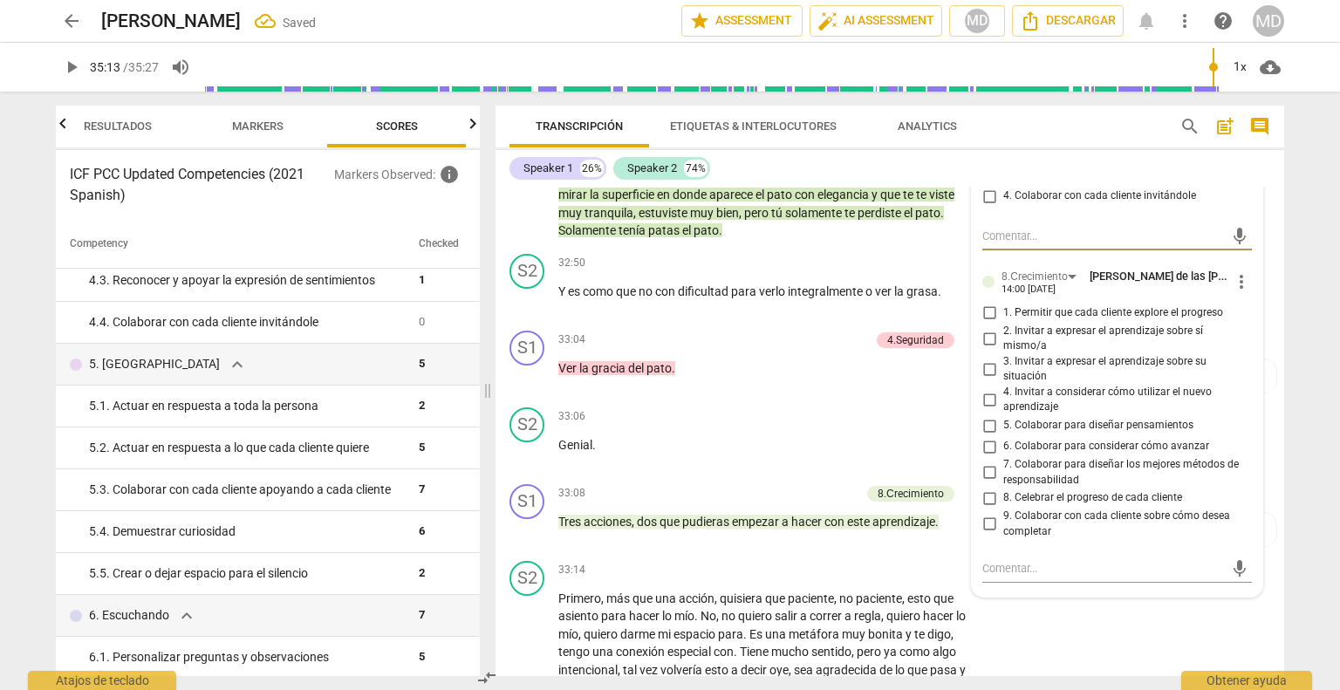
click at [987, 483] on input "7. Colaborar para diseñar los mejores métodos de responsabilidad" at bounding box center [989, 472] width 28 height 21
checkbox input "true"
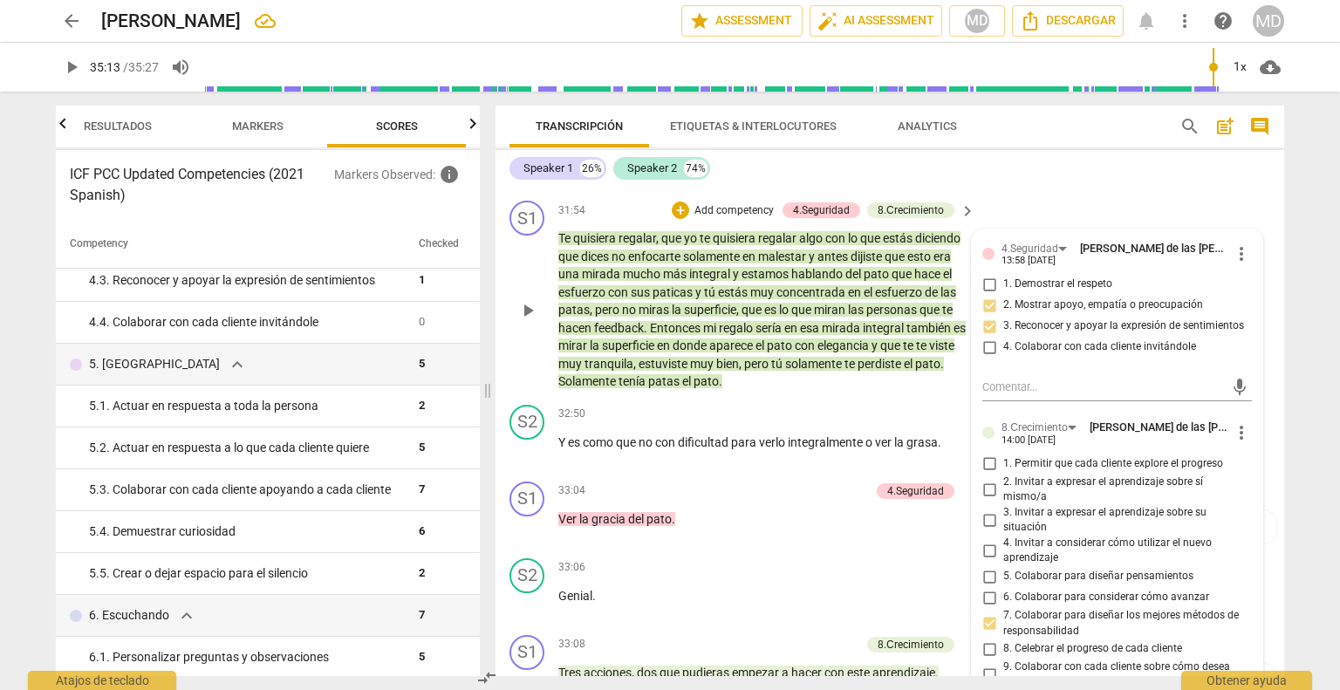
scroll to position [6376, 0]
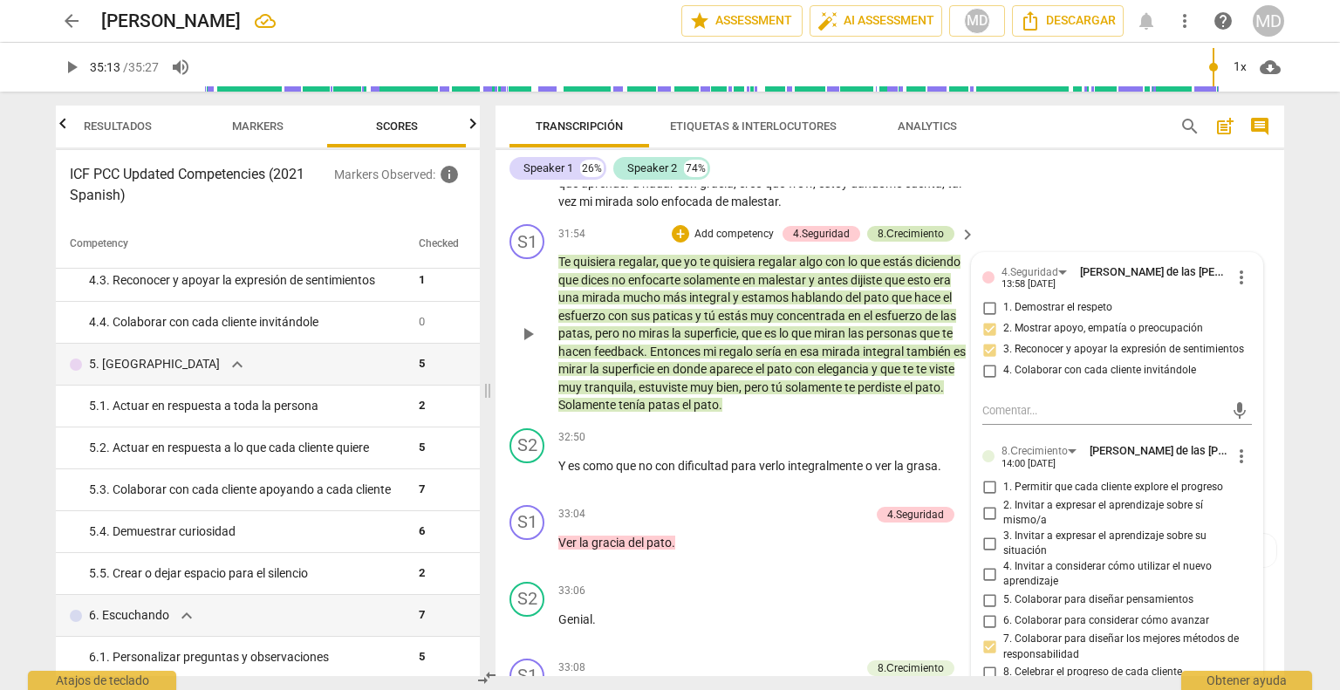
click at [922, 242] on div "8.Сrecimiento" at bounding box center [910, 234] width 66 height 16
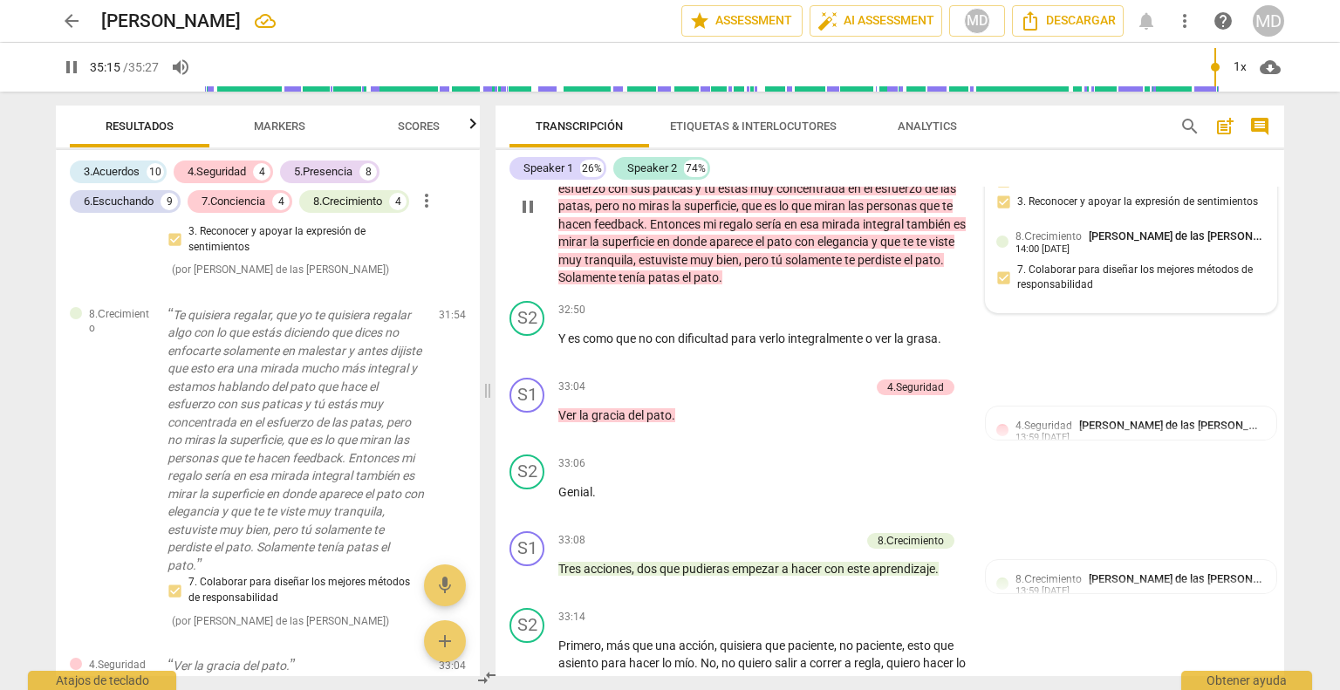
scroll to position [6463, 0]
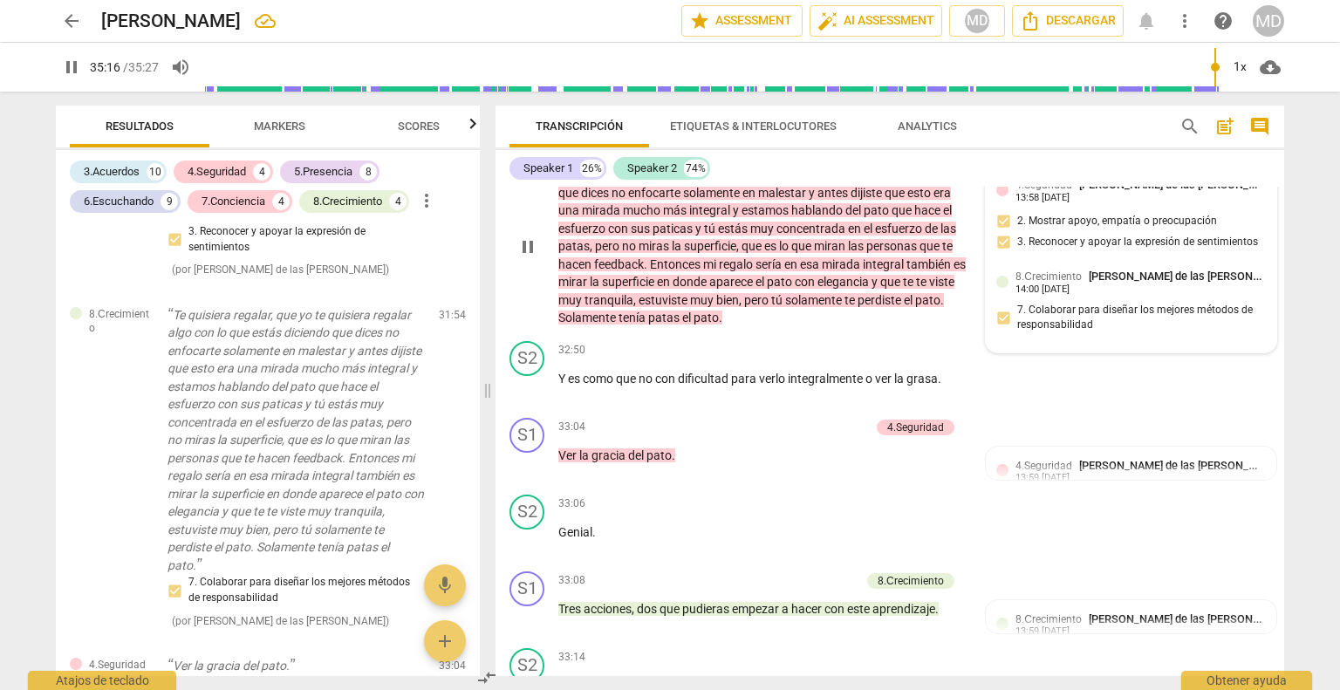
click at [1103, 283] on span "[PERSON_NAME] de las [PERSON_NAME]" at bounding box center [1190, 276] width 202 height 13
type input "2117"
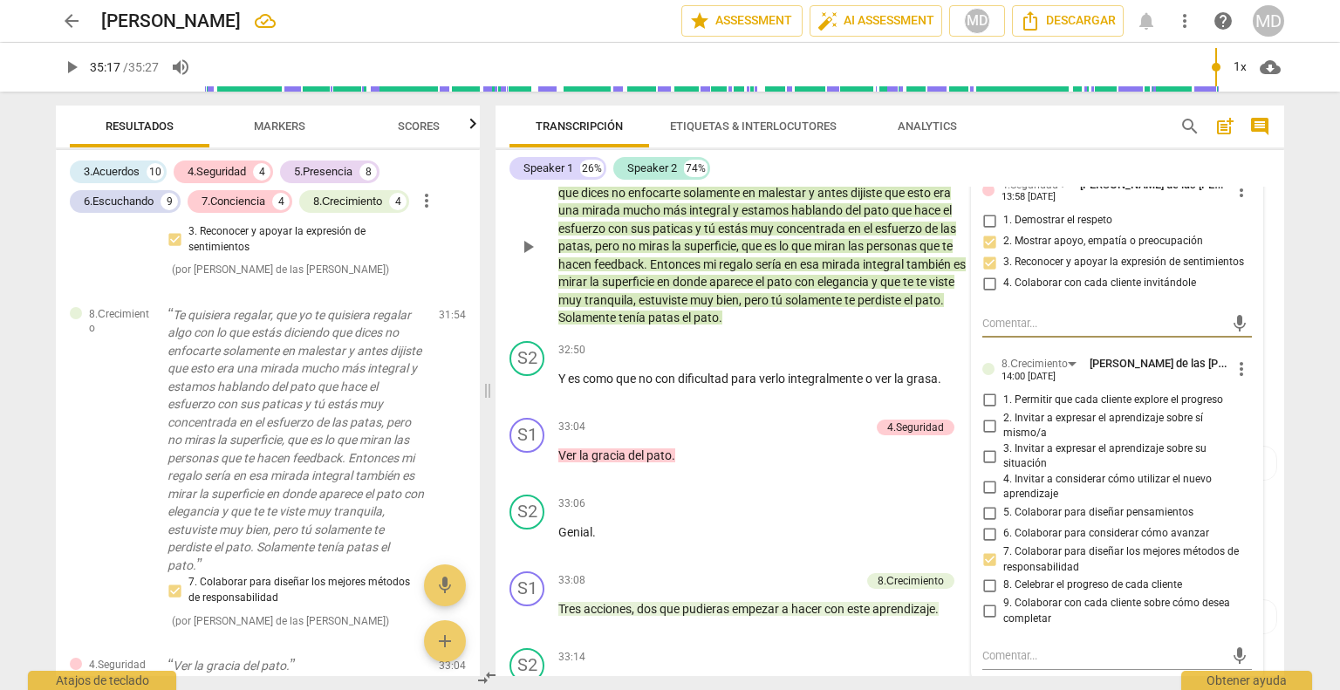
click at [989, 497] on input "4. Invitar a considerar cómo utilizar el nuevo aprendizaje" at bounding box center [989, 486] width 28 height 21
checkbox input "true"
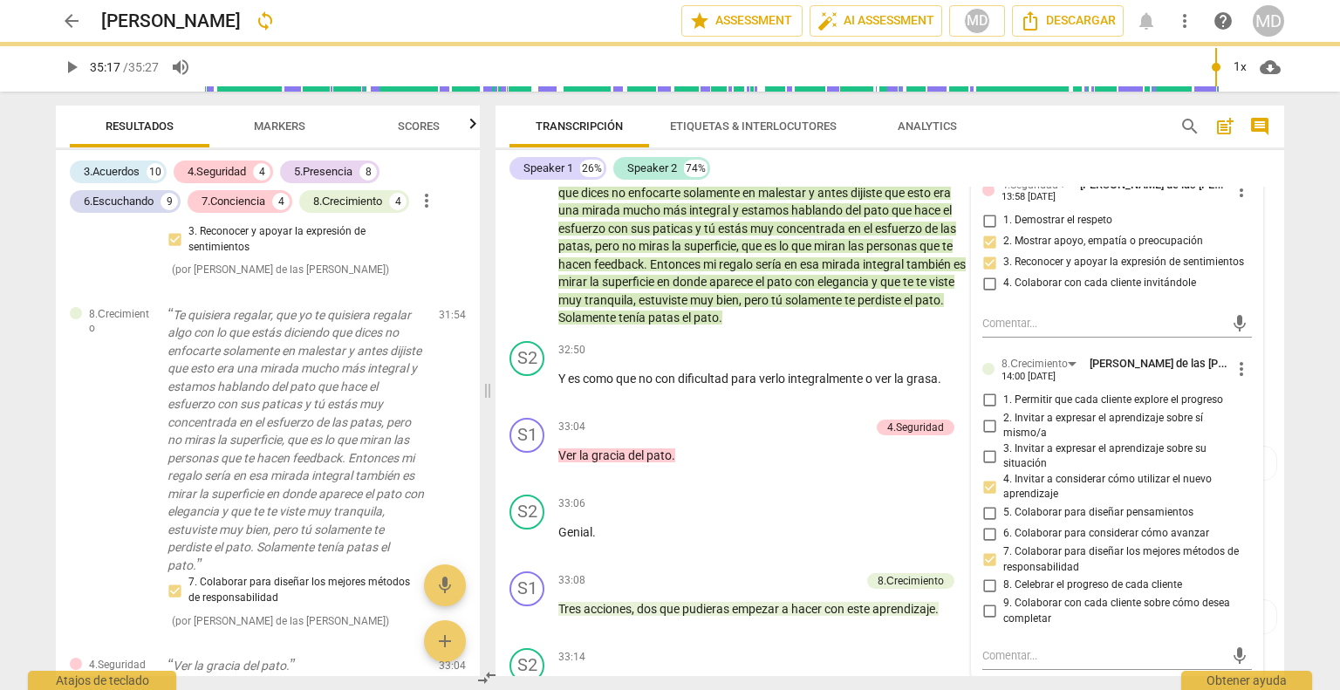
click at [416, 129] on span "Scores" at bounding box center [419, 125] width 42 height 13
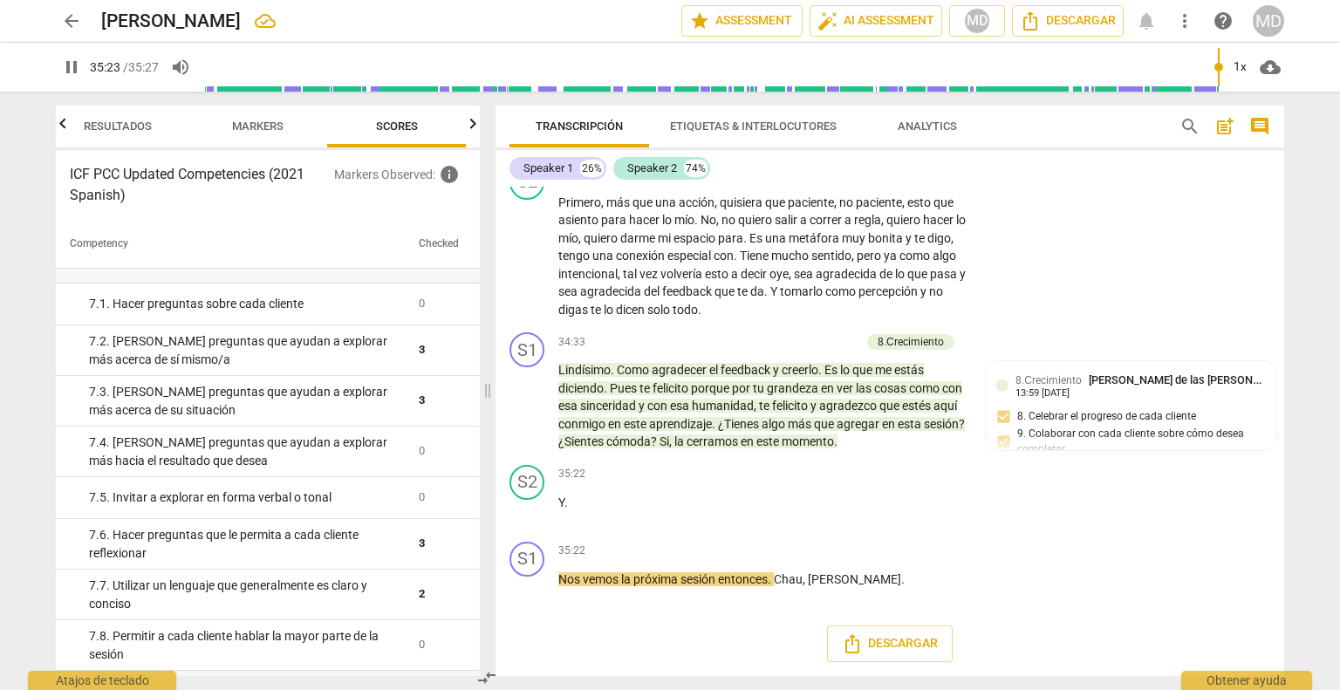
scroll to position [1134, 0]
type input "2127"
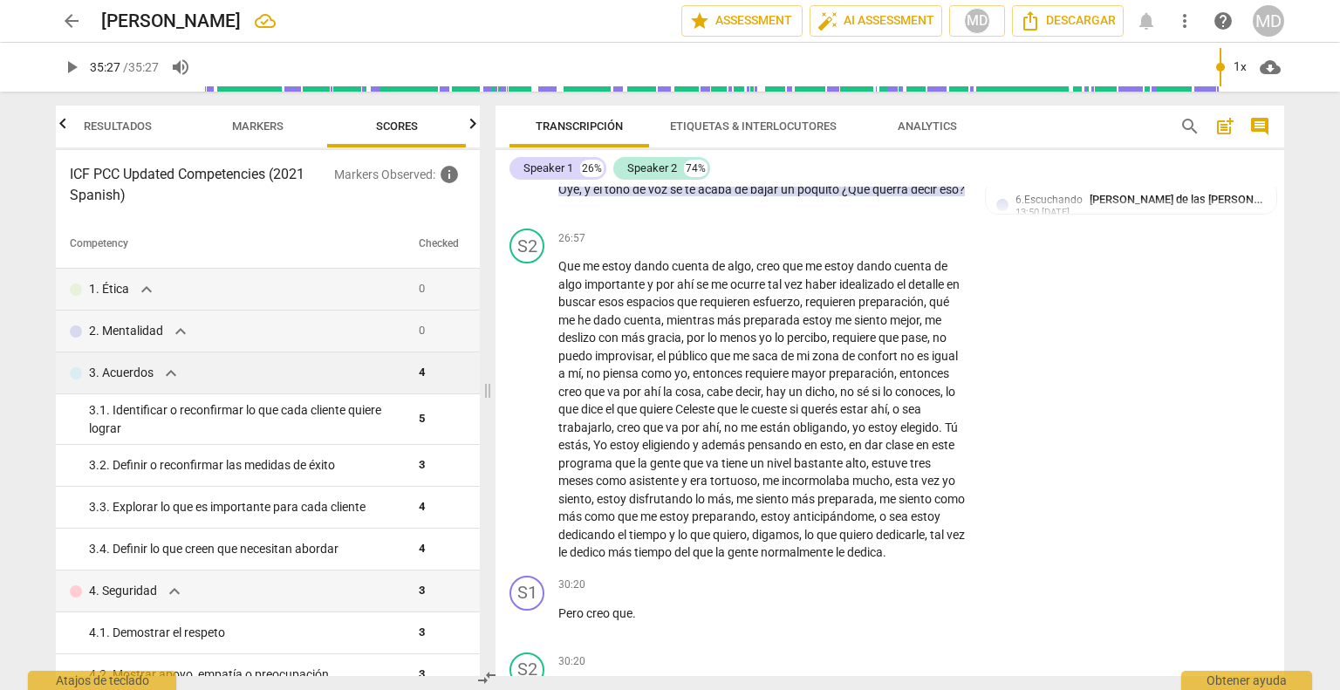
scroll to position [0, 0]
click at [1054, 383] on div "S2 play_arrow pause 26:57 + Add competency keyboard_arrow_right Que me estoy da…" at bounding box center [889, 395] width 789 height 347
